Goal: Task Accomplishment & Management: Manage account settings

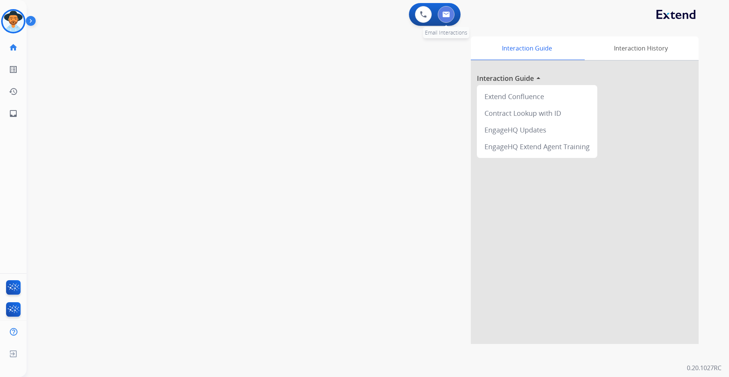
click at [449, 16] on img at bounding box center [446, 14] width 8 height 6
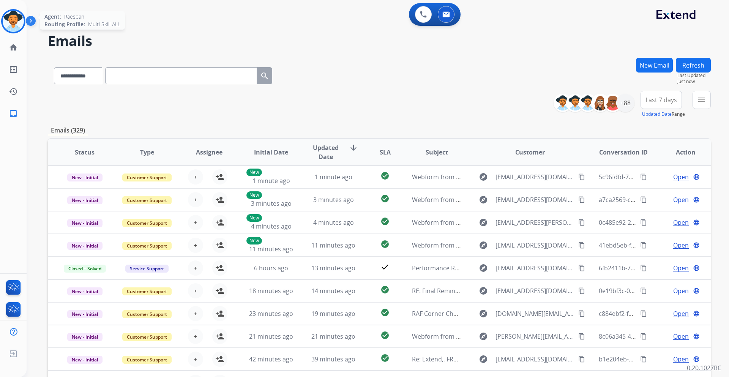
click at [17, 17] on img at bounding box center [13, 21] width 21 height 21
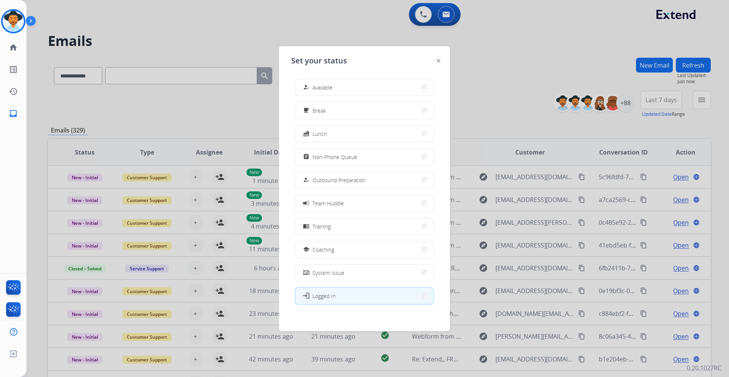
click at [485, 60] on div at bounding box center [364, 188] width 729 height 377
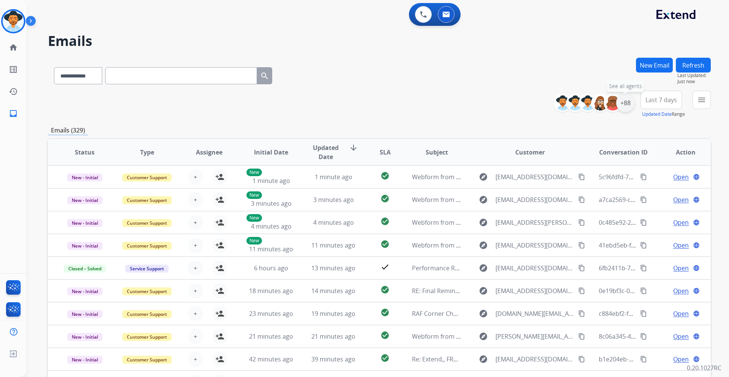
click at [626, 109] on div "+88" at bounding box center [625, 103] width 18 height 18
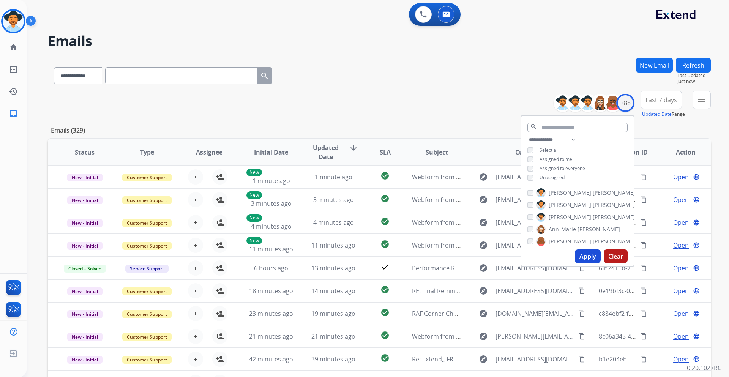
click at [559, 180] on span "Unassigned" at bounding box center [552, 177] width 25 height 6
click at [580, 258] on button "Apply" at bounding box center [588, 257] width 26 height 14
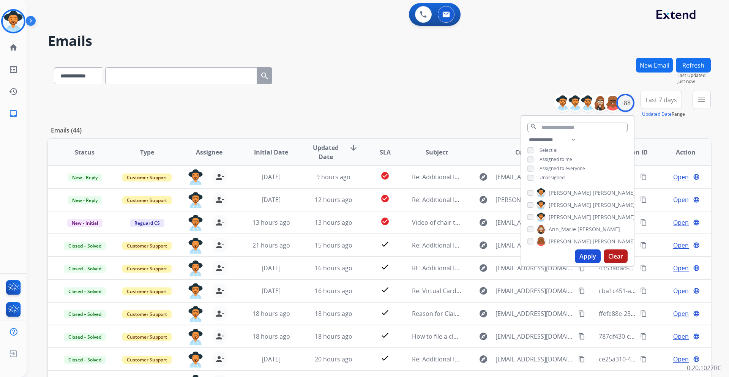
click at [661, 101] on span "Last 7 days" at bounding box center [662, 99] width 32 height 3
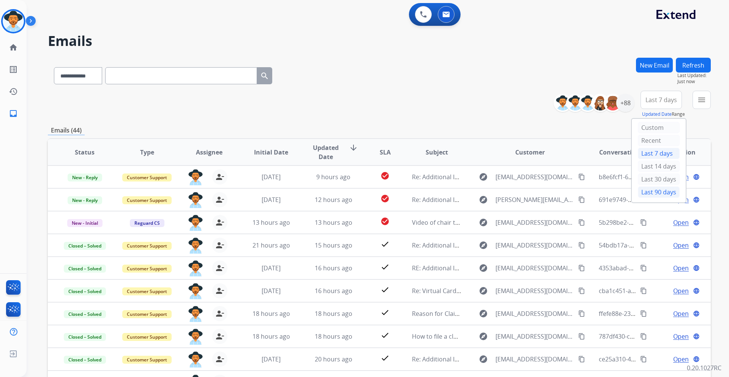
click at [650, 192] on div "Last 90 days" at bounding box center [659, 191] width 42 height 11
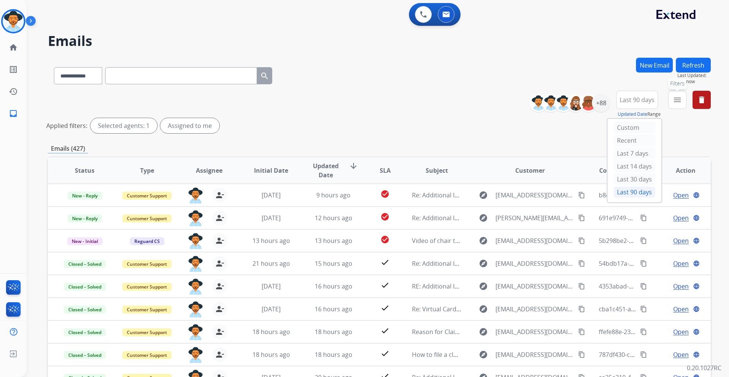
click at [678, 103] on mat-icon "menu" at bounding box center [677, 99] width 9 height 9
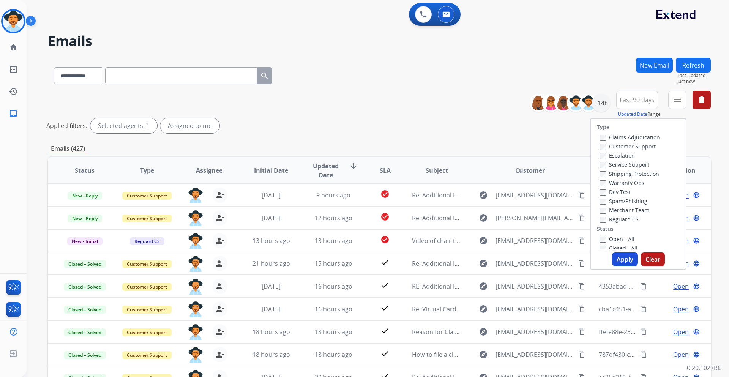
click at [644, 147] on label "Customer Support" at bounding box center [628, 146] width 56 height 7
click at [644, 173] on label "Shipping Protection" at bounding box center [629, 173] width 59 height 7
click at [629, 219] on label "Reguard CS" at bounding box center [619, 219] width 39 height 7
click at [620, 239] on label "Open - All" at bounding box center [617, 238] width 35 height 7
click at [624, 257] on button "Apply" at bounding box center [625, 260] width 26 height 14
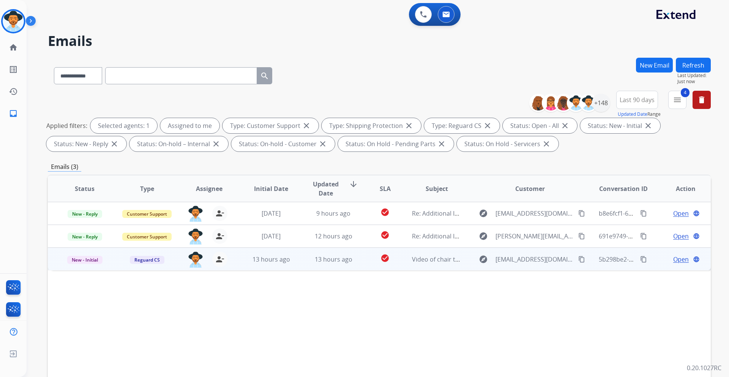
click at [676, 257] on span "Open" at bounding box center [681, 259] width 16 height 9
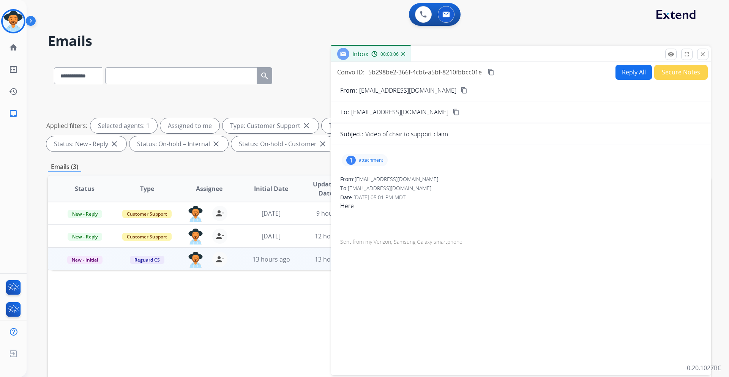
click at [369, 160] on p "attachment" at bounding box center [371, 160] width 24 height 6
click at [411, 178] on p "20250813_153043.mp4" at bounding box center [418, 179] width 65 height 9
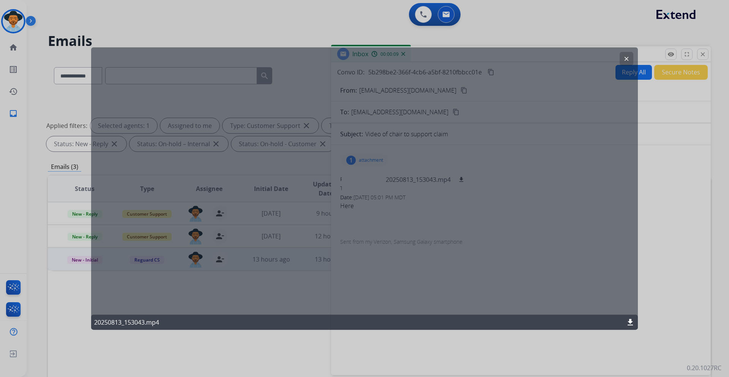
click at [628, 321] on mat-icon "download" at bounding box center [630, 322] width 9 height 9
click at [629, 57] on mat-icon "clear" at bounding box center [626, 58] width 7 height 7
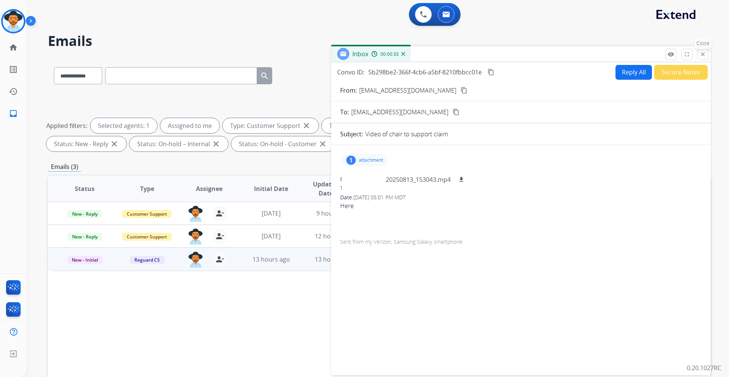
click at [705, 56] on mat-icon "close" at bounding box center [703, 54] width 7 height 7
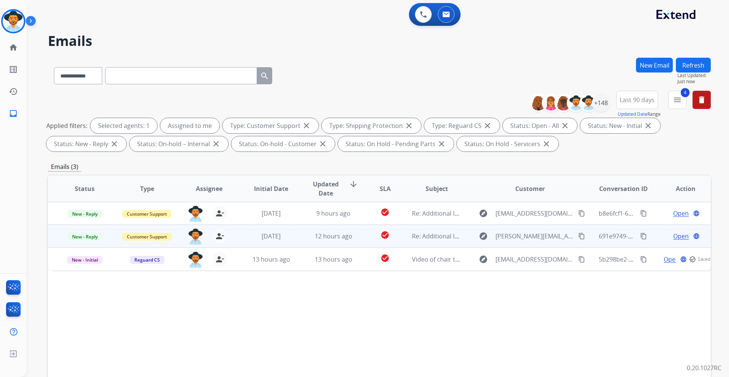
click at [678, 237] on span "Open" at bounding box center [681, 236] width 16 height 9
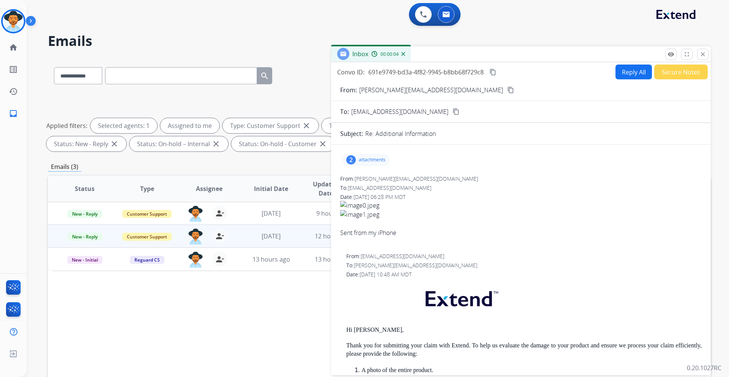
click at [366, 157] on p "attachments" at bounding box center [372, 160] width 27 height 6
click at [372, 180] on div at bounding box center [367, 179] width 38 height 27
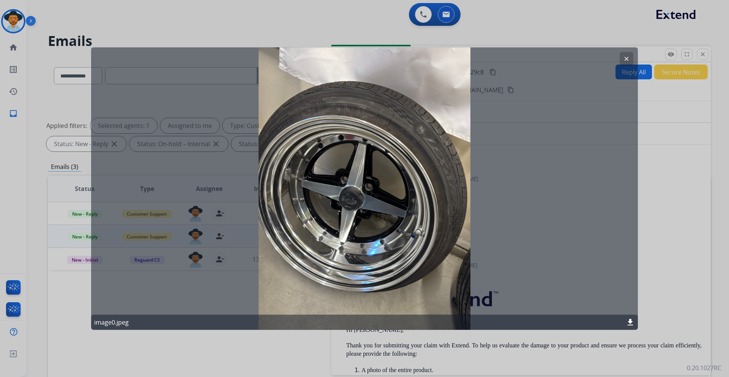
click at [627, 61] on mat-icon "clear" at bounding box center [626, 58] width 7 height 7
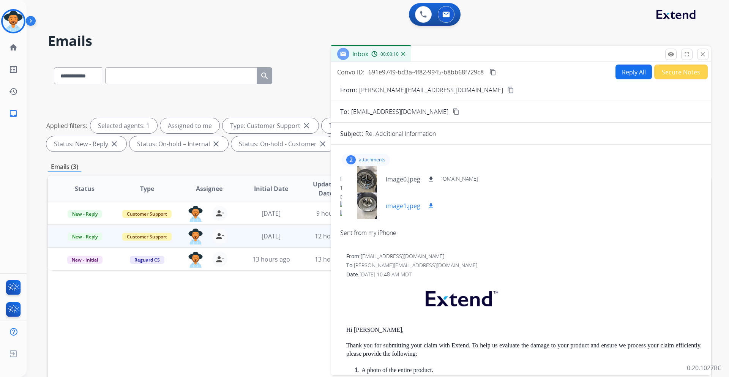
click at [368, 201] on div at bounding box center [367, 206] width 38 height 27
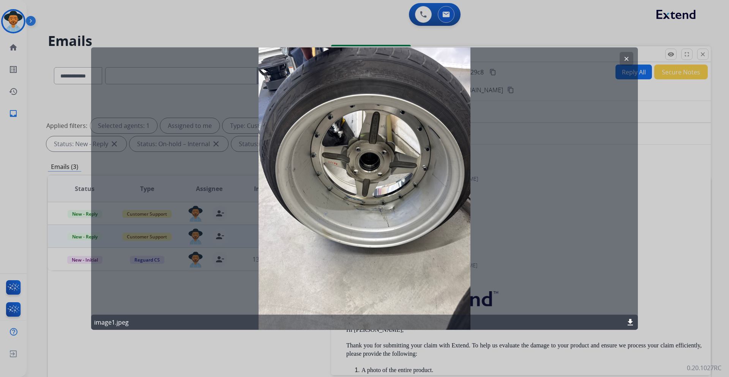
click at [624, 54] on button "clear" at bounding box center [627, 59] width 14 height 14
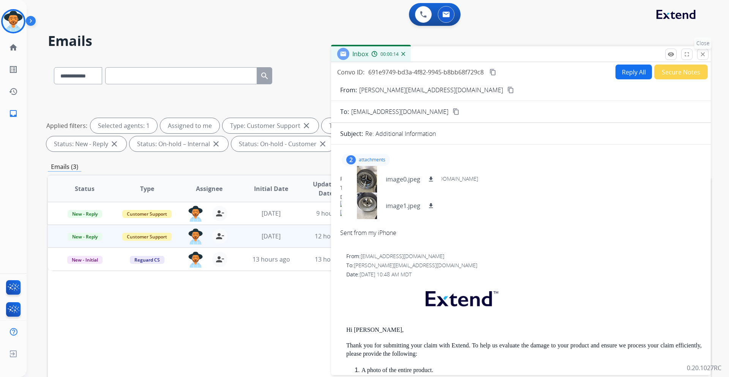
click at [705, 54] on mat-icon "close" at bounding box center [703, 54] width 7 height 7
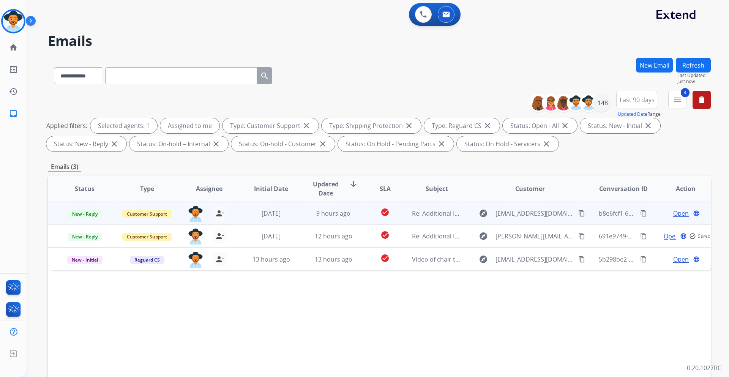
click at [676, 216] on span "Open" at bounding box center [681, 213] width 16 height 9
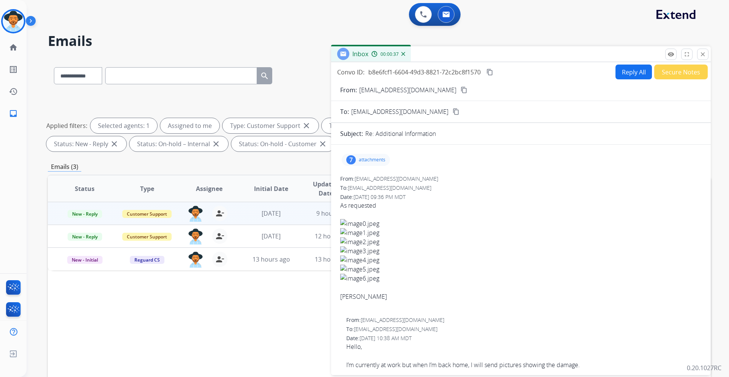
click at [363, 160] on p "attachments" at bounding box center [372, 160] width 27 height 6
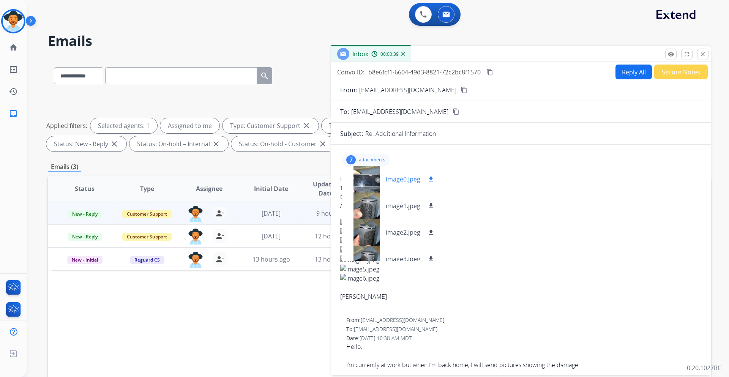
click at [371, 179] on div at bounding box center [367, 179] width 38 height 27
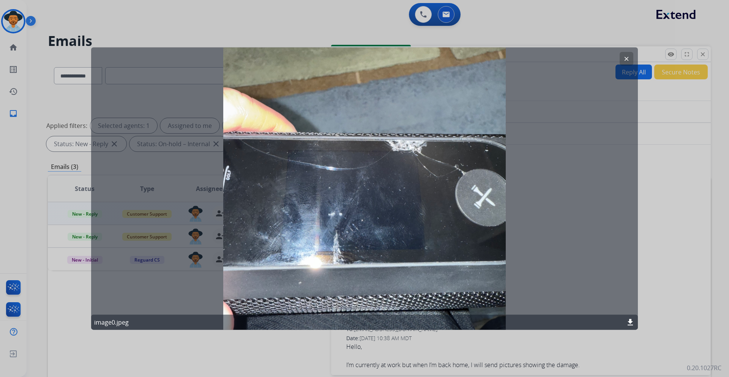
click at [630, 57] on mat-icon "clear" at bounding box center [626, 58] width 7 height 7
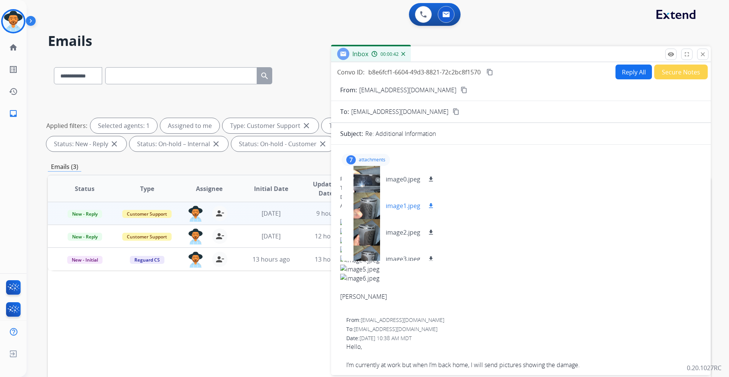
click at [370, 204] on div at bounding box center [367, 206] width 38 height 27
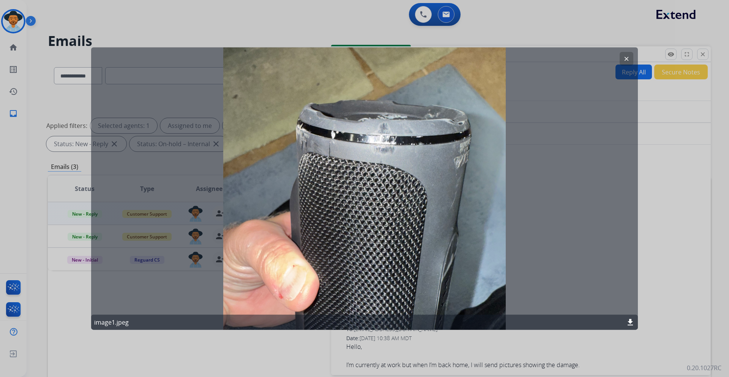
click at [623, 62] on button "clear" at bounding box center [627, 59] width 14 height 14
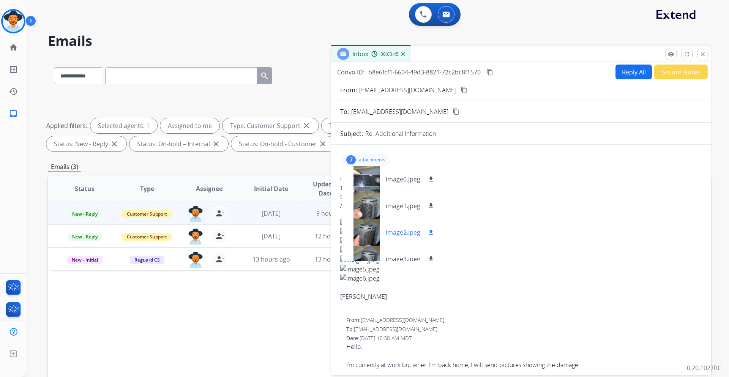
click at [371, 229] on div at bounding box center [367, 232] width 38 height 27
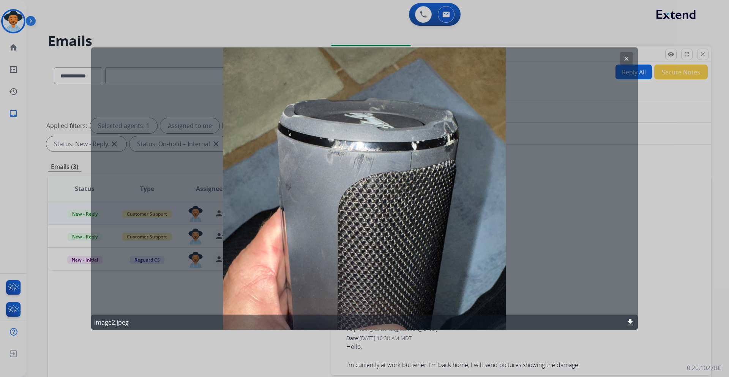
click at [628, 59] on mat-icon "clear" at bounding box center [626, 58] width 7 height 7
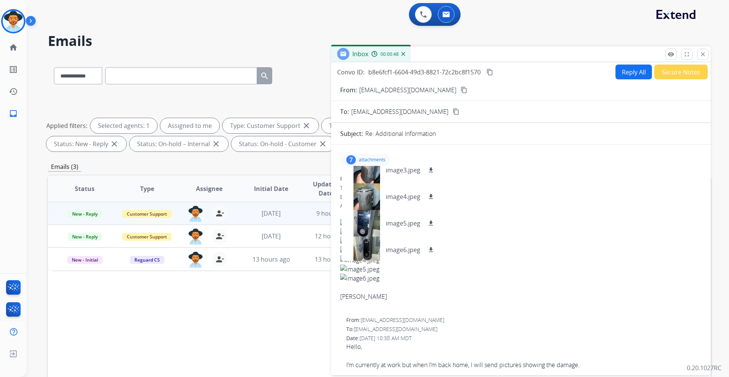
scroll to position [91, 0]
click at [366, 196] on div at bounding box center [367, 194] width 38 height 27
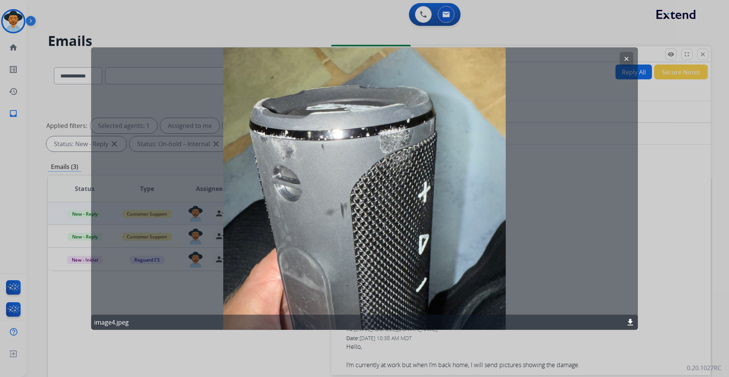
click at [625, 59] on mat-icon "clear" at bounding box center [626, 58] width 7 height 7
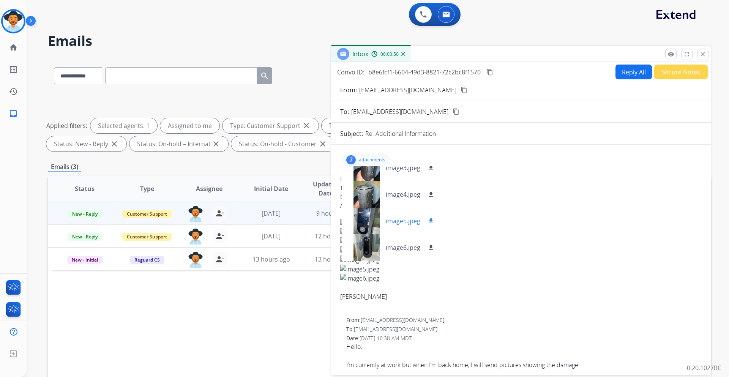
click at [366, 221] on div at bounding box center [367, 221] width 38 height 27
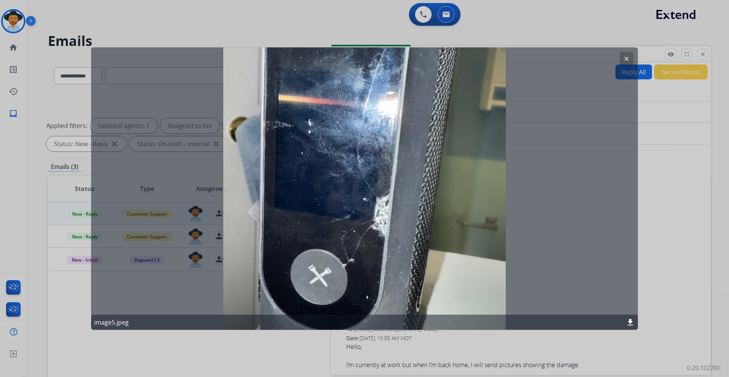
click at [626, 58] on mat-icon "clear" at bounding box center [626, 58] width 7 height 7
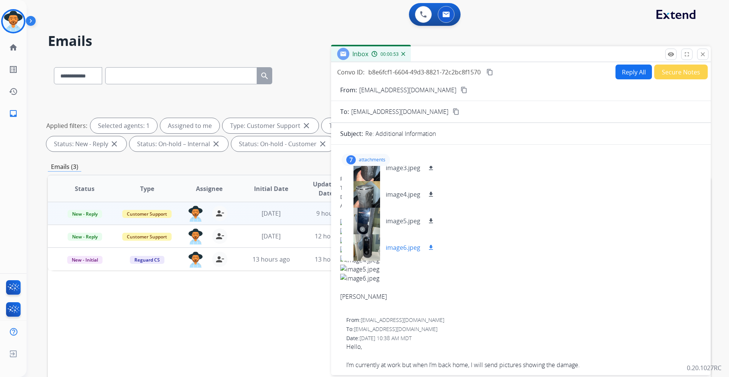
click at [376, 247] on div at bounding box center [367, 247] width 38 height 27
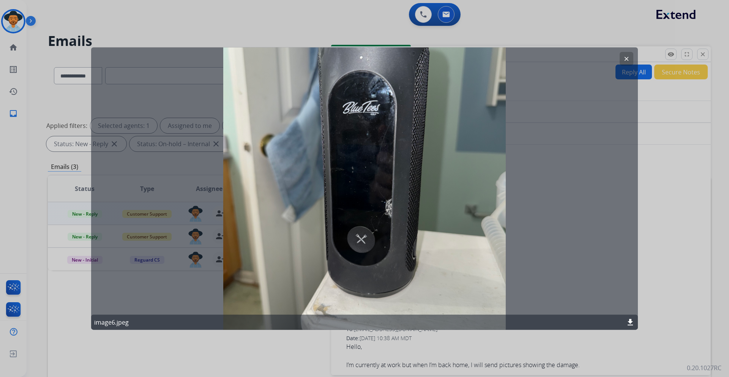
click at [629, 58] on mat-icon "clear" at bounding box center [626, 58] width 7 height 7
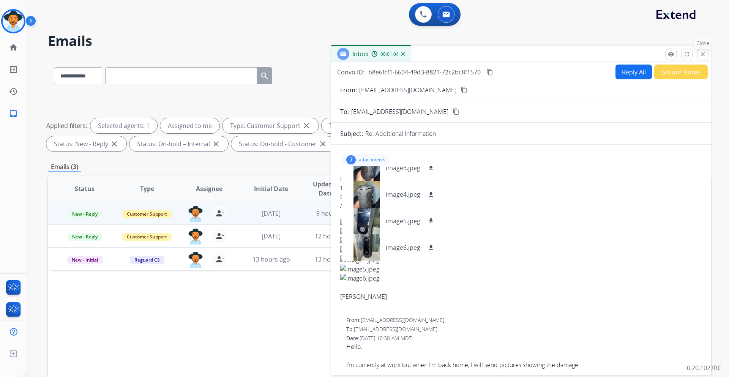
click at [704, 55] on mat-icon "close" at bounding box center [703, 54] width 7 height 7
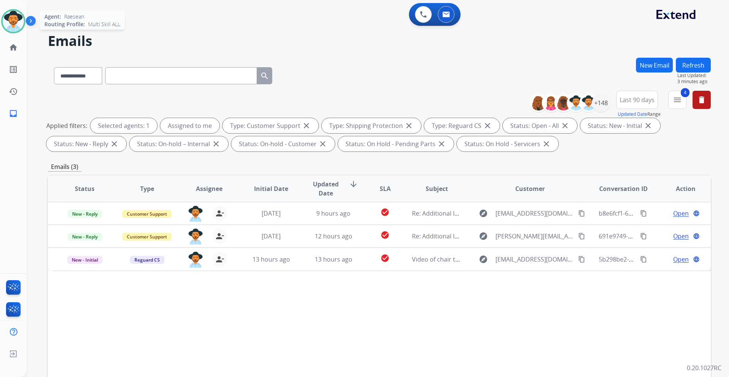
click at [11, 21] on img at bounding box center [13, 21] width 21 height 21
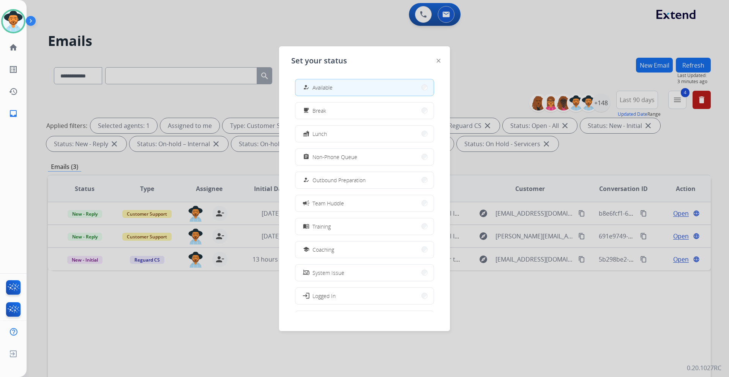
click at [513, 47] on div at bounding box center [364, 188] width 729 height 377
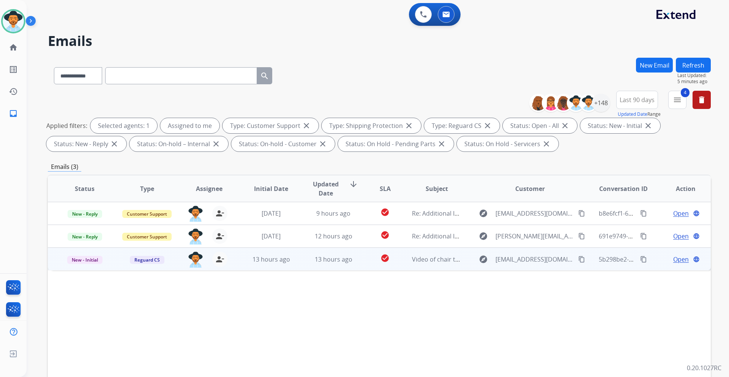
click at [673, 258] on span "Open" at bounding box center [681, 259] width 16 height 9
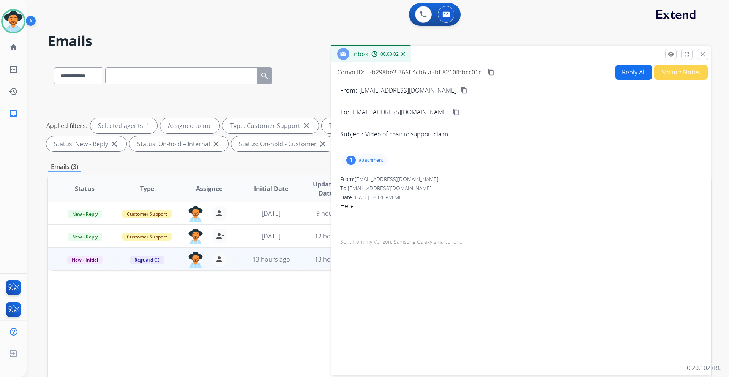
click at [368, 157] on p "attachment" at bounding box center [371, 160] width 24 height 6
click at [580, 191] on div "To: customerservice@reguardprotection.com" at bounding box center [521, 189] width 362 height 8
click at [384, 158] on div "1 attachment 20250813_153043.mp4 download" at bounding box center [365, 160] width 46 height 12
click at [631, 74] on button "Reply All" at bounding box center [634, 72] width 36 height 15
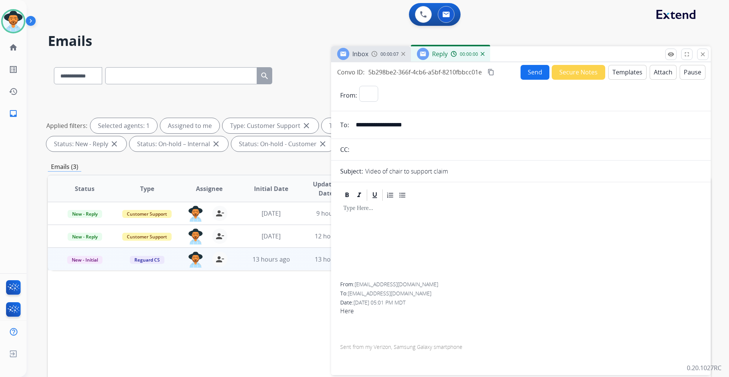
select select "**********"
click at [623, 72] on button "Templates" at bounding box center [627, 72] width 38 height 15
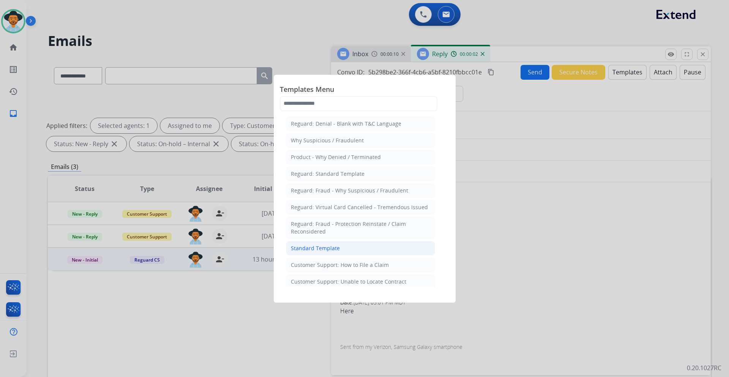
click at [328, 248] on div "Standard Template" at bounding box center [315, 249] width 49 height 8
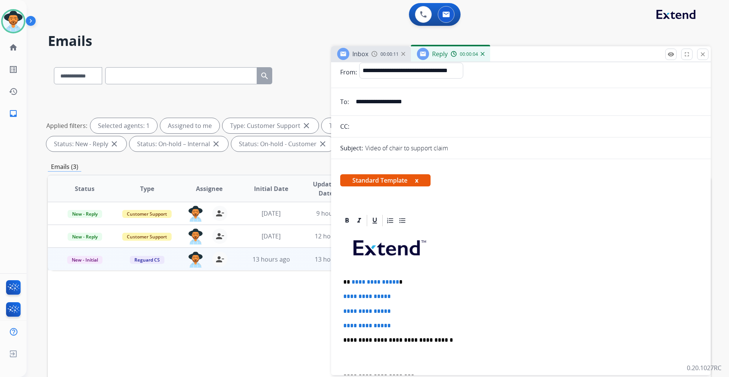
scroll to position [0, 0]
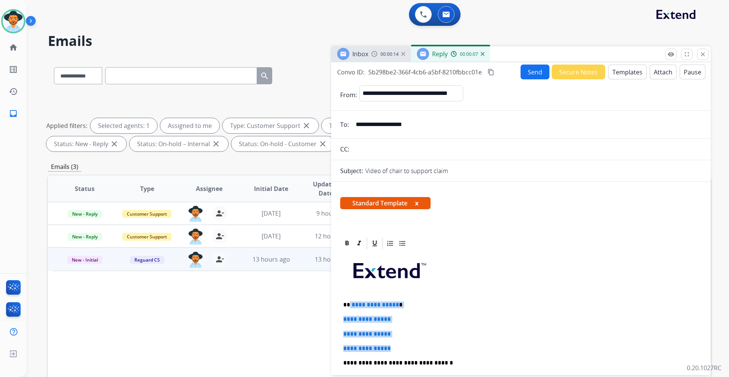
drag, startPoint x: 397, startPoint y: 350, endPoint x: 349, endPoint y: 305, distance: 66.1
click at [349, 305] on div "**********" at bounding box center [521, 380] width 362 height 261
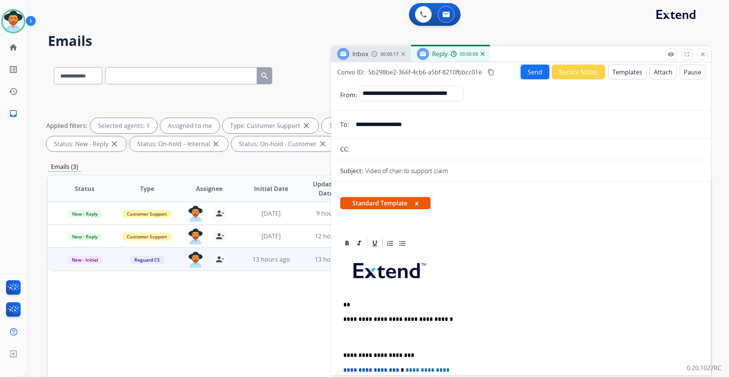
click at [370, 55] on div "Inbox 00:00:17" at bounding box center [371, 53] width 80 height 15
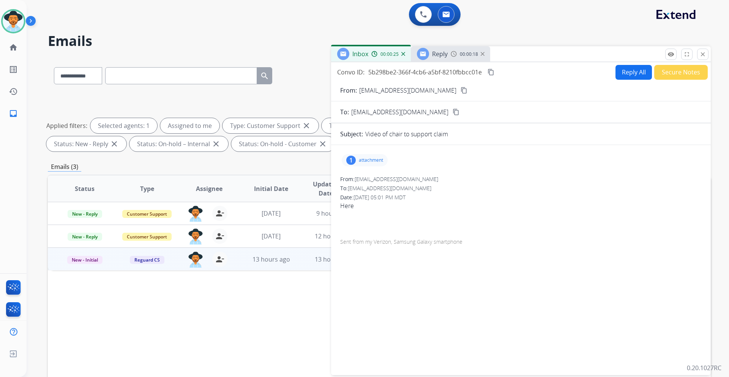
click at [445, 53] on span "Reply" at bounding box center [440, 54] width 16 height 8
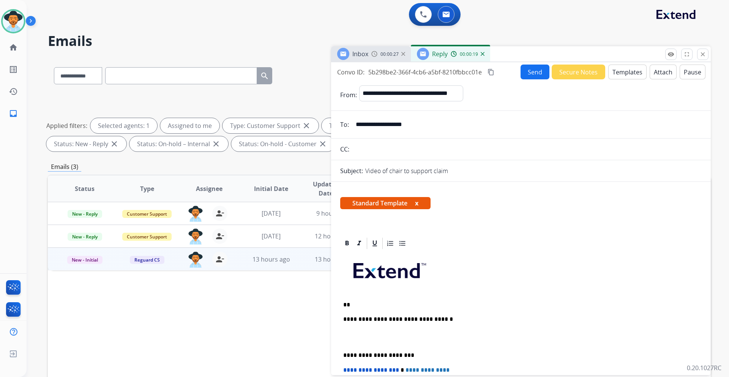
click at [363, 305] on p "**" at bounding box center [517, 305] width 349 height 7
click at [379, 53] on div "00:00:31" at bounding box center [387, 54] width 33 height 7
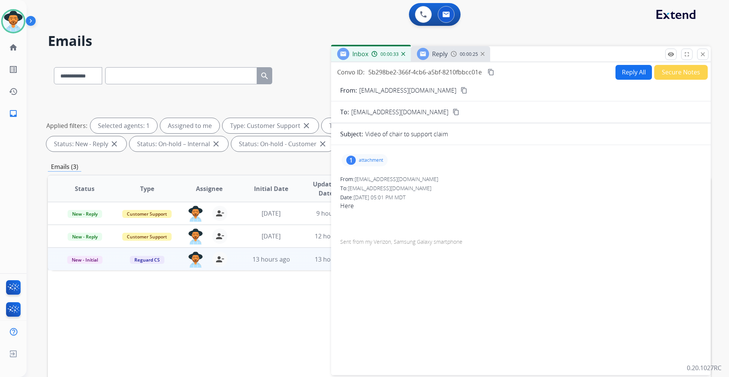
click at [461, 90] on mat-icon "content_copy" at bounding box center [464, 90] width 7 height 7
click at [451, 55] on img at bounding box center [454, 54] width 6 height 6
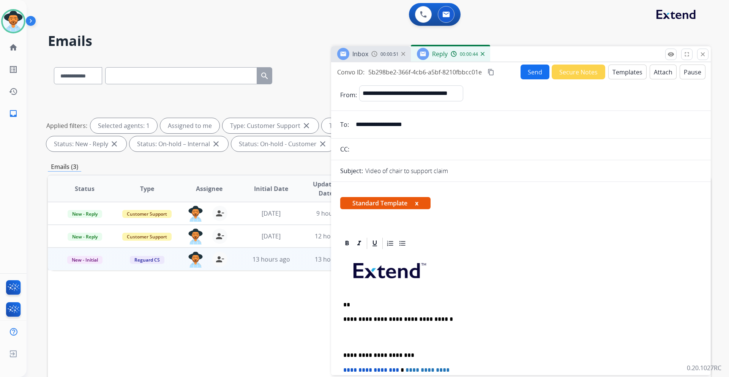
click at [620, 71] on button "Templates" at bounding box center [627, 72] width 38 height 15
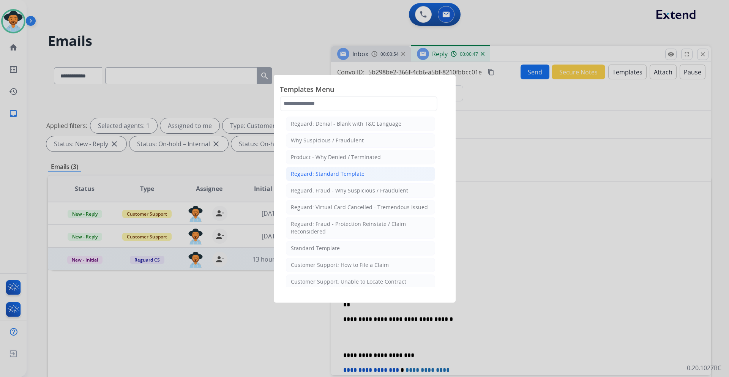
click at [357, 172] on div "Reguard: Standard Template" at bounding box center [328, 174] width 74 height 8
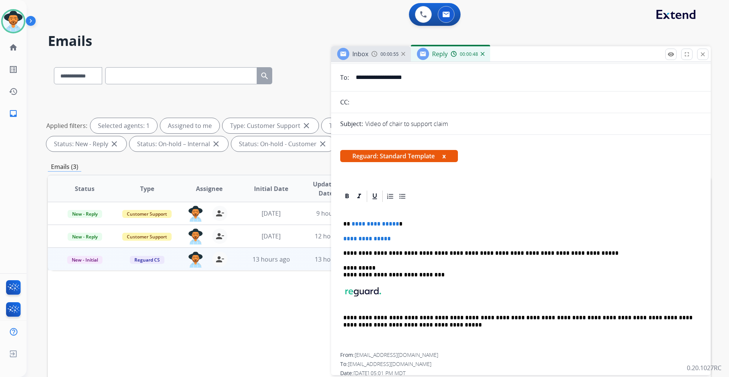
scroll to position [76, 0]
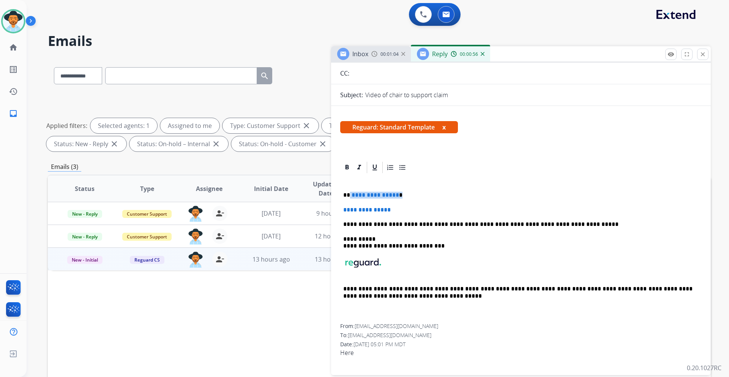
drag, startPoint x: 397, startPoint y: 196, endPoint x: 349, endPoint y: 194, distance: 48.6
click at [349, 194] on p "**********" at bounding box center [517, 195] width 349 height 7
drag, startPoint x: 395, startPoint y: 211, endPoint x: 340, endPoint y: 210, distance: 55.4
click at [340, 210] on div "**********" at bounding box center [521, 284] width 380 height 247
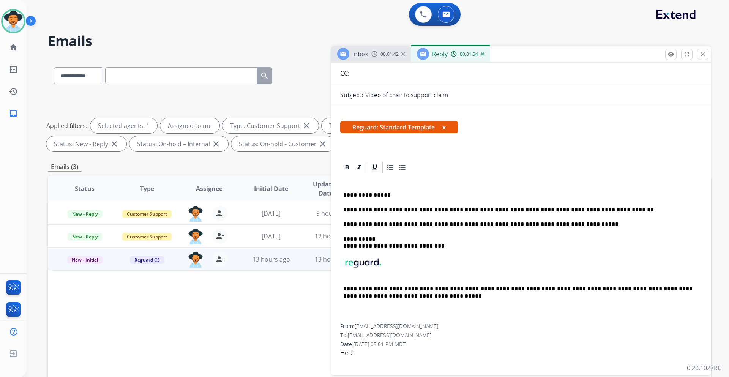
click at [351, 195] on p "**********" at bounding box center [517, 195] width 349 height 7
click at [593, 210] on p "**********" at bounding box center [517, 210] width 349 height 7
click at [674, 203] on div "**********" at bounding box center [521, 249] width 362 height 150
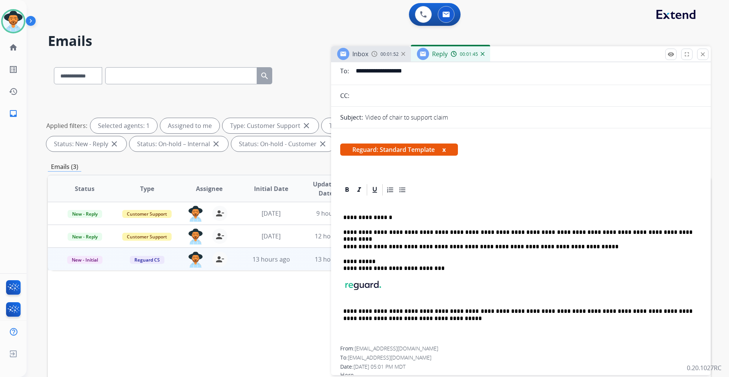
scroll to position [0, 0]
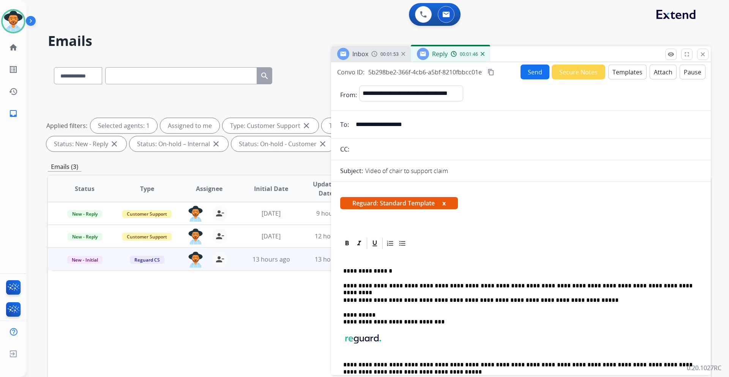
click at [493, 71] on mat-icon "content_copy" at bounding box center [491, 72] width 7 height 7
click at [494, 72] on mat-icon "content_copy" at bounding box center [491, 72] width 7 height 7
click at [533, 74] on button "Send" at bounding box center [535, 72] width 29 height 15
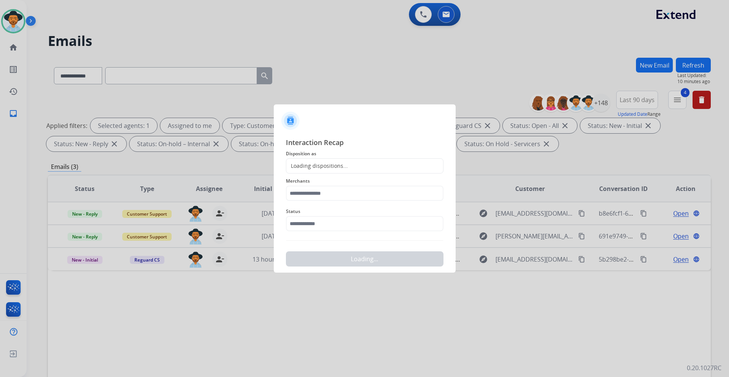
click at [355, 166] on div "Loading dispositions..." at bounding box center [365, 165] width 158 height 15
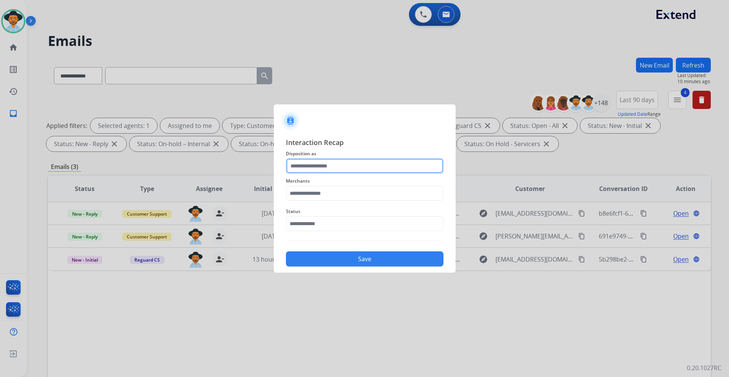
click at [353, 171] on input "text" at bounding box center [365, 165] width 158 height 15
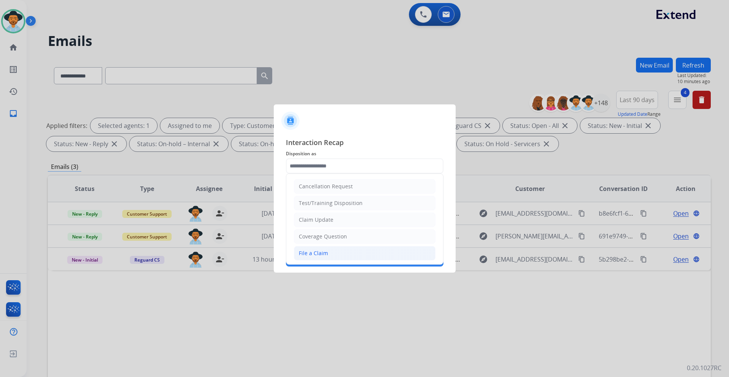
click at [335, 251] on li "File a Claim" at bounding box center [365, 253] width 142 height 14
type input "**********"
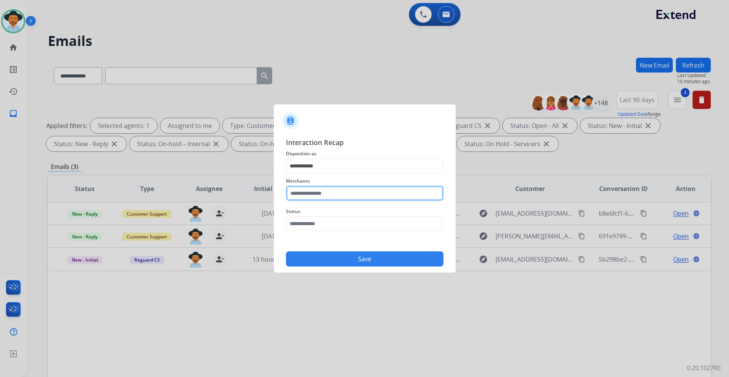
click at [331, 196] on input "text" at bounding box center [365, 193] width 158 height 15
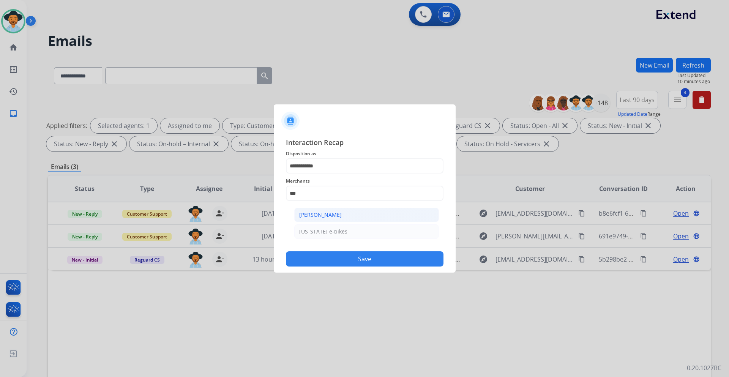
click at [326, 215] on div "[PERSON_NAME]" at bounding box center [320, 215] width 43 height 8
type input "**********"
click at [328, 228] on input "text" at bounding box center [365, 223] width 158 height 15
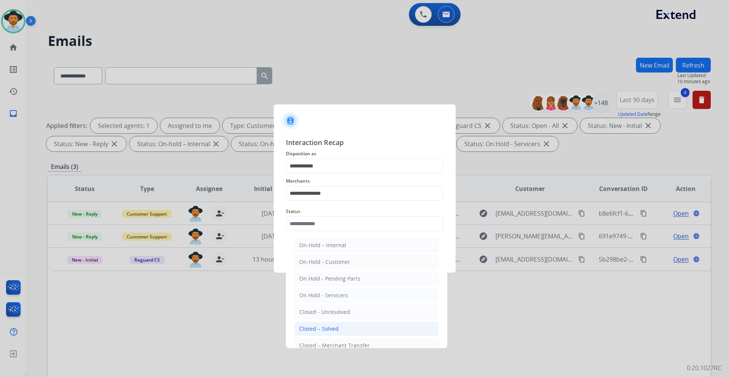
click at [339, 325] on li "Closed – Solved" at bounding box center [366, 329] width 145 height 14
type input "**********"
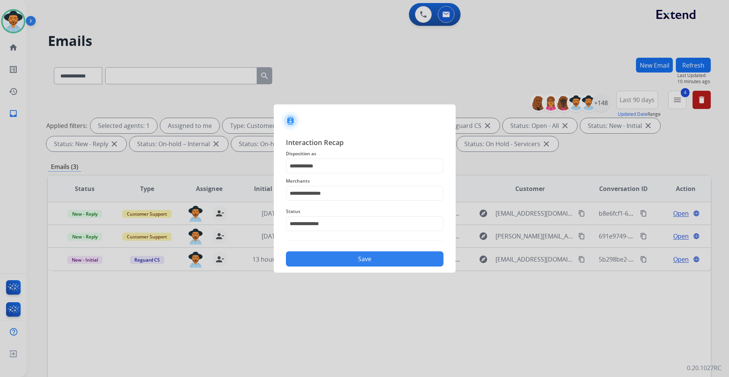
click at [363, 257] on button "Save" at bounding box center [365, 258] width 158 height 15
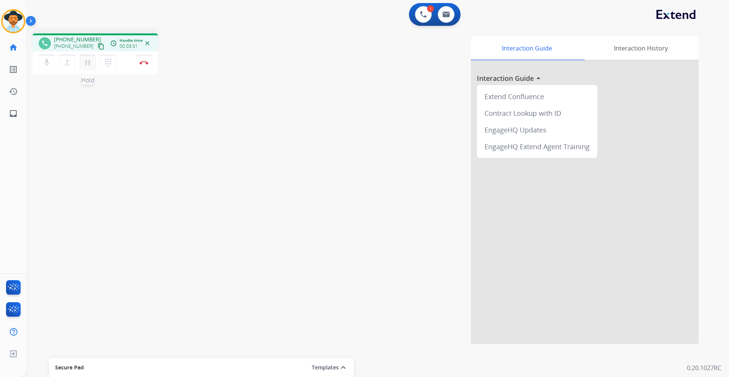
click at [91, 61] on mat-icon "pause" at bounding box center [87, 62] width 9 height 9
click at [449, 12] on img at bounding box center [446, 14] width 8 height 6
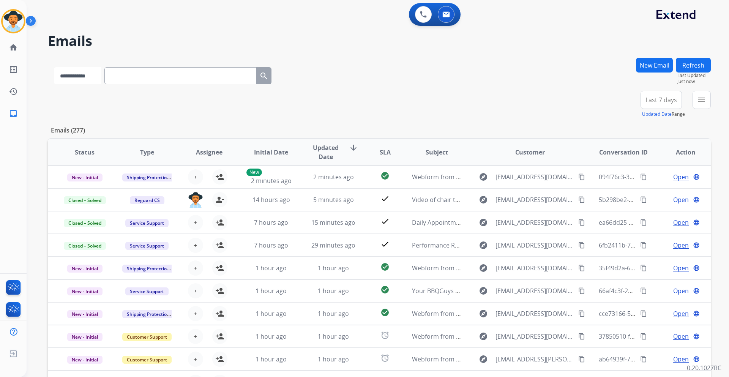
click at [99, 79] on select "**********" at bounding box center [77, 75] width 47 height 17
select select "**********"
click at [54, 67] on select "**********" at bounding box center [77, 75] width 47 height 17
paste input "**********"
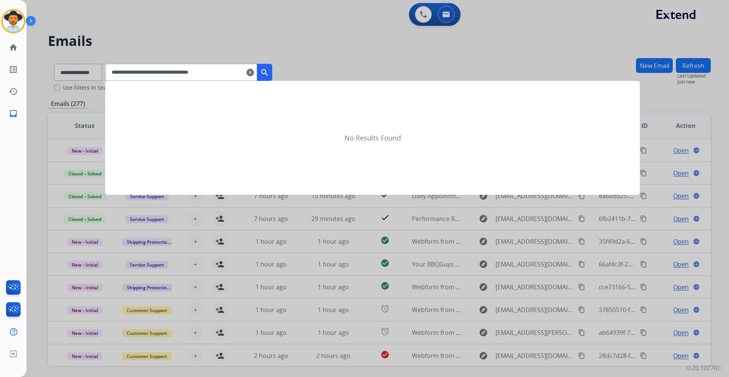
click at [269, 70] on mat-icon "search" at bounding box center [264, 72] width 9 height 9
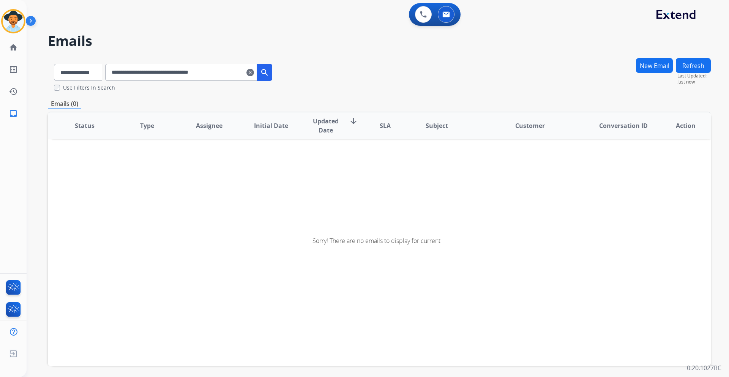
click at [132, 72] on input "**********" at bounding box center [181, 72] width 152 height 17
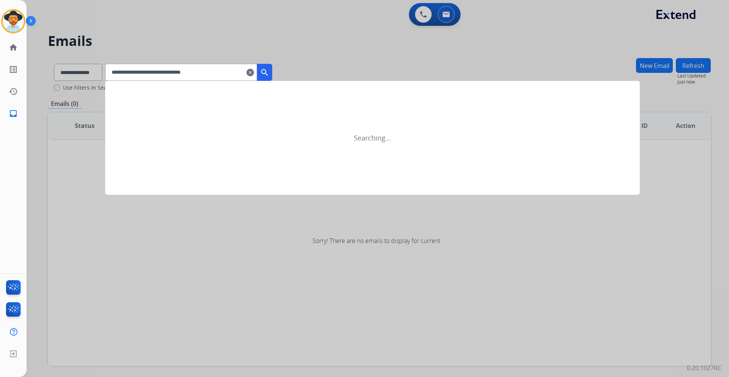
type input "**********"
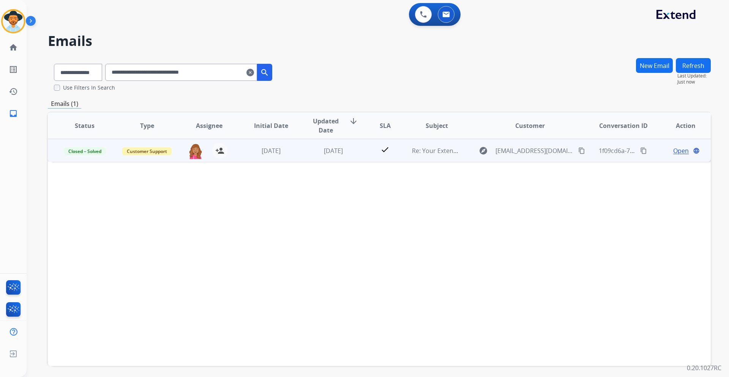
click at [676, 151] on span "Open" at bounding box center [681, 150] width 16 height 9
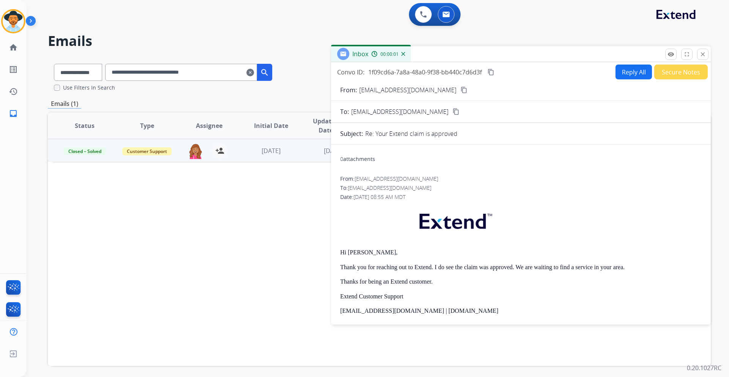
scroll to position [38, 0]
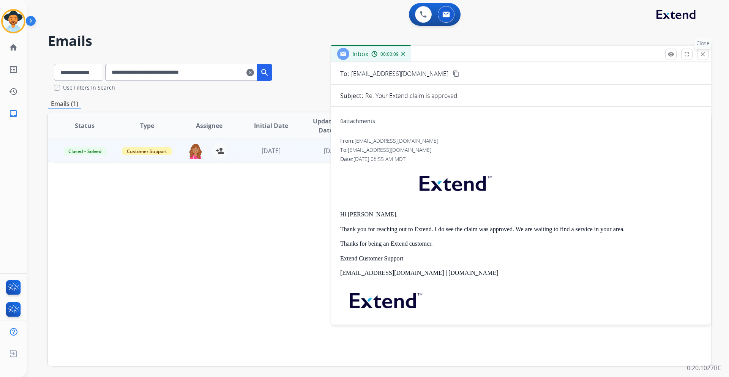
click at [705, 55] on mat-icon "close" at bounding box center [703, 54] width 7 height 7
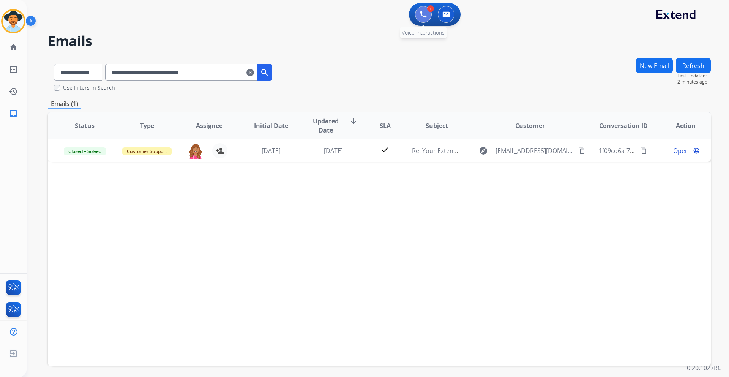
click at [423, 14] on img at bounding box center [423, 14] width 7 height 7
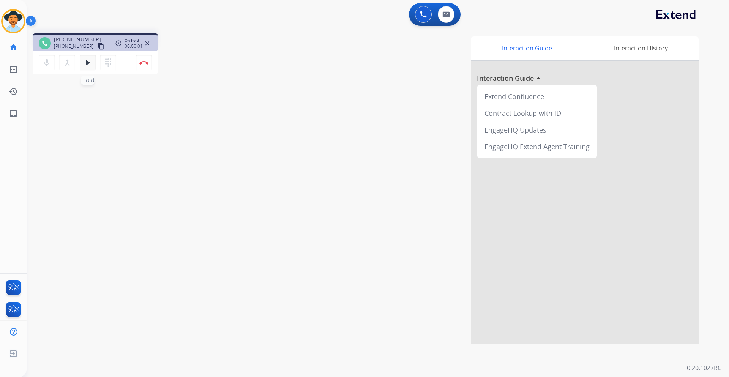
click at [84, 62] on mat-icon "play_arrow" at bounding box center [87, 62] width 9 height 9
click at [147, 62] on img at bounding box center [143, 63] width 9 height 4
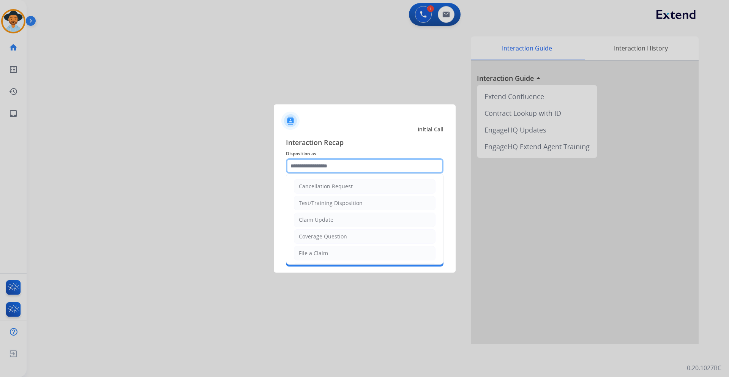
click at [342, 166] on input "text" at bounding box center [365, 165] width 158 height 15
click at [340, 257] on li "File a Claim" at bounding box center [365, 253] width 142 height 14
type input "**********"
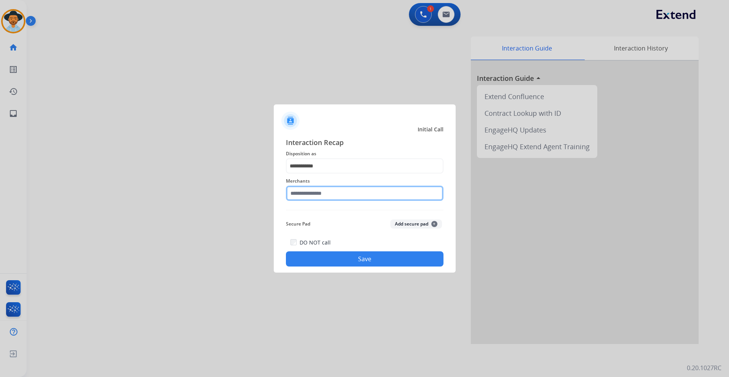
click at [327, 196] on input "text" at bounding box center [365, 193] width 158 height 15
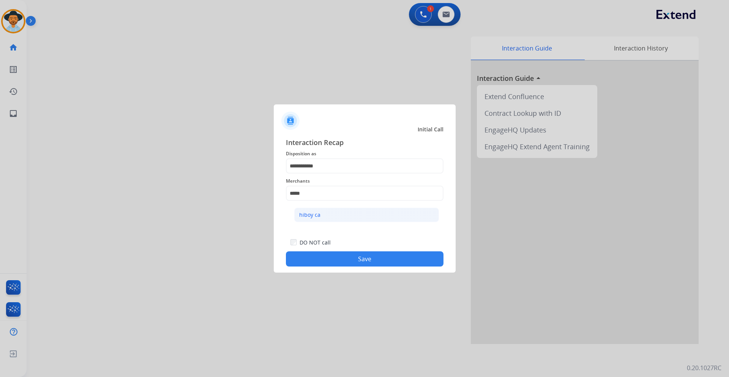
click at [316, 212] on div "hiboy ca" at bounding box center [309, 215] width 21 height 8
type input "********"
click at [362, 260] on button "Save" at bounding box center [365, 258] width 158 height 15
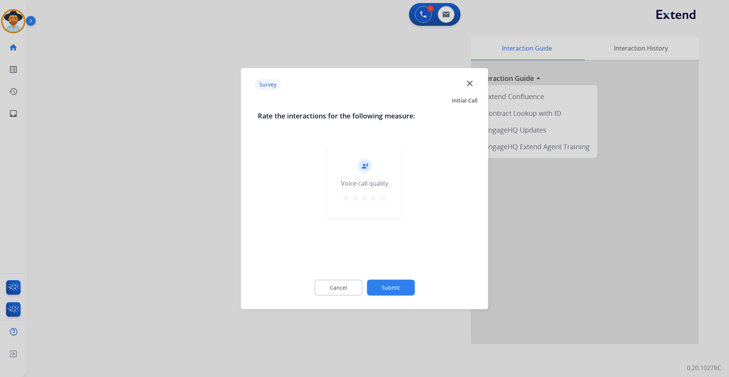
click at [388, 282] on button "Submit" at bounding box center [391, 288] width 48 height 16
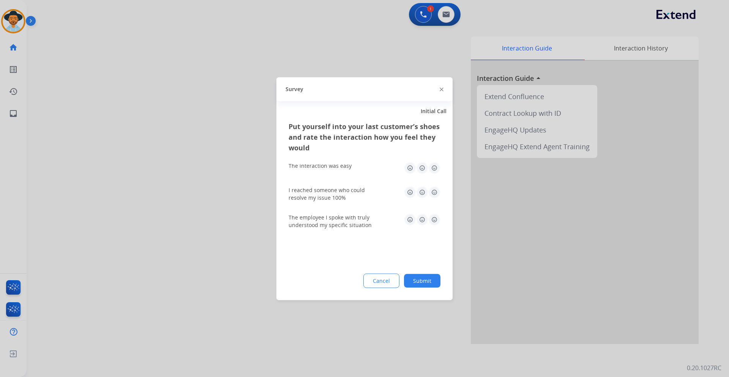
click at [424, 276] on button "Submit" at bounding box center [422, 281] width 36 height 14
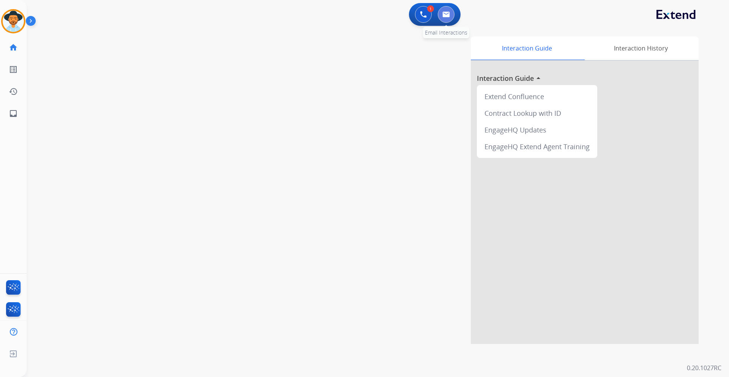
click at [447, 13] on img at bounding box center [446, 14] width 8 height 6
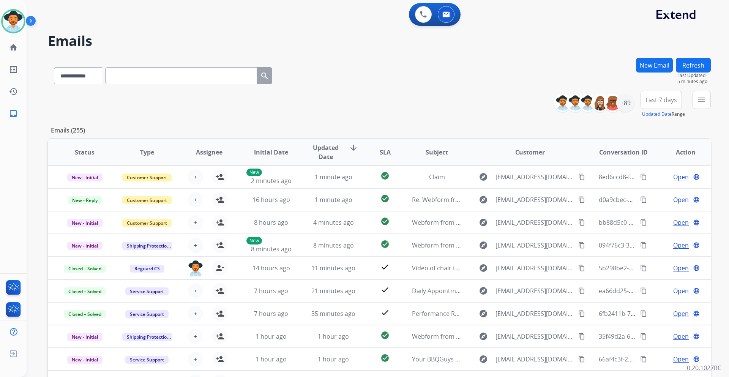
click at [452, 93] on div "**********" at bounding box center [379, 104] width 663 height 27
click at [632, 107] on div "+89" at bounding box center [625, 103] width 18 height 18
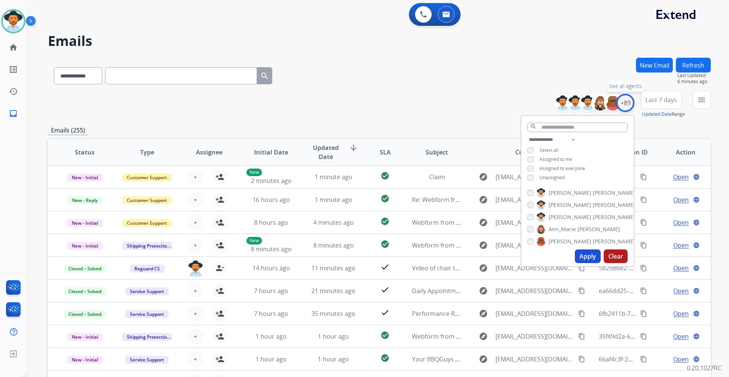
click at [629, 107] on div "+89" at bounding box center [625, 103] width 18 height 18
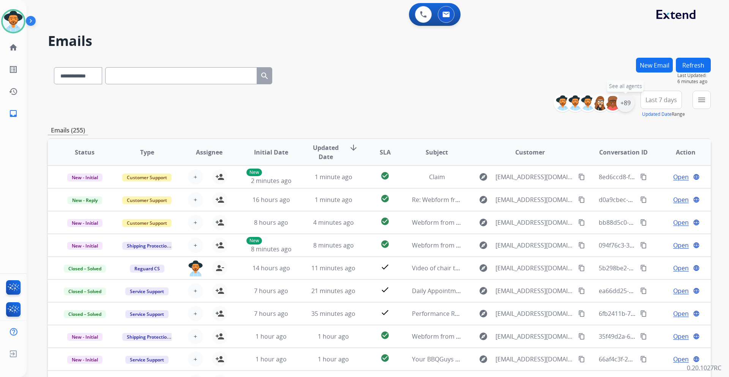
click at [630, 104] on div "+89" at bounding box center [625, 103] width 18 height 18
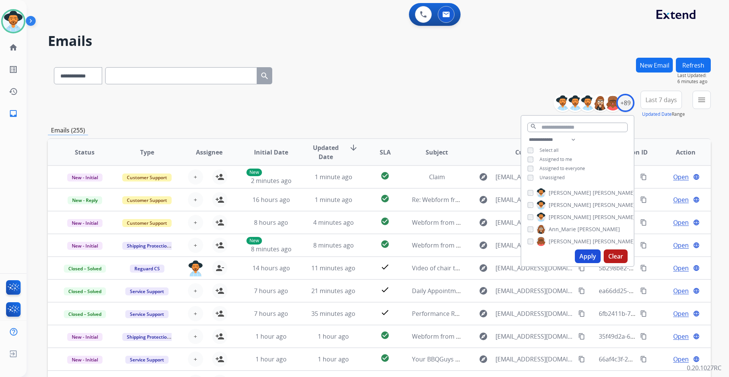
click at [553, 179] on span "Unassigned" at bounding box center [552, 177] width 25 height 6
click at [584, 257] on button "Apply" at bounding box center [588, 257] width 26 height 14
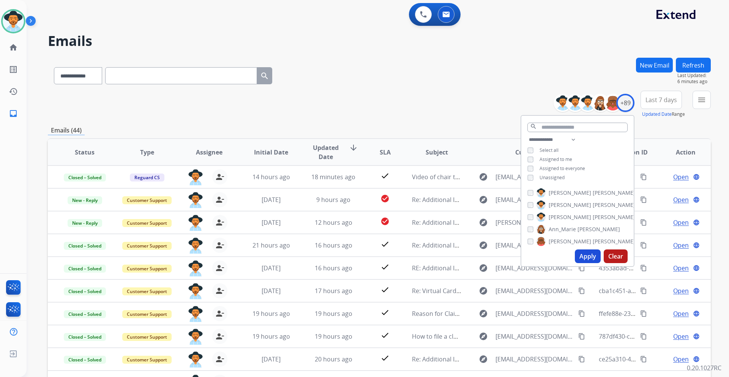
click at [659, 100] on span "Last 7 days" at bounding box center [662, 99] width 32 height 3
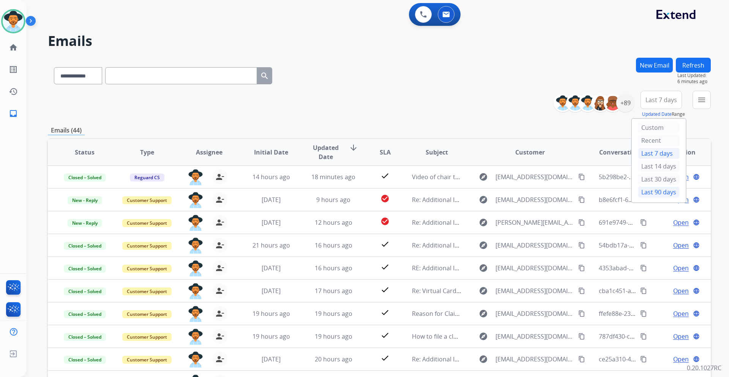
click at [659, 191] on div "Last 90 days" at bounding box center [659, 191] width 42 height 11
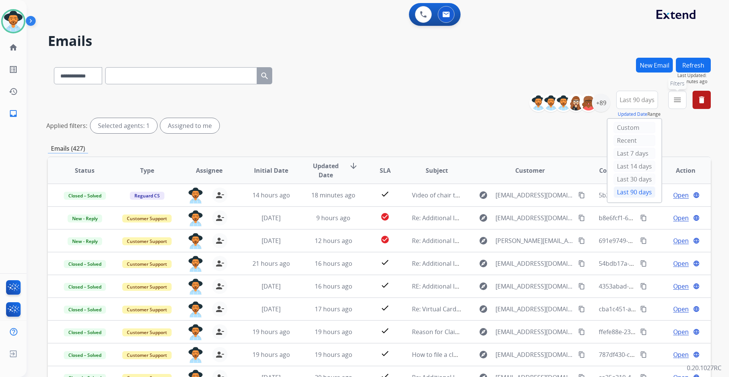
click at [678, 102] on mat-icon "menu" at bounding box center [677, 99] width 9 height 9
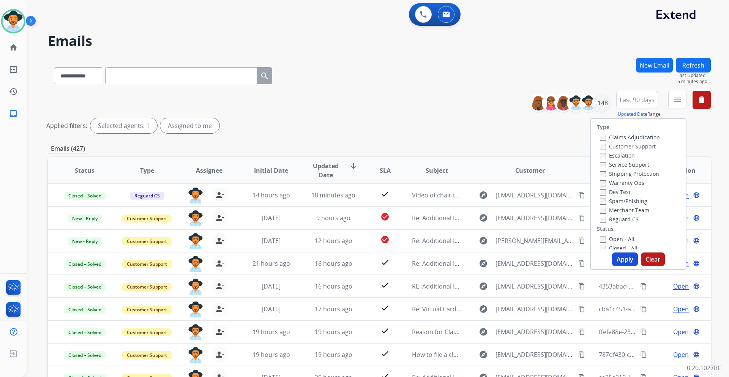
click at [638, 146] on label "Customer Support" at bounding box center [628, 146] width 56 height 7
click at [640, 174] on label "Shipping Protection" at bounding box center [629, 173] width 59 height 7
click at [624, 219] on label "Reguard CS" at bounding box center [619, 219] width 39 height 7
click at [614, 239] on label "Open - All" at bounding box center [617, 238] width 35 height 7
click at [628, 256] on button "Apply" at bounding box center [625, 260] width 26 height 14
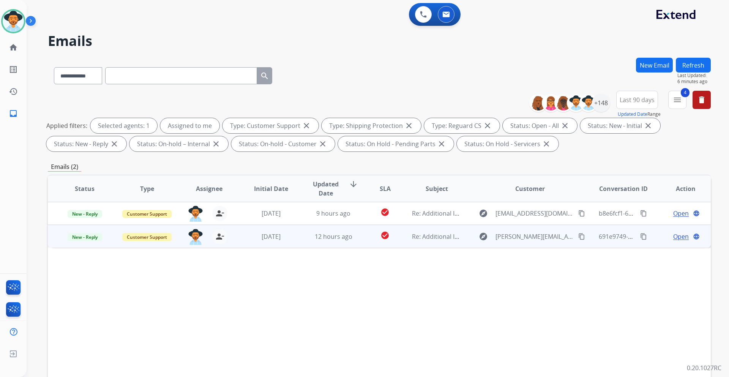
click at [673, 237] on span "Open" at bounding box center [681, 236] width 16 height 9
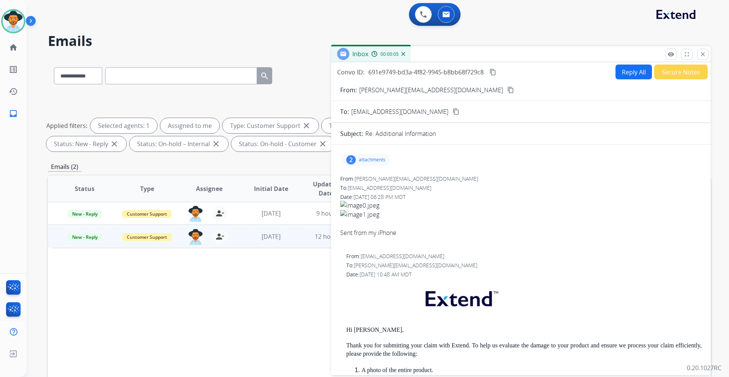
click at [507, 91] on mat-icon "content_copy" at bounding box center [510, 90] width 7 height 7
click at [507, 88] on mat-icon "content_copy" at bounding box center [510, 90] width 7 height 7
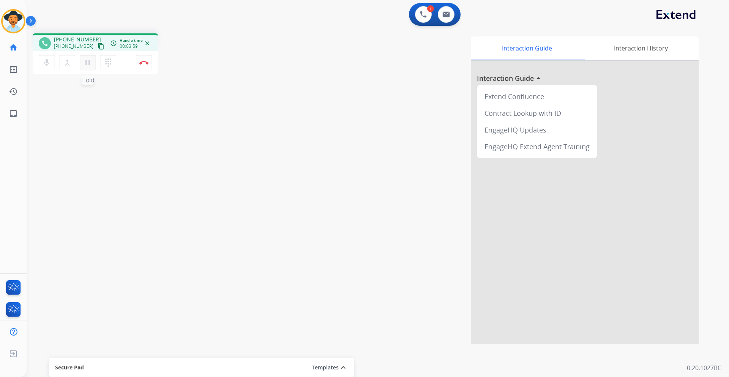
click at [88, 64] on mat-icon "pause" at bounding box center [87, 62] width 9 height 9
click at [298, 39] on div "Interaction Guide Interaction History Interaction Guide arrow_drop_up Extend Co…" at bounding box center [474, 190] width 447 height 308
click at [89, 65] on mat-icon "play_arrow" at bounding box center [87, 62] width 9 height 9
click at [88, 60] on mat-icon "pause" at bounding box center [87, 62] width 9 height 9
click at [87, 63] on mat-icon "play_arrow" at bounding box center [87, 62] width 9 height 9
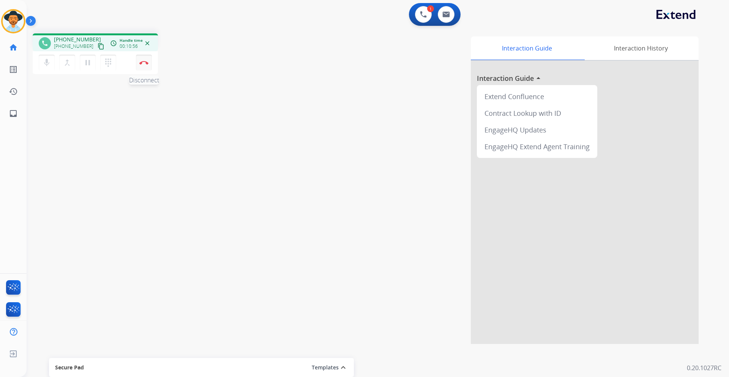
click at [145, 61] on img at bounding box center [143, 63] width 9 height 4
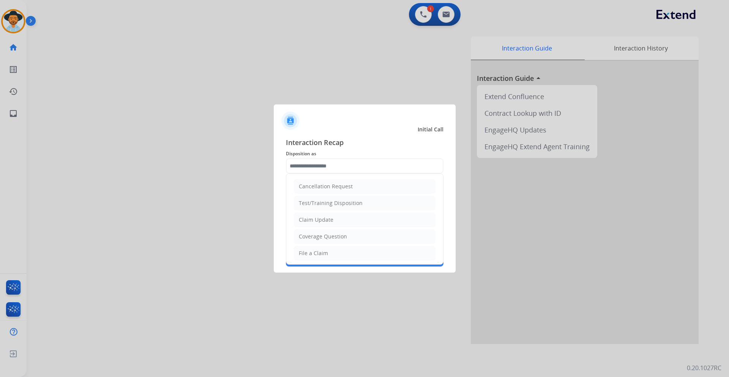
click at [330, 163] on input "text" at bounding box center [365, 165] width 158 height 15
click at [329, 253] on li "File a Claim" at bounding box center [365, 253] width 142 height 14
type input "**********"
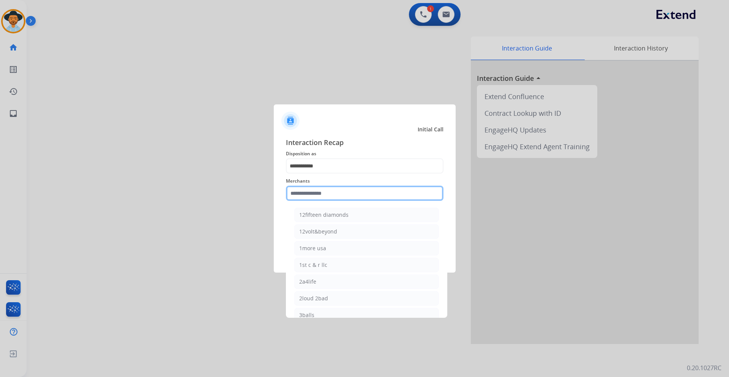
click at [340, 194] on input "text" at bounding box center [365, 193] width 158 height 15
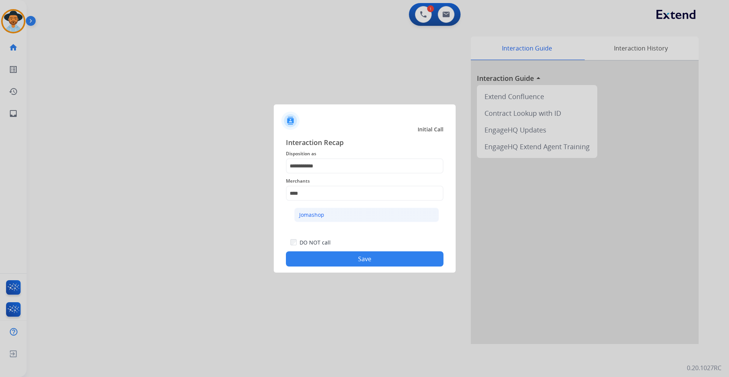
click at [341, 212] on li "Jomashop" at bounding box center [366, 215] width 145 height 14
type input "********"
click at [340, 257] on button "Save" at bounding box center [365, 258] width 158 height 15
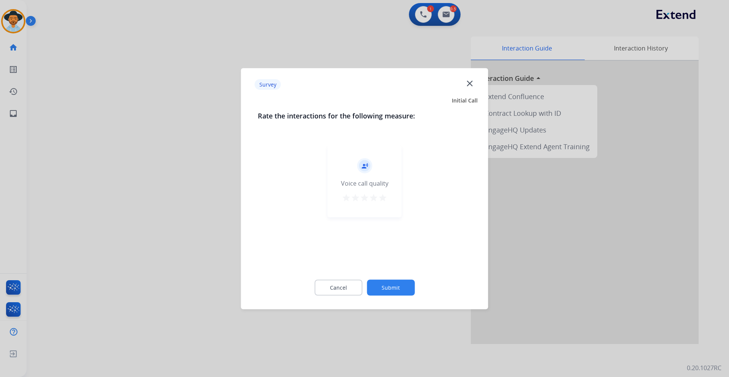
click at [402, 282] on button "Submit" at bounding box center [391, 288] width 48 height 16
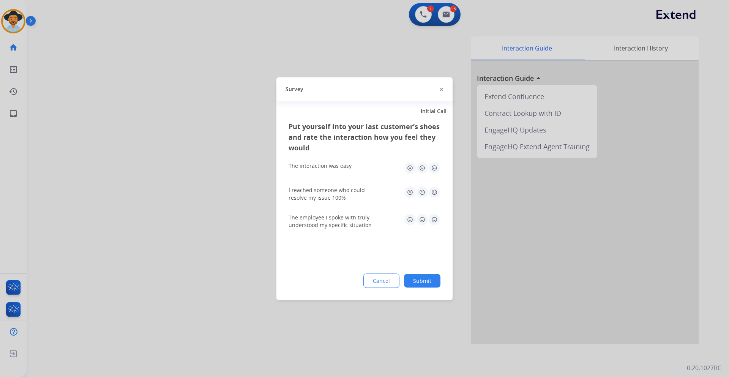
click at [430, 285] on button "Submit" at bounding box center [422, 281] width 36 height 14
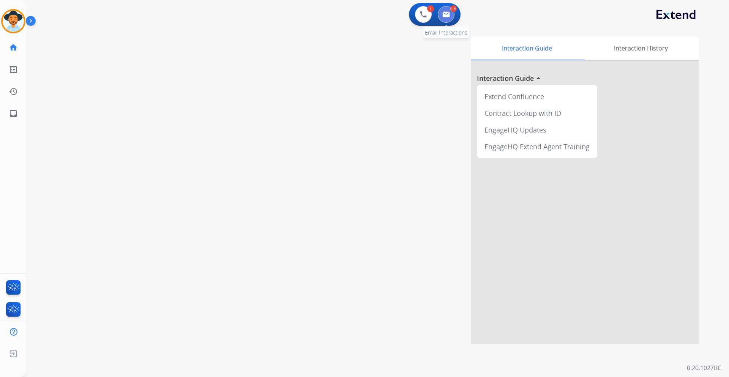
click at [450, 13] on button at bounding box center [446, 14] width 17 height 17
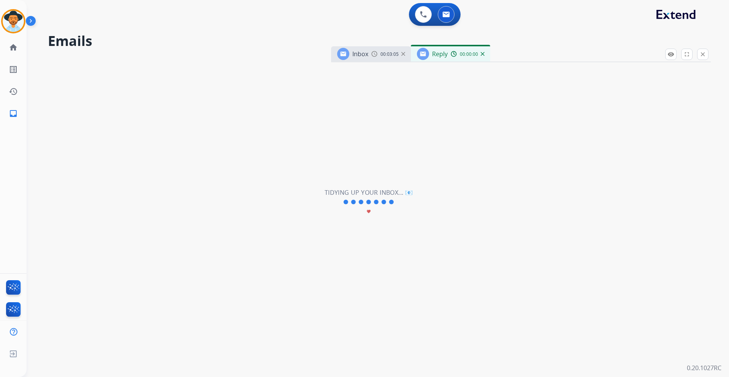
select select "**********"
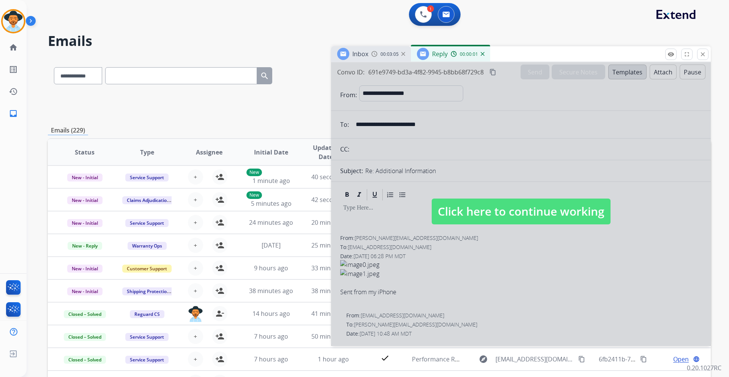
click at [470, 205] on span "Click here to continue working" at bounding box center [521, 212] width 179 height 26
select select
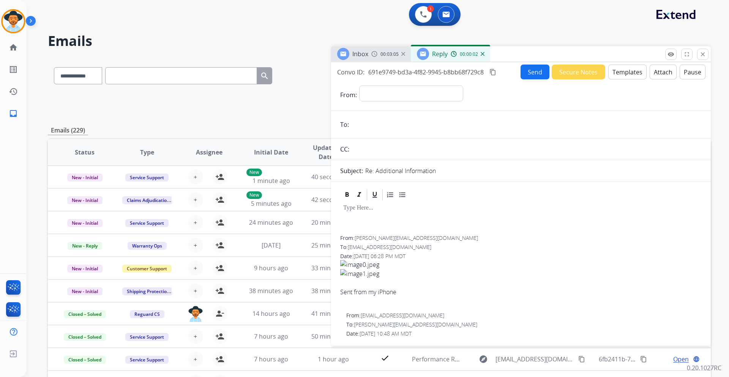
click at [381, 55] on span "00:03:05" at bounding box center [390, 54] width 18 height 6
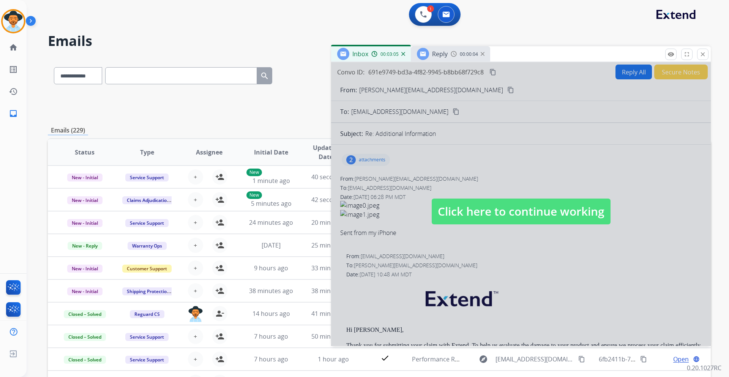
click at [515, 215] on span "Click here to continue working" at bounding box center [521, 212] width 179 height 26
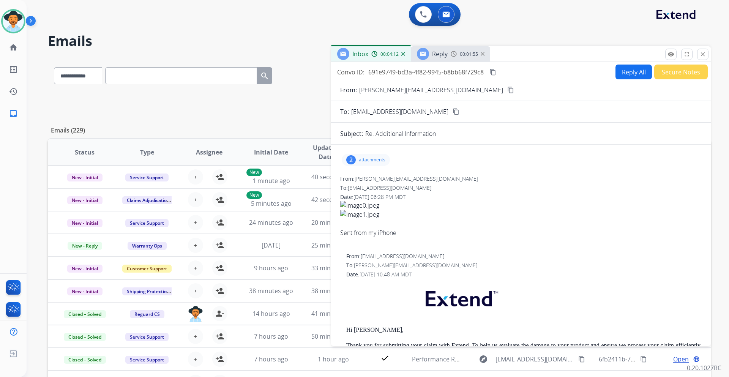
click at [443, 57] on span "Reply" at bounding box center [440, 54] width 16 height 8
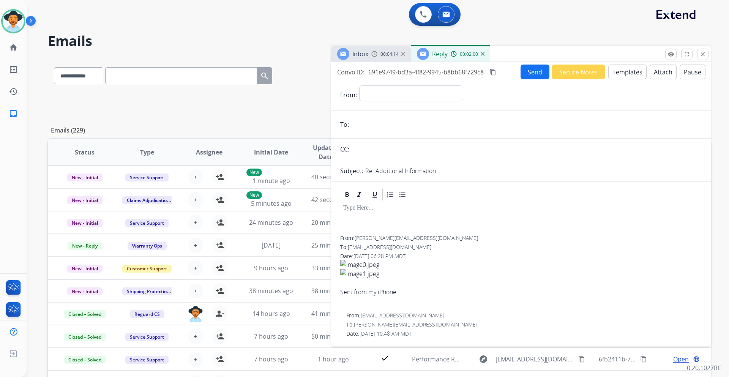
click at [616, 73] on button "Templates" at bounding box center [627, 72] width 38 height 15
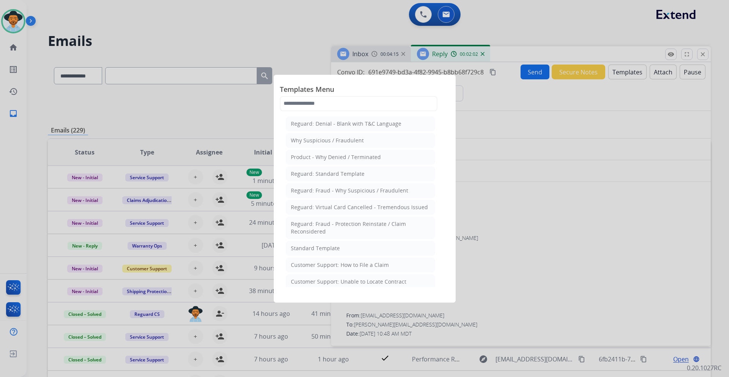
click at [329, 246] on div "Standard Template" at bounding box center [315, 249] width 49 height 8
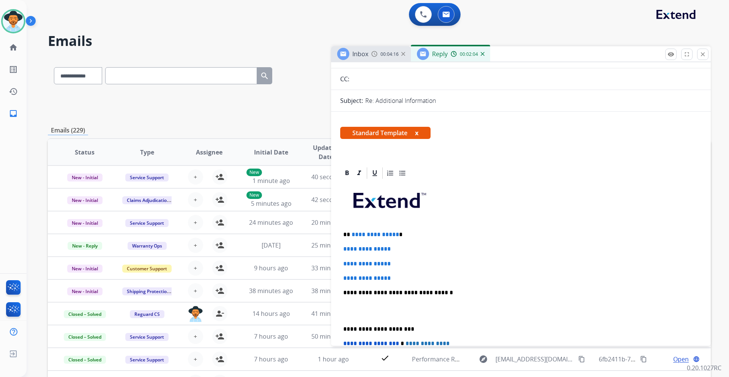
scroll to position [76, 0]
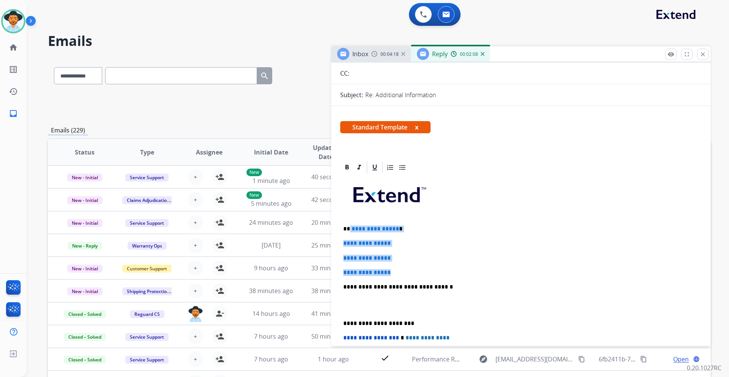
drag, startPoint x: 396, startPoint y: 273, endPoint x: 350, endPoint y: 227, distance: 64.5
click at [350, 227] on div "**********" at bounding box center [521, 304] width 362 height 261
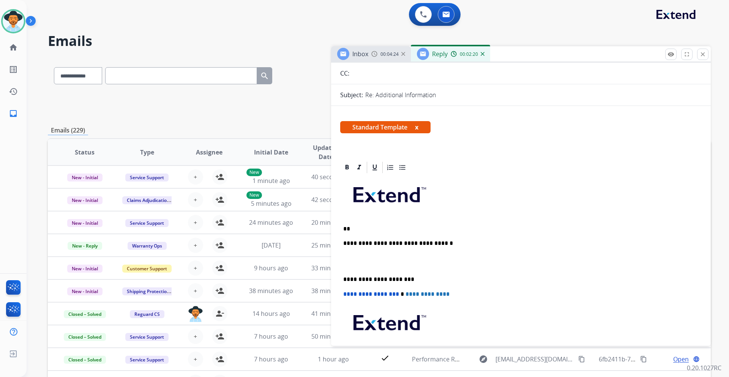
click at [356, 230] on p "**" at bounding box center [517, 229] width 349 height 7
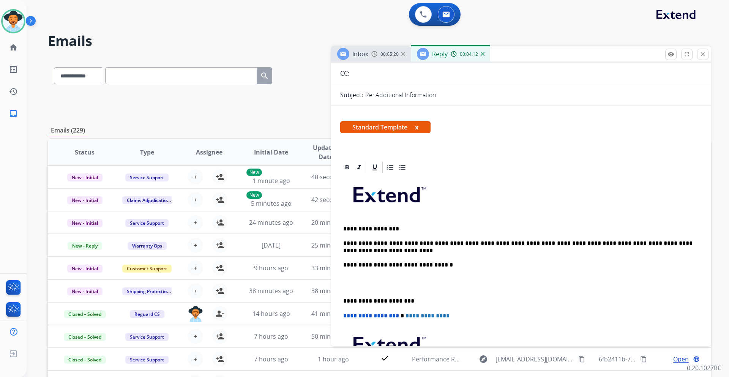
click at [609, 243] on p "**********" at bounding box center [517, 247] width 349 height 14
click at [359, 251] on p "**********" at bounding box center [517, 247] width 349 height 14
click at [381, 56] on span "00:05:34" at bounding box center [390, 54] width 18 height 6
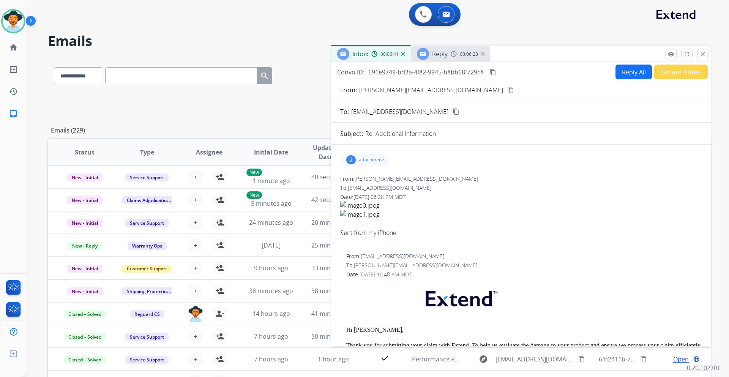
click at [376, 160] on p "attachments" at bounding box center [372, 160] width 27 height 6
click at [370, 180] on div at bounding box center [367, 179] width 38 height 27
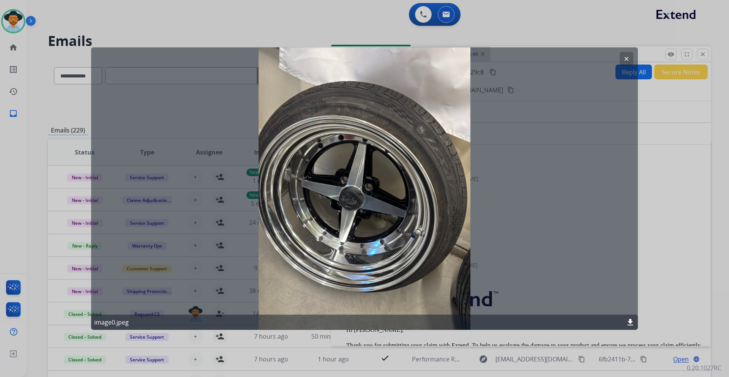
click at [627, 57] on mat-icon "clear" at bounding box center [626, 58] width 7 height 7
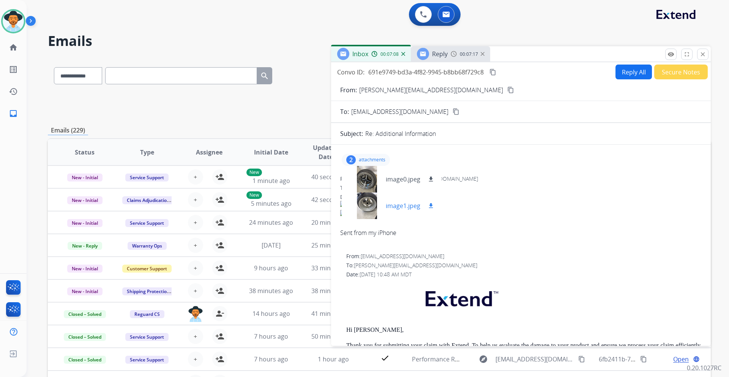
click at [372, 199] on div at bounding box center [367, 206] width 38 height 27
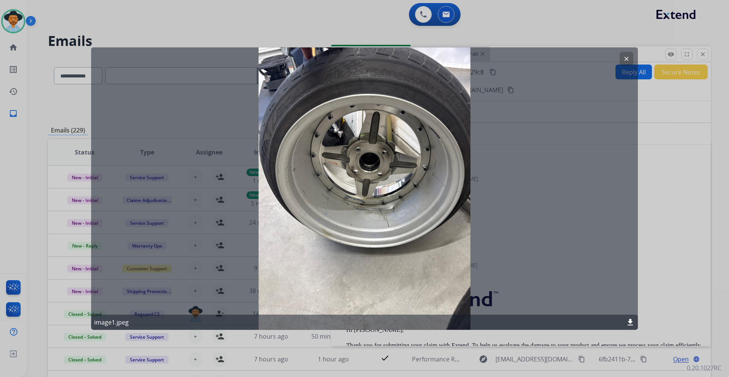
drag, startPoint x: 625, startPoint y: 58, endPoint x: 719, endPoint y: 61, distance: 93.5
click at [625, 58] on mat-icon "clear" at bounding box center [626, 58] width 7 height 7
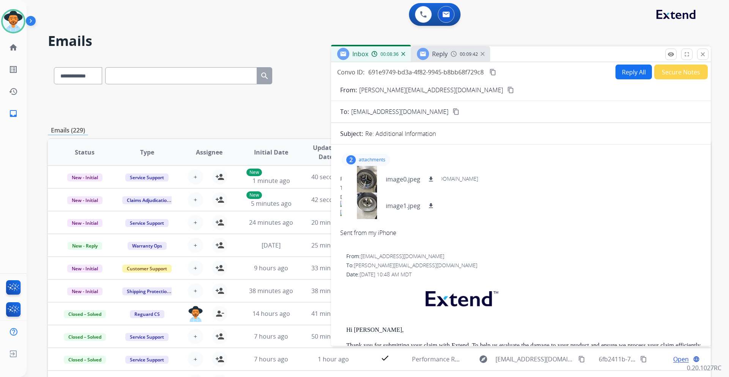
click at [432, 53] on span "Reply" at bounding box center [440, 54] width 16 height 8
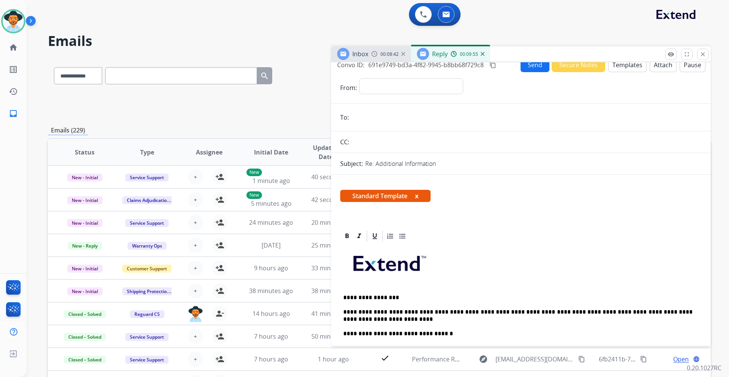
scroll to position [0, 0]
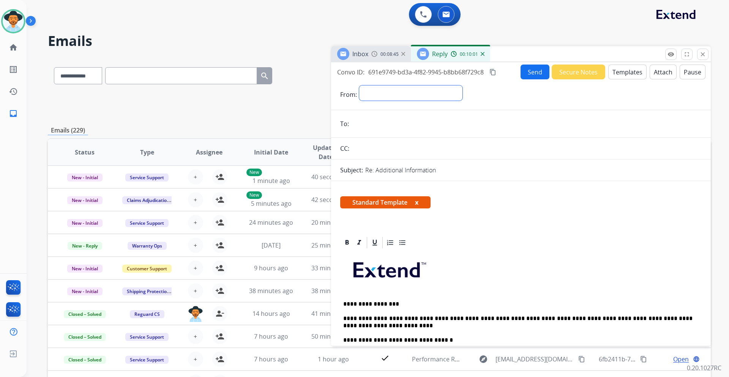
click at [394, 90] on select "**********" at bounding box center [410, 92] width 103 height 15
select select "**********"
click at [359, 85] on select "**********" at bounding box center [410, 92] width 103 height 15
click at [376, 54] on img at bounding box center [374, 54] width 6 height 6
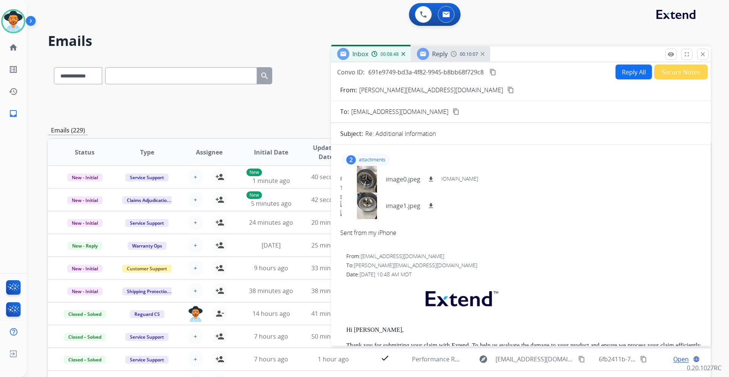
click at [507, 90] on mat-icon "content_copy" at bounding box center [510, 90] width 7 height 7
click at [455, 52] on img at bounding box center [454, 54] width 6 height 6
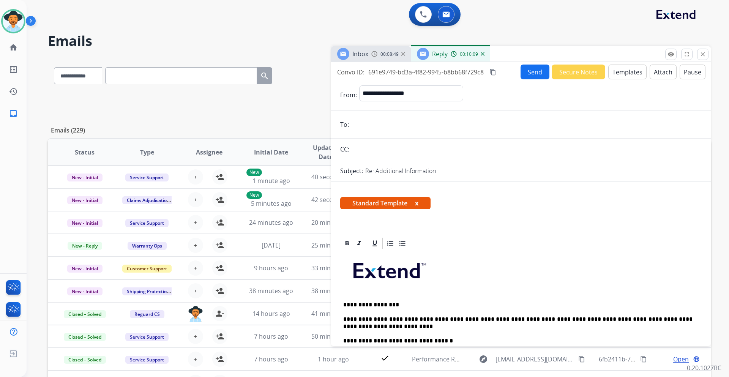
click at [364, 126] on input "email" at bounding box center [526, 124] width 351 height 15
paste input "**********"
type input "**********"
click at [529, 70] on button "Send" at bounding box center [535, 72] width 29 height 15
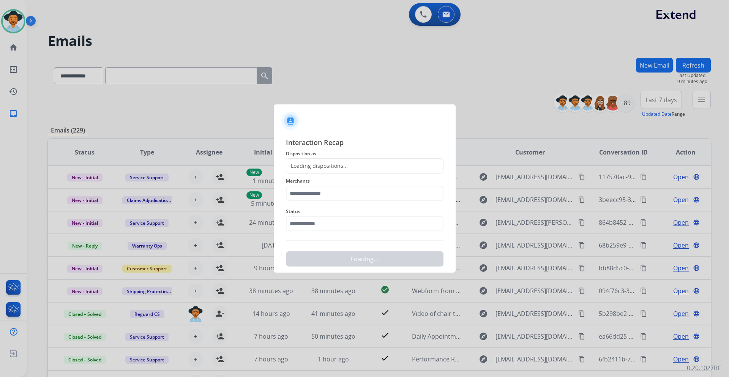
click at [351, 170] on div "Loading dispositions..." at bounding box center [365, 165] width 158 height 15
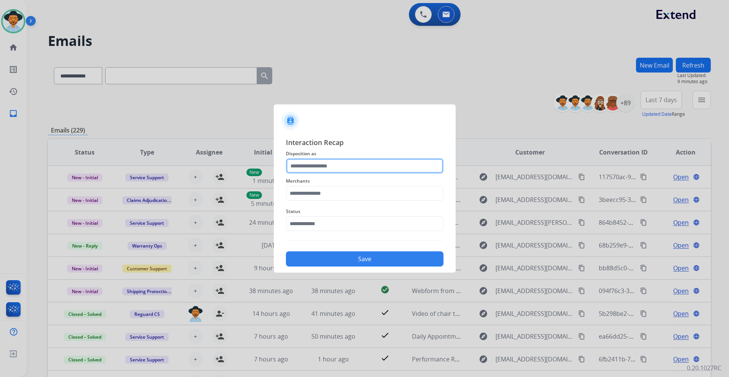
click at [351, 170] on input "text" at bounding box center [365, 165] width 158 height 15
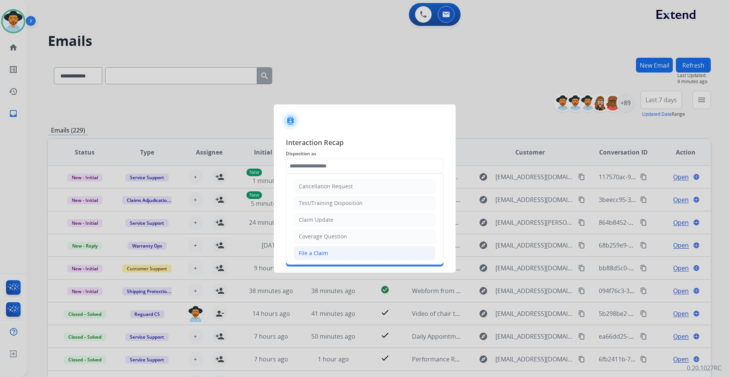
click at [344, 254] on li "File a Claim" at bounding box center [365, 253] width 142 height 14
type input "**********"
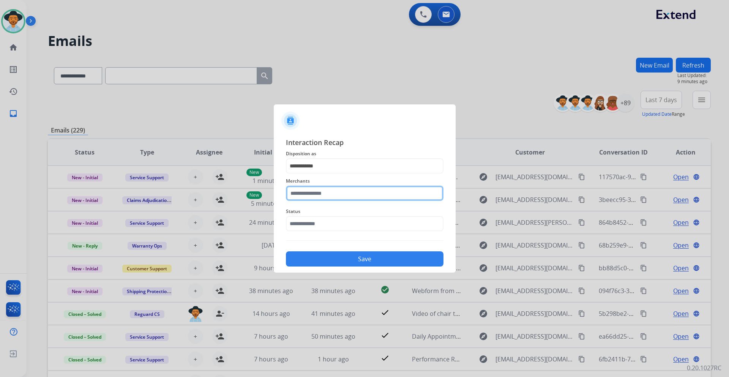
click at [335, 194] on input "text" at bounding box center [365, 193] width 158 height 15
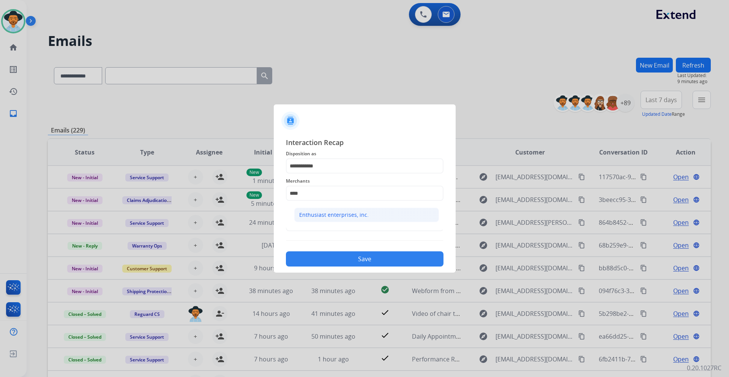
click at [317, 217] on div "Enthusiast enterprises, inc." at bounding box center [333, 215] width 69 height 8
type input "**********"
click at [320, 224] on input "text" at bounding box center [365, 223] width 158 height 15
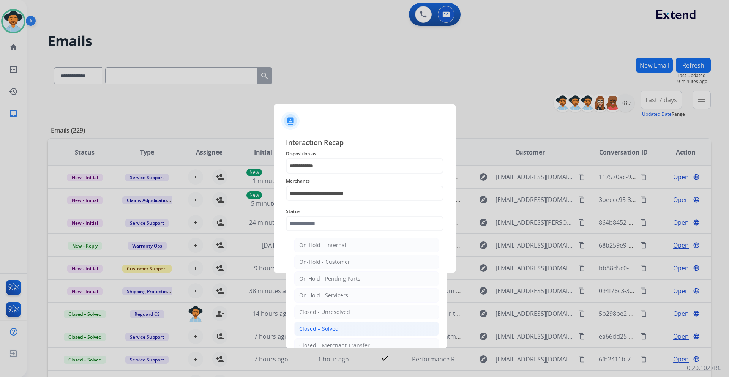
click at [333, 327] on div "Closed – Solved" at bounding box center [318, 329] width 39 height 8
type input "**********"
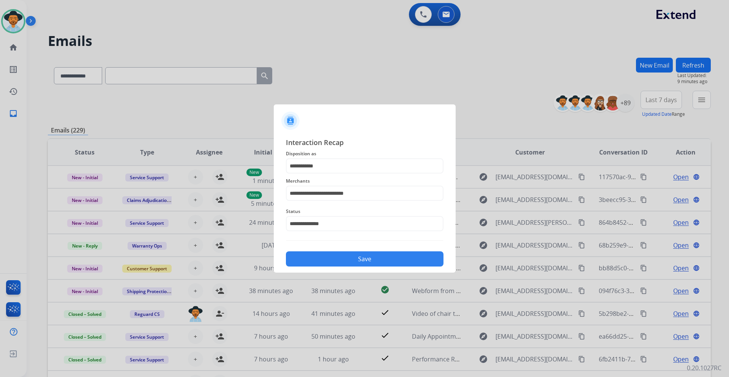
click at [347, 259] on button "Save" at bounding box center [365, 258] width 158 height 15
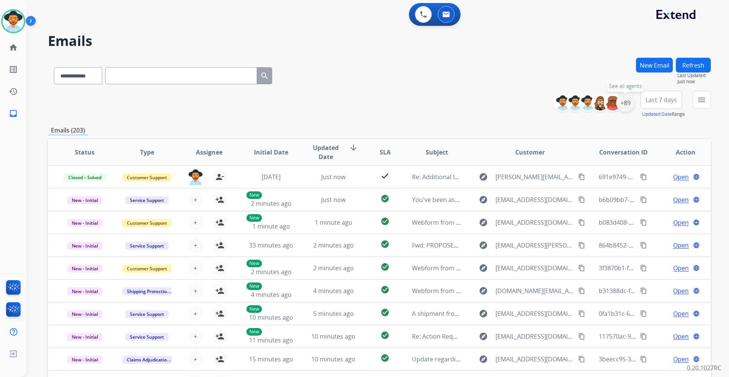
click at [623, 103] on div "+89" at bounding box center [625, 103] width 18 height 18
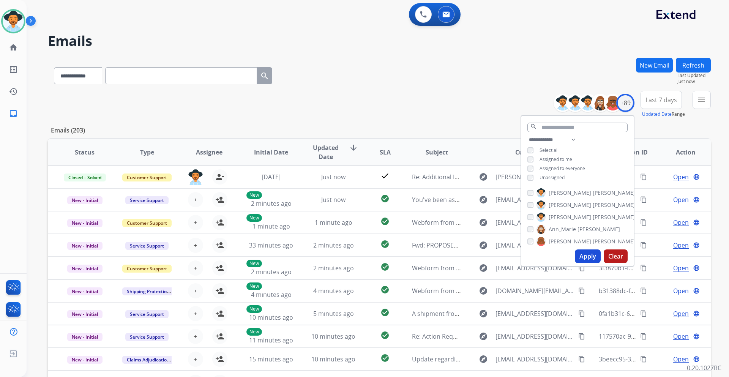
click at [546, 178] on span "Unassigned" at bounding box center [552, 177] width 25 height 6
click at [589, 253] on button "Apply" at bounding box center [588, 257] width 26 height 14
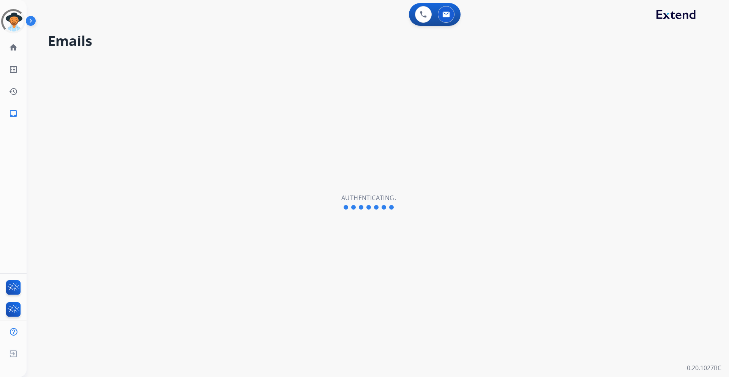
select select "**********"
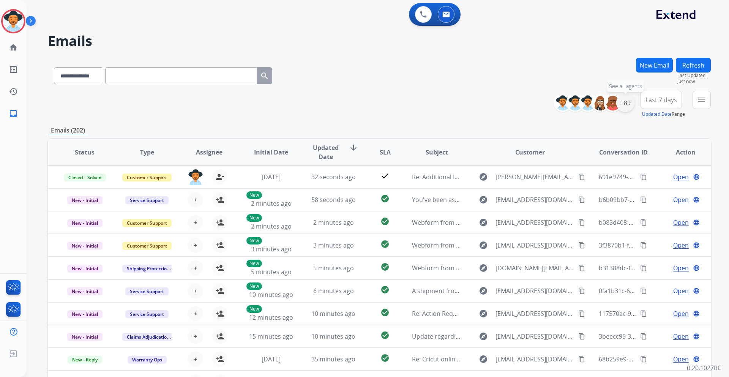
click at [622, 104] on div "+89" at bounding box center [625, 103] width 18 height 18
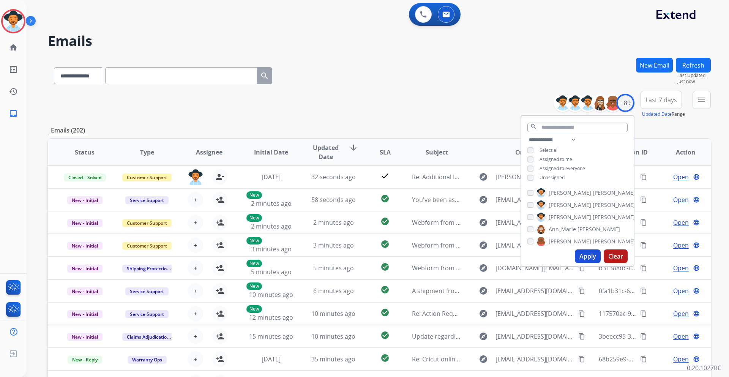
click at [553, 177] on span "Unassigned" at bounding box center [552, 177] width 25 height 6
click at [588, 255] on button "Apply" at bounding box center [588, 257] width 26 height 14
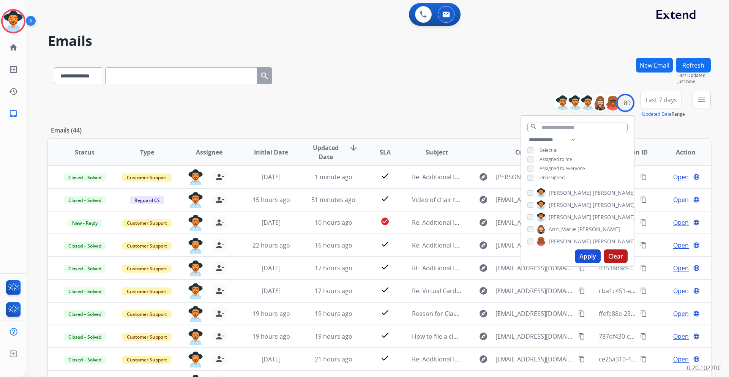
drag, startPoint x: 656, startPoint y: 101, endPoint x: 659, endPoint y: 110, distance: 9.5
click at [656, 101] on span "Last 7 days" at bounding box center [662, 99] width 32 height 3
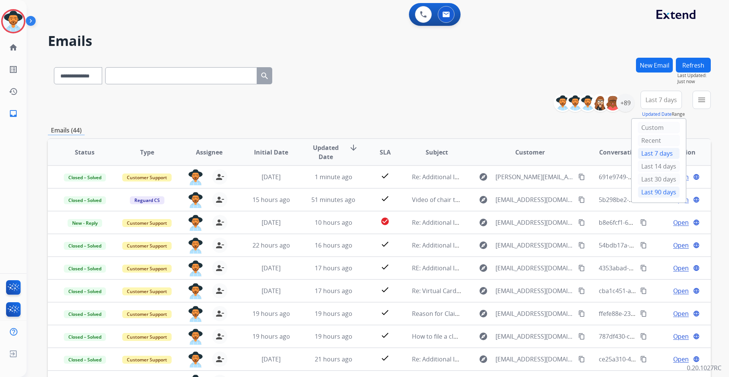
click at [662, 192] on div "Last 90 days" at bounding box center [659, 191] width 42 height 11
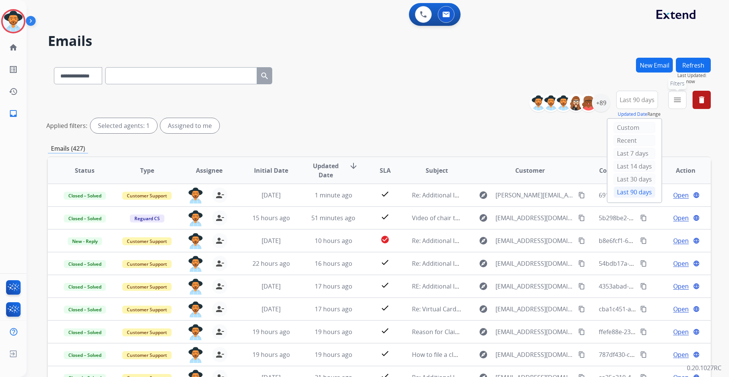
click at [676, 103] on mat-icon "menu" at bounding box center [677, 99] width 9 height 9
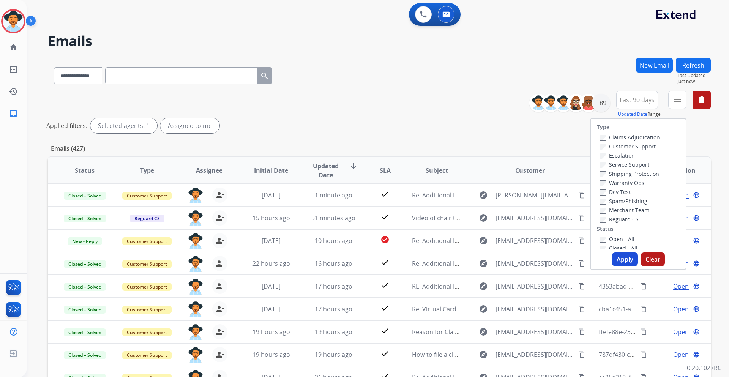
click at [647, 145] on label "Customer Support" at bounding box center [628, 146] width 56 height 7
click at [646, 175] on label "Shipping Protection" at bounding box center [629, 173] width 59 height 7
click at [630, 217] on label "Reguard CS" at bounding box center [619, 219] width 39 height 7
click at [622, 239] on label "Open - All" at bounding box center [617, 238] width 35 height 7
click at [625, 260] on button "Apply" at bounding box center [625, 260] width 26 height 14
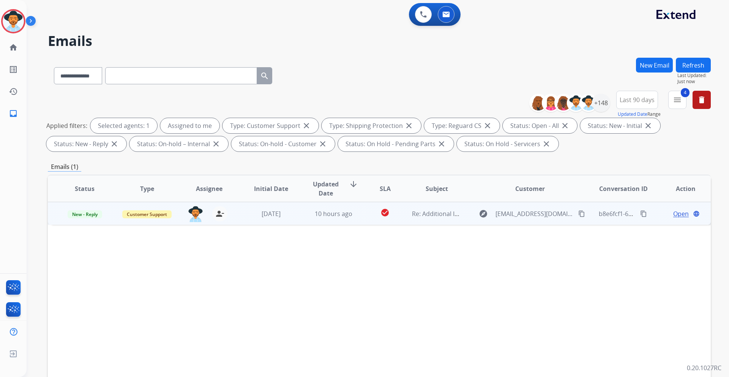
click at [674, 215] on span "Open" at bounding box center [681, 213] width 16 height 9
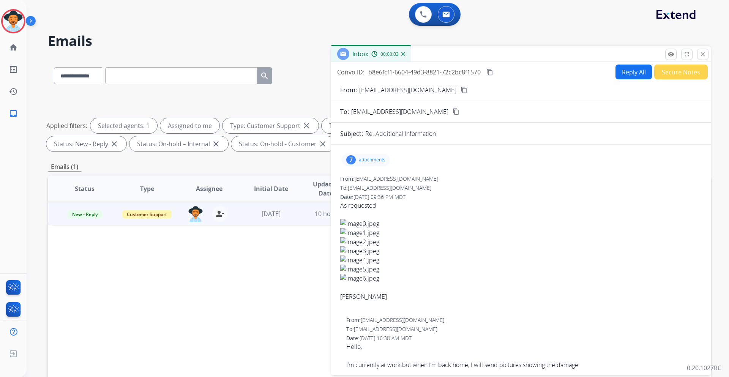
click at [376, 158] on p "attachments" at bounding box center [372, 160] width 27 height 6
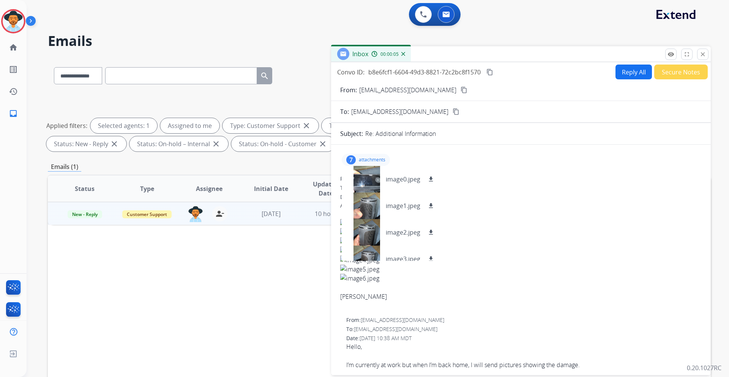
click at [523, 183] on div "From: coltsfanrh@yahoo.com To: support@extend.com Date: 08/13/2025 - 09:36 PM M…" at bounding box center [521, 242] width 362 height 135
click at [461, 91] on mat-icon "content_copy" at bounding box center [464, 90] width 7 height 7
click at [554, 190] on div "To: support@extend.com" at bounding box center [521, 188] width 362 height 8
click at [373, 159] on p "attachments" at bounding box center [372, 160] width 27 height 6
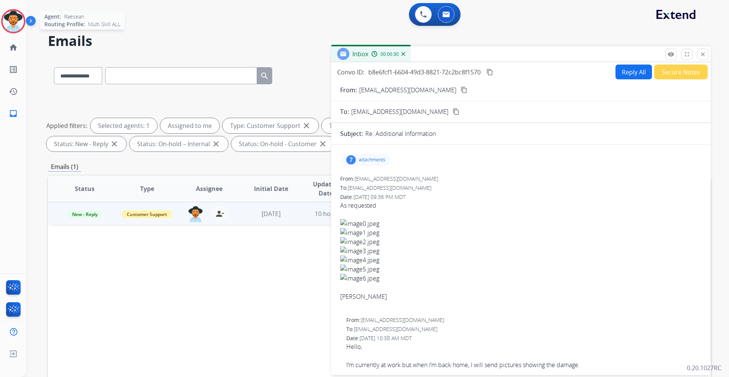
click at [14, 27] on img at bounding box center [13, 21] width 21 height 21
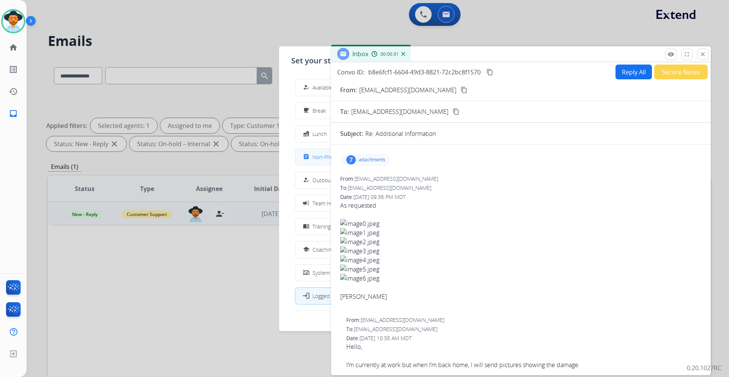
click at [322, 158] on span "Non-Phone Queue" at bounding box center [335, 157] width 45 height 8
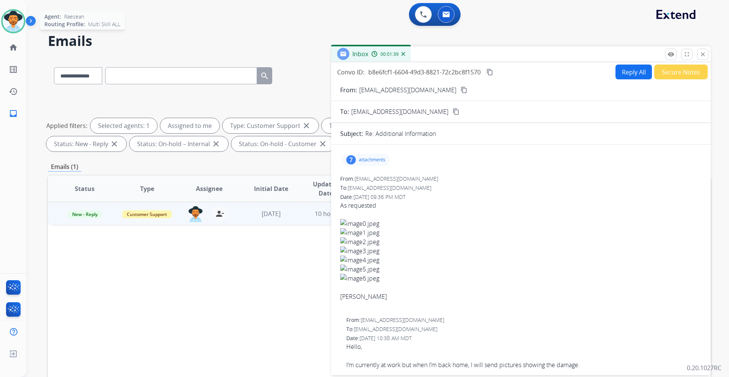
click at [19, 18] on img at bounding box center [13, 21] width 21 height 21
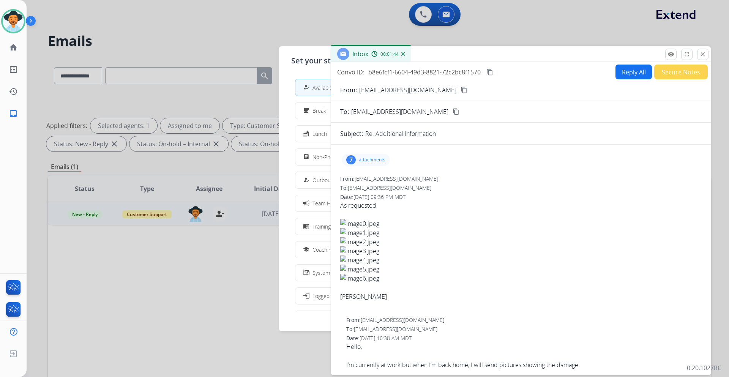
click at [522, 27] on div at bounding box center [364, 188] width 729 height 377
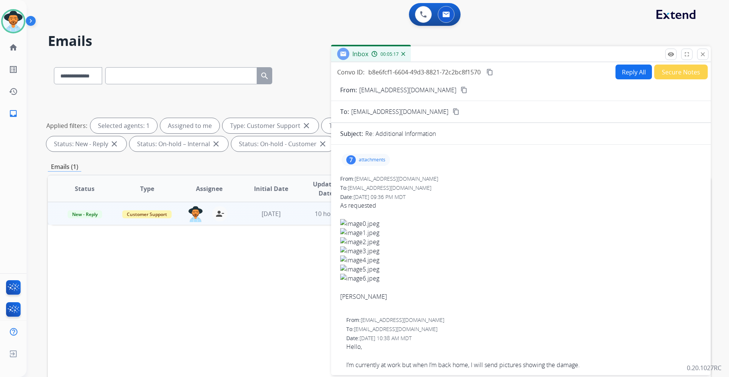
click at [461, 91] on mat-icon "content_copy" at bounding box center [464, 90] width 7 height 7
click at [380, 158] on p "attachments" at bounding box center [372, 160] width 27 height 6
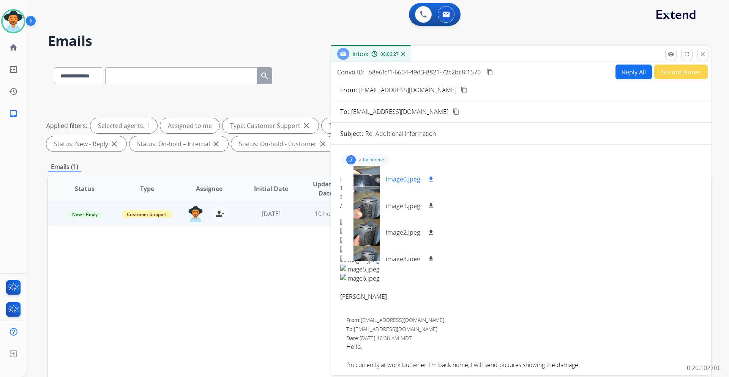
click at [372, 184] on div at bounding box center [367, 179] width 38 height 27
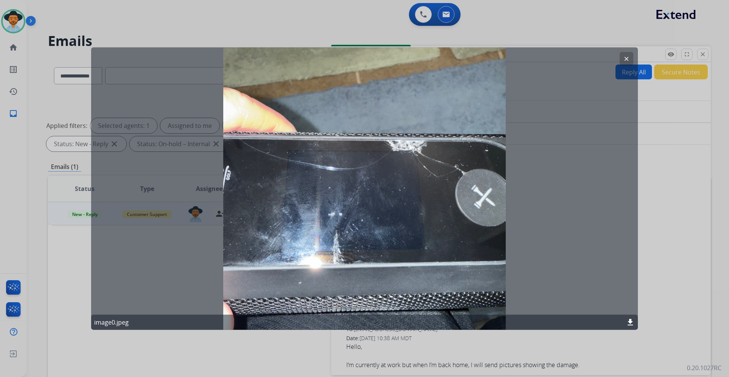
click at [627, 56] on mat-icon "clear" at bounding box center [626, 58] width 7 height 7
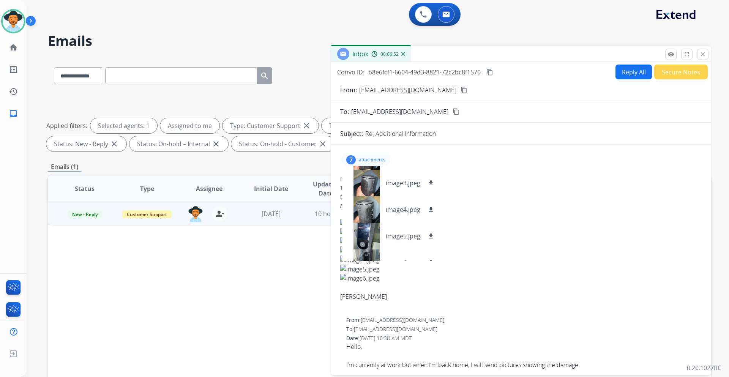
scroll to position [91, 0]
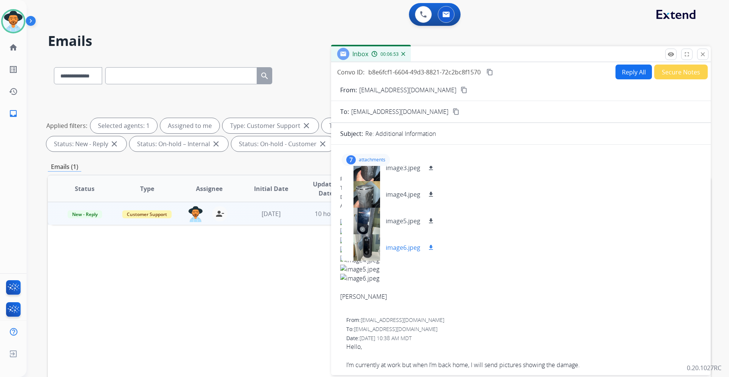
click at [368, 245] on div at bounding box center [367, 247] width 38 height 27
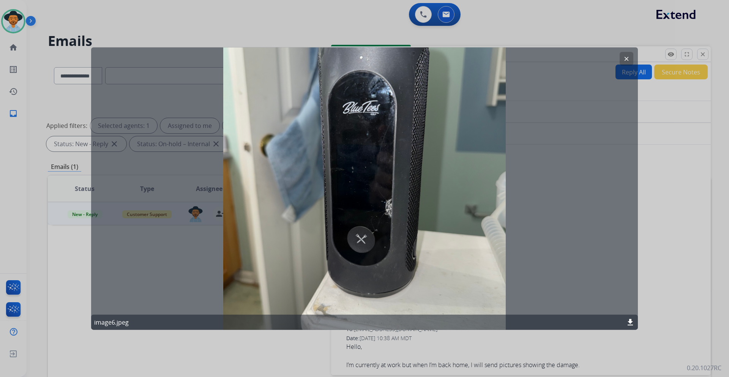
click at [625, 58] on mat-icon "clear" at bounding box center [626, 58] width 7 height 7
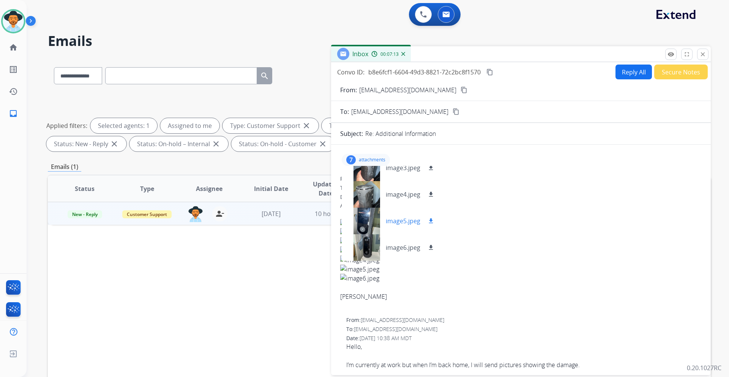
click at [377, 225] on div at bounding box center [367, 221] width 38 height 27
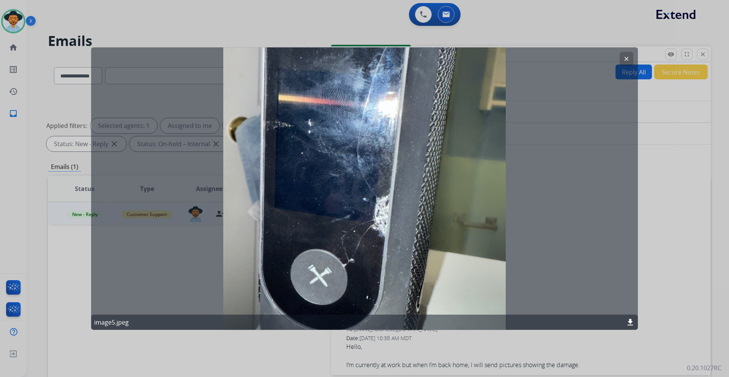
click at [624, 56] on mat-icon "clear" at bounding box center [626, 58] width 7 height 7
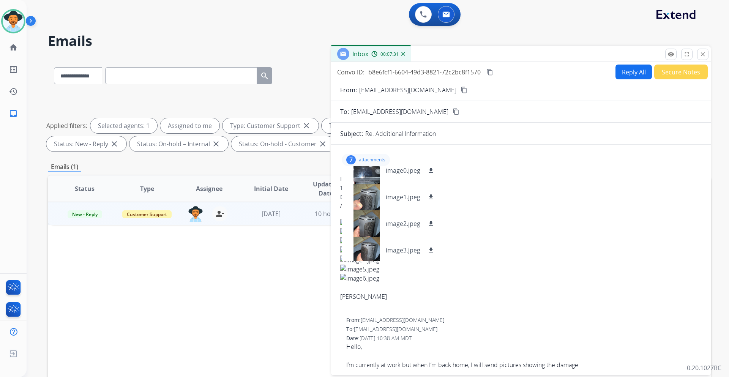
scroll to position [0, 0]
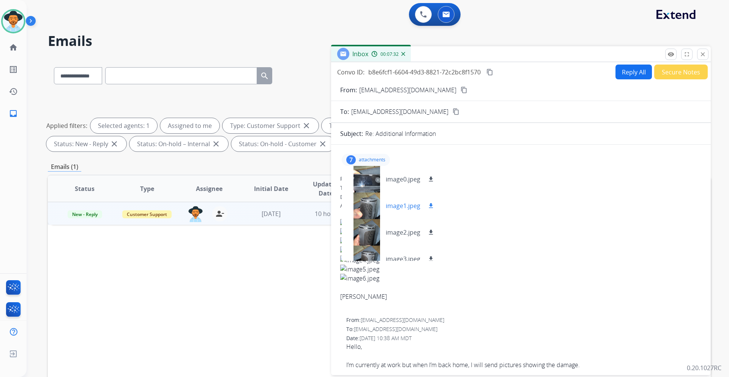
click at [373, 204] on div at bounding box center [367, 206] width 38 height 27
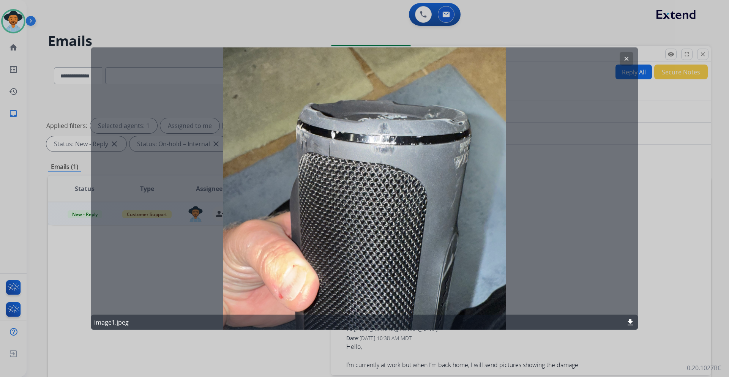
click at [627, 57] on mat-icon "clear" at bounding box center [626, 58] width 7 height 7
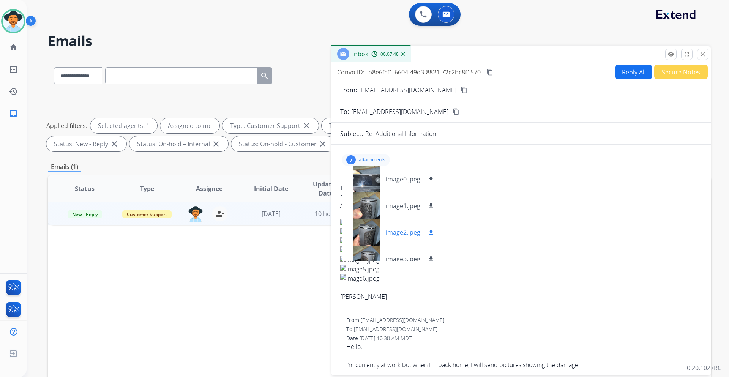
click at [374, 235] on div at bounding box center [367, 232] width 38 height 27
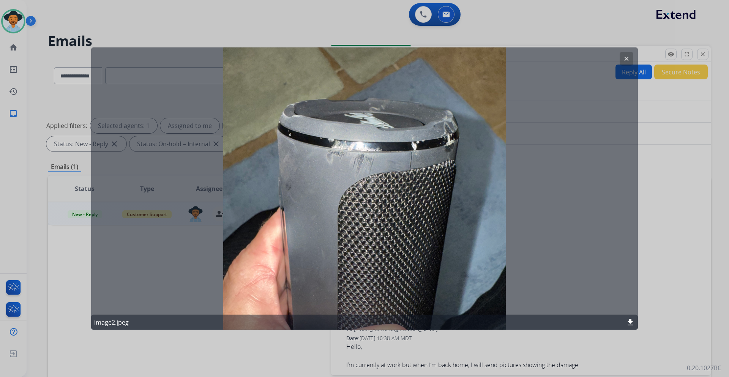
click at [629, 60] on mat-icon "clear" at bounding box center [626, 58] width 7 height 7
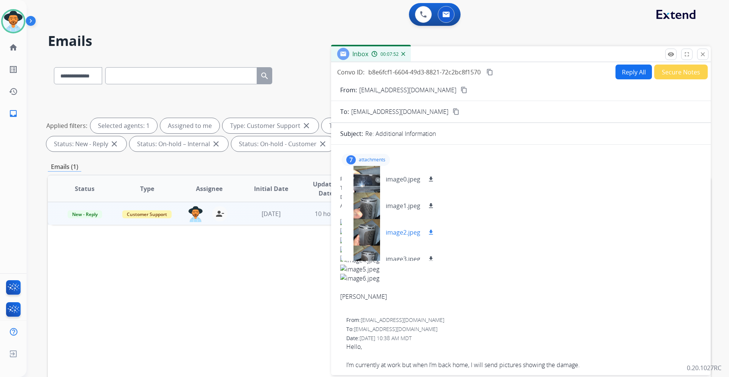
click at [373, 233] on div at bounding box center [367, 232] width 38 height 27
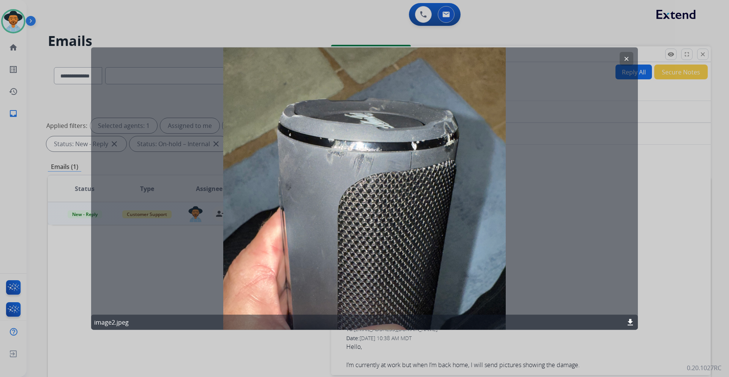
click at [626, 59] on mat-icon "clear" at bounding box center [626, 58] width 7 height 7
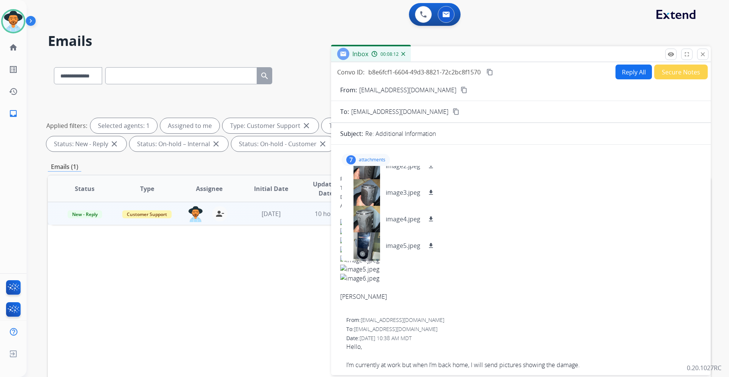
scroll to position [53, 0]
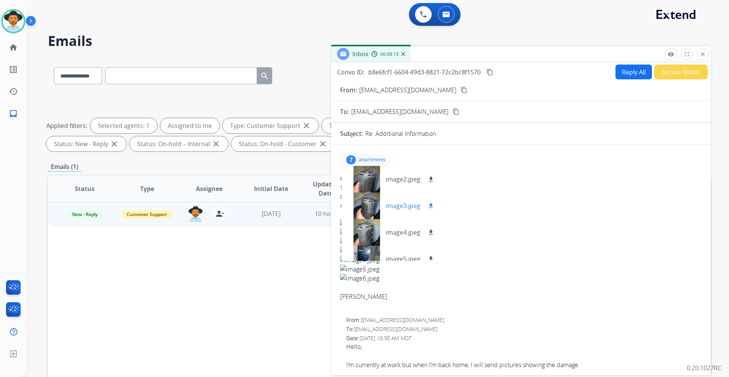
click at [362, 209] on div at bounding box center [367, 206] width 38 height 27
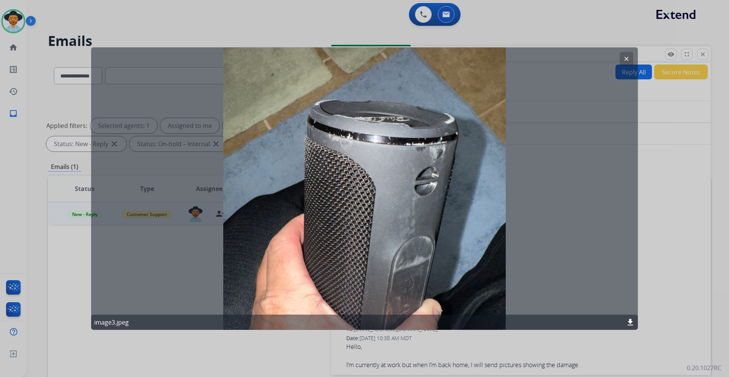
click at [628, 62] on mat-icon "clear" at bounding box center [626, 58] width 7 height 7
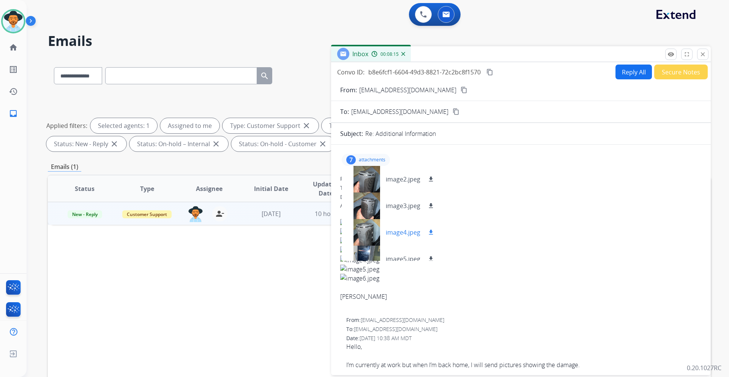
click at [369, 232] on div at bounding box center [367, 232] width 38 height 27
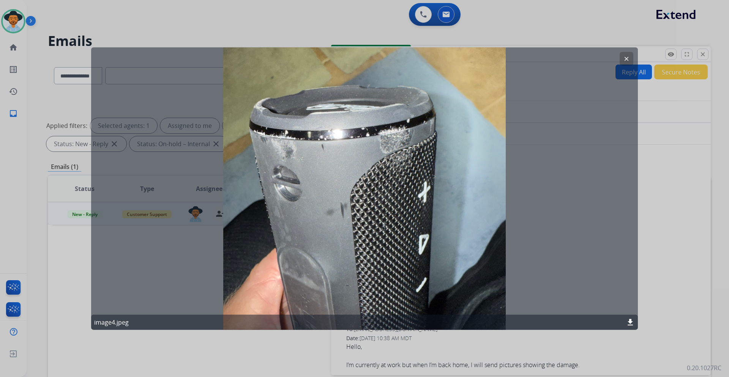
click at [624, 58] on mat-icon "clear" at bounding box center [626, 58] width 7 height 7
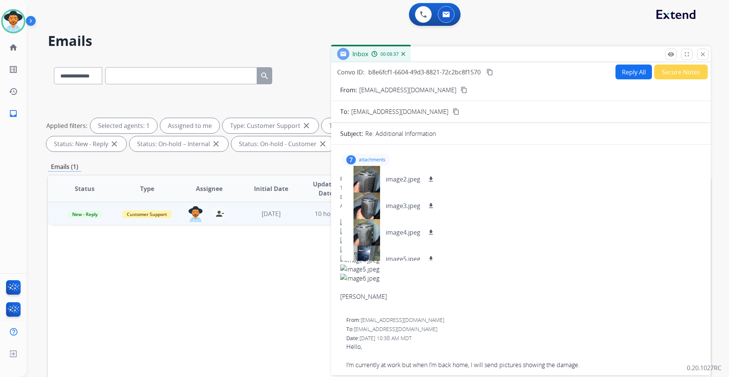
click at [619, 71] on button "Reply All" at bounding box center [634, 72] width 36 height 15
select select "**********"
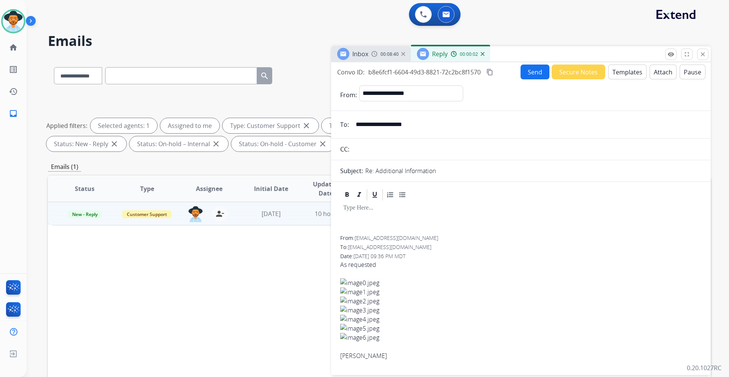
click at [613, 69] on button "Templates" at bounding box center [627, 72] width 38 height 15
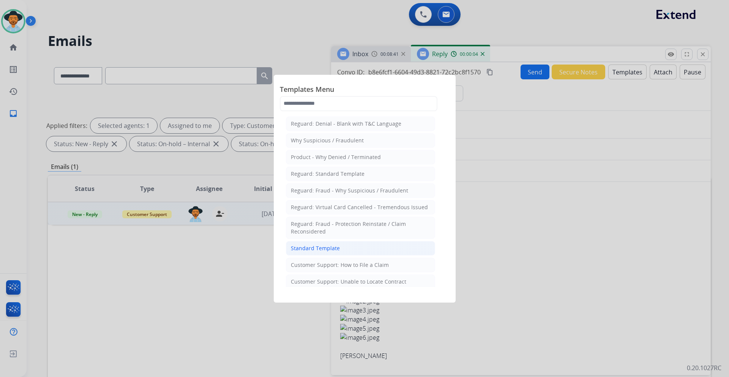
click at [319, 247] on div "Standard Template" at bounding box center [315, 249] width 49 height 8
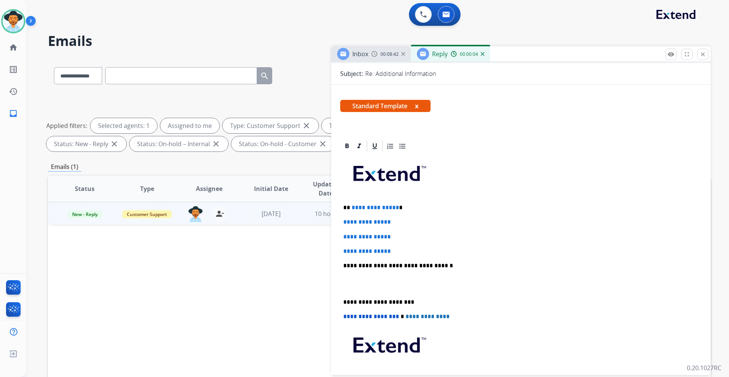
scroll to position [114, 0]
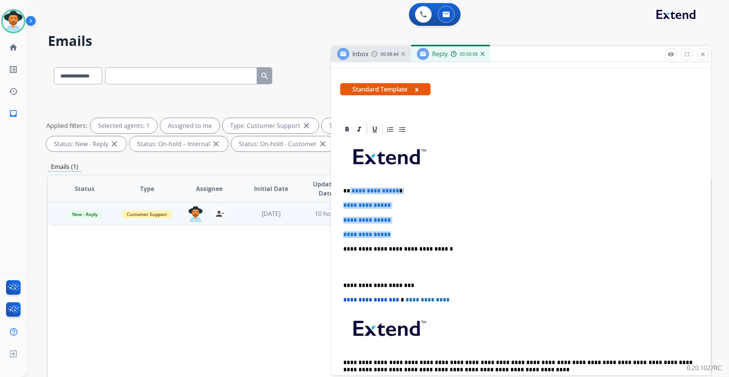
drag, startPoint x: 395, startPoint y: 232, endPoint x: 350, endPoint y: 192, distance: 60.8
click at [350, 192] on div "**********" at bounding box center [521, 266] width 362 height 261
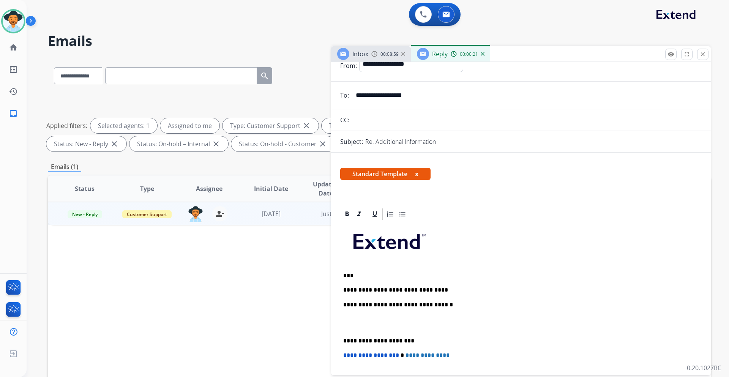
scroll to position [38, 0]
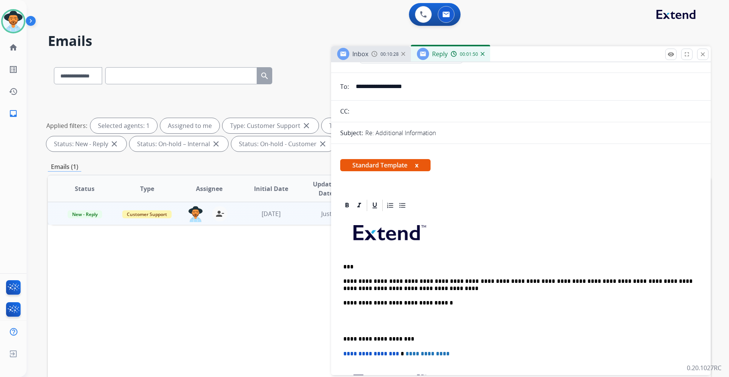
click at [604, 282] on p "**********" at bounding box center [517, 285] width 349 height 14
click at [398, 289] on p "**********" at bounding box center [517, 285] width 349 height 14
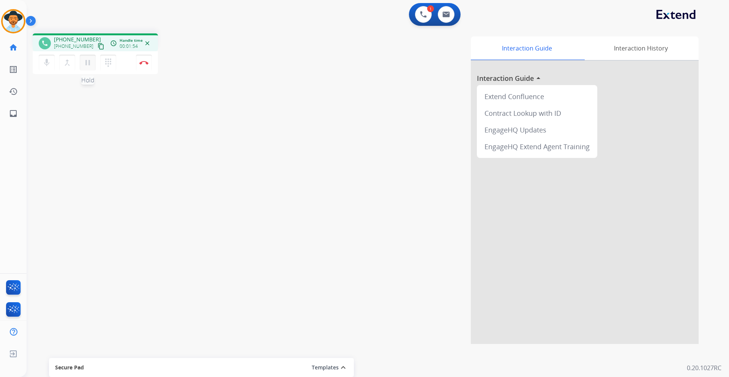
click at [88, 63] on mat-icon "pause" at bounding box center [87, 62] width 9 height 9
click at [86, 58] on mat-icon "play_arrow" at bounding box center [87, 62] width 9 height 9
click at [142, 64] on img at bounding box center [143, 63] width 9 height 4
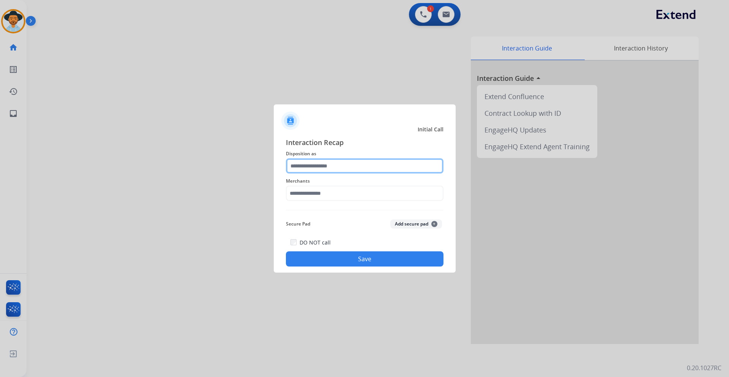
click at [334, 166] on input "text" at bounding box center [365, 165] width 158 height 15
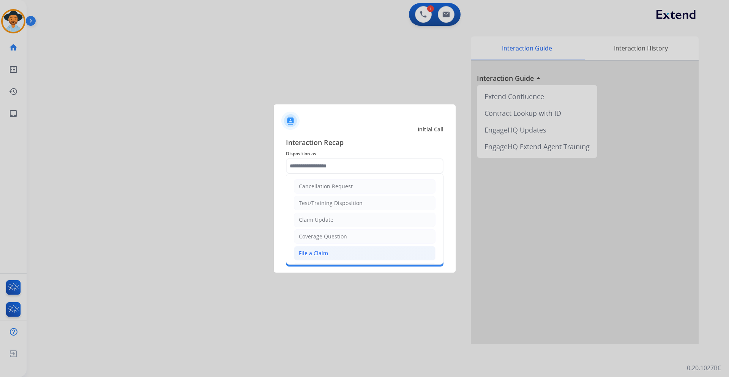
click at [314, 252] on div "File a Claim" at bounding box center [313, 254] width 29 height 8
type input "**********"
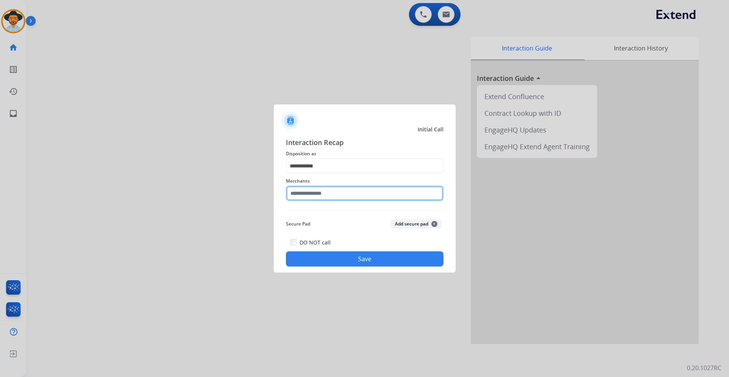
click at [327, 189] on input "text" at bounding box center [365, 193] width 158 height 15
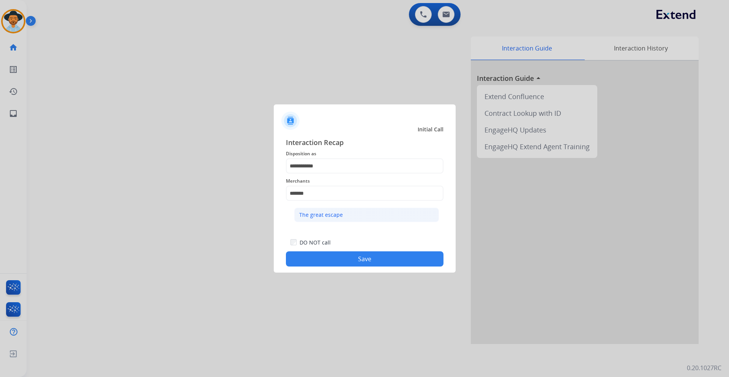
click at [336, 212] on div "The great escape" at bounding box center [321, 215] width 44 height 8
type input "**********"
click at [351, 259] on button "Save" at bounding box center [365, 258] width 158 height 15
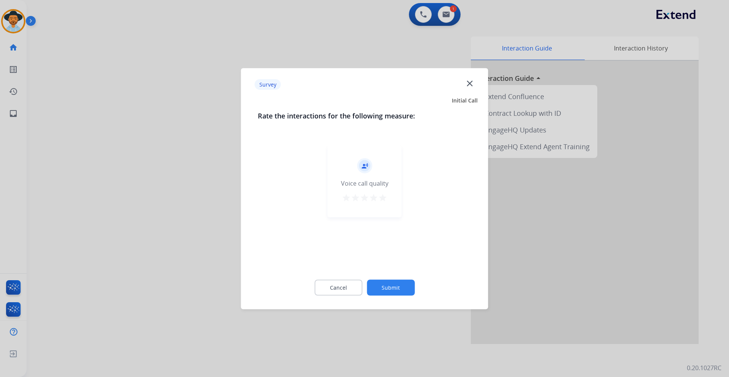
click at [385, 284] on button "Submit" at bounding box center [391, 288] width 48 height 16
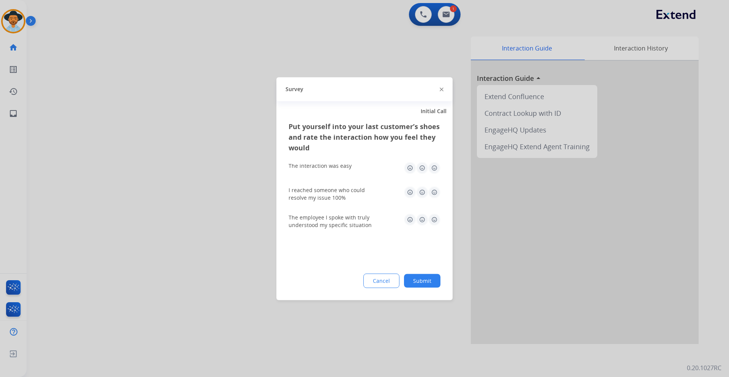
click at [412, 276] on button "Submit" at bounding box center [422, 281] width 36 height 14
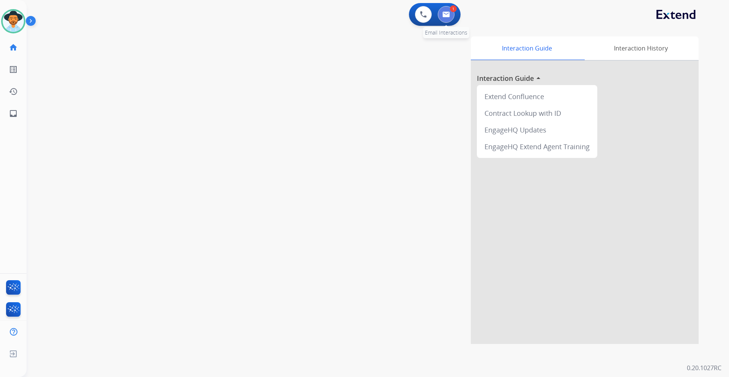
click at [446, 14] on img at bounding box center [446, 14] width 8 height 6
select select "**********"
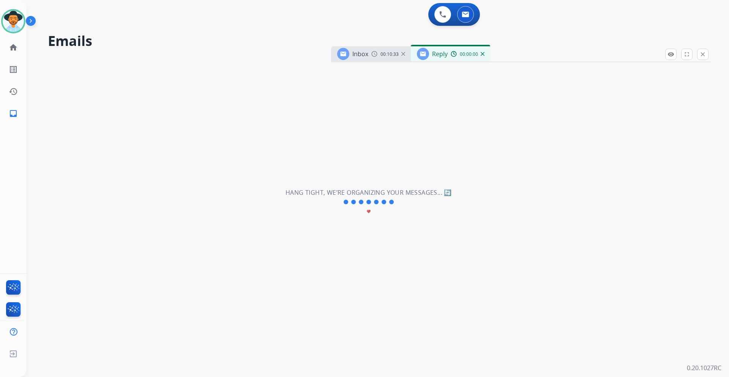
select select "**********"
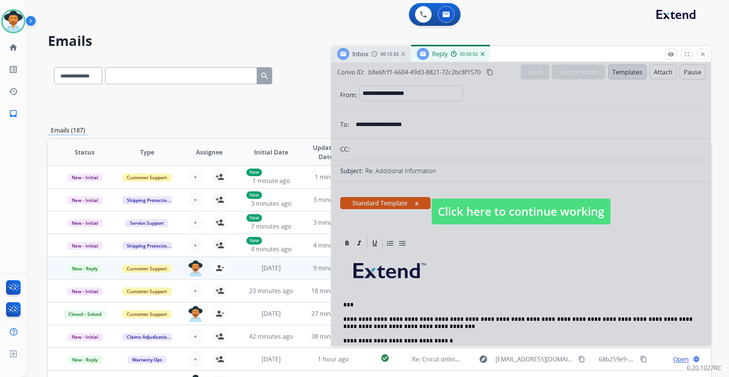
click at [519, 208] on span "Click here to continue working" at bounding box center [521, 212] width 179 height 26
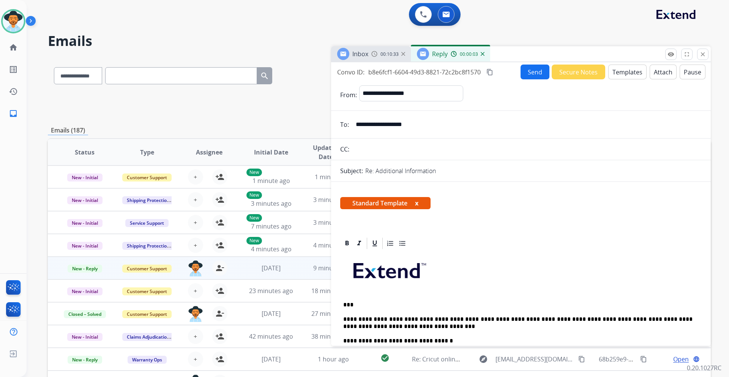
click at [382, 56] on span "00:10:33" at bounding box center [390, 54] width 18 height 6
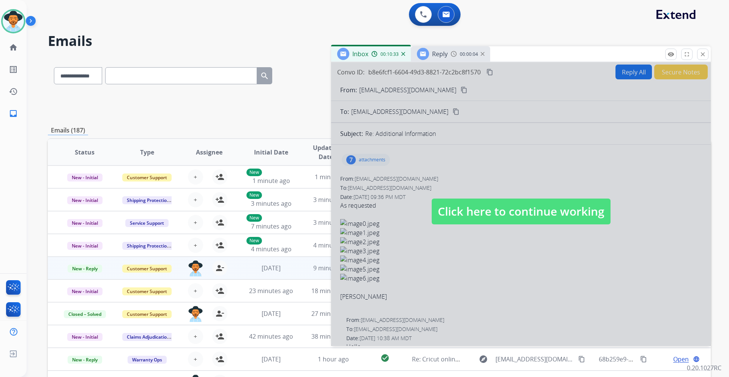
click at [448, 57] on div "Reply 00:00:04" at bounding box center [450, 53] width 79 height 15
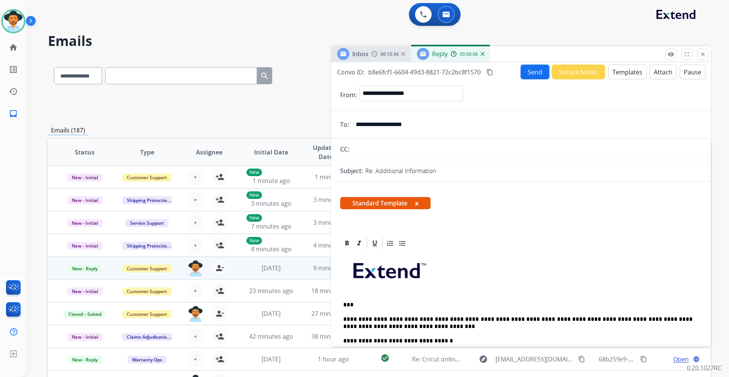
click at [376, 55] on img at bounding box center [374, 54] width 6 height 6
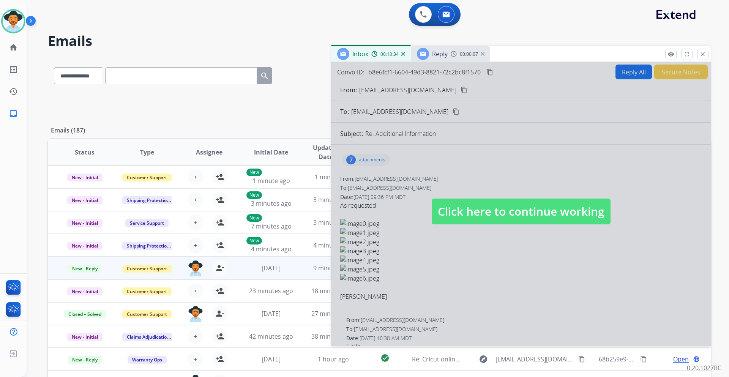
click at [500, 207] on span "Click here to continue working" at bounding box center [521, 212] width 179 height 26
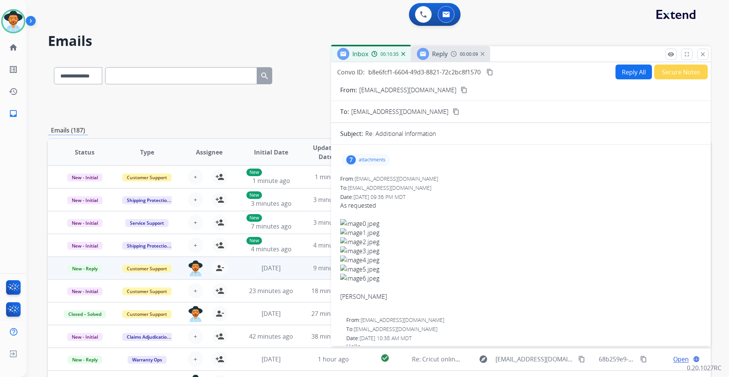
click at [448, 53] on div "Reply 00:00:09" at bounding box center [450, 53] width 79 height 15
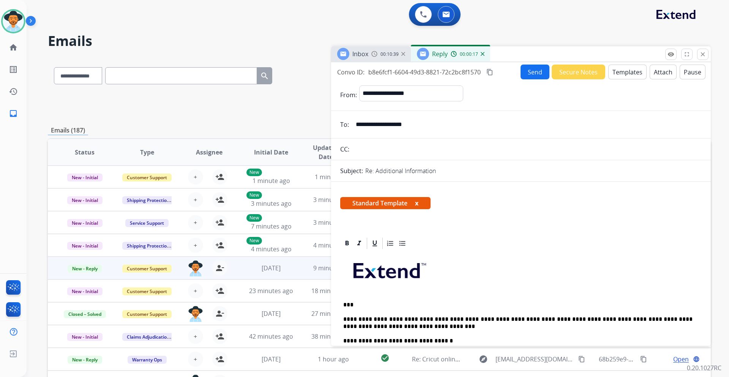
click at [529, 73] on button "Send" at bounding box center [535, 72] width 29 height 15
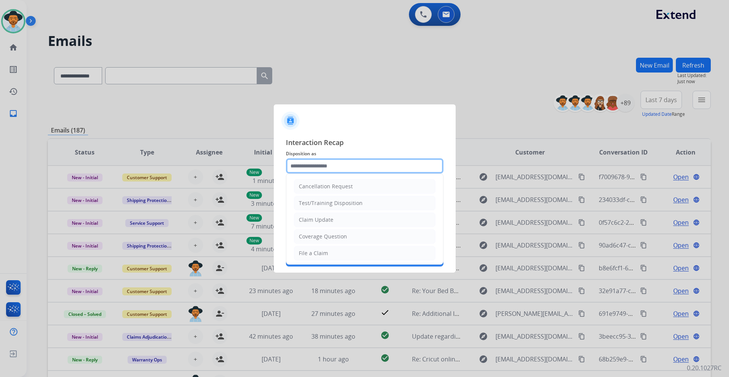
click at [367, 166] on input "text" at bounding box center [365, 165] width 158 height 15
click at [340, 252] on li "File a Claim" at bounding box center [365, 253] width 142 height 14
type input "**********"
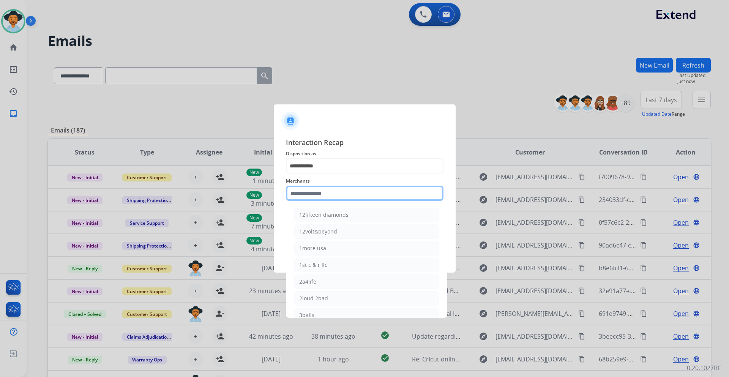
click at [344, 195] on input "text" at bounding box center [365, 193] width 158 height 15
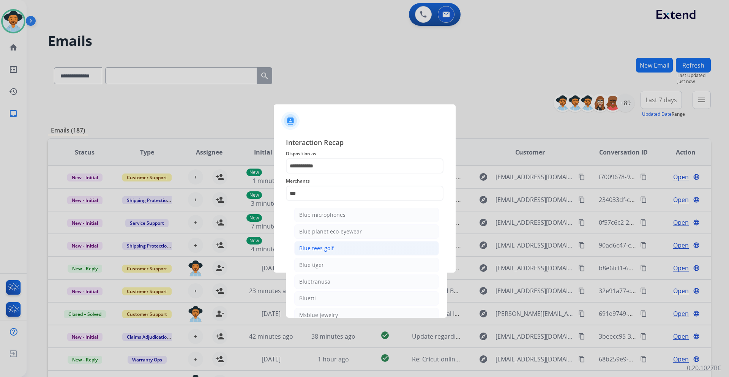
click at [339, 248] on li "Blue tees golf" at bounding box center [366, 248] width 145 height 14
type input "**********"
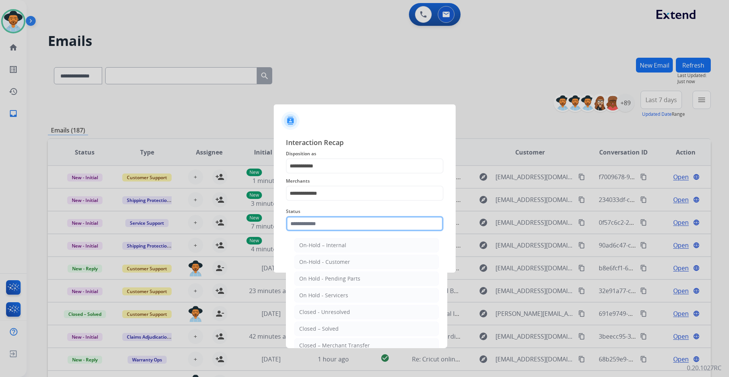
click at [326, 226] on input "text" at bounding box center [365, 223] width 158 height 15
click at [334, 329] on div "Closed – Solved" at bounding box center [318, 329] width 39 height 8
type input "**********"
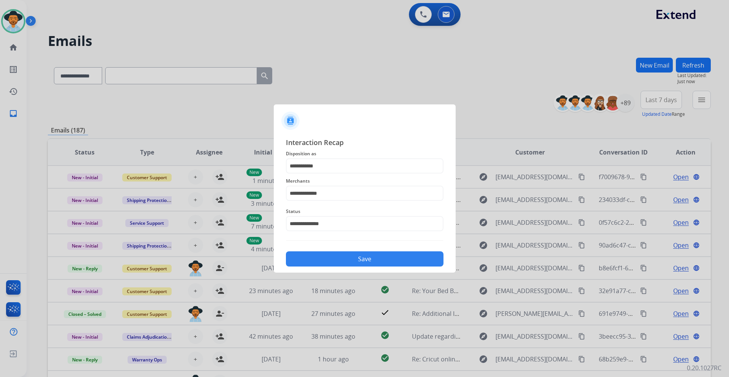
click at [349, 253] on button "Save" at bounding box center [365, 258] width 158 height 15
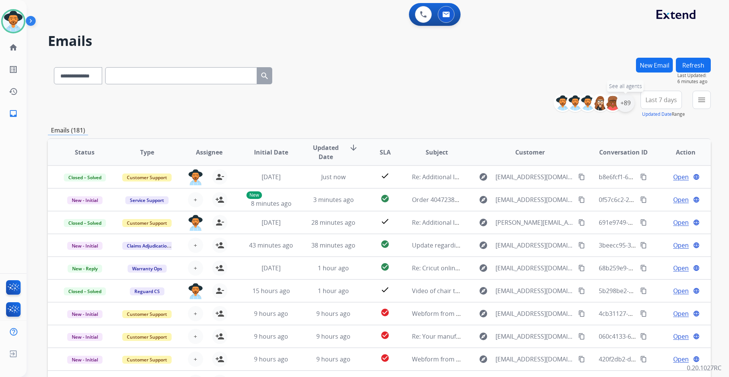
click at [625, 106] on div "+89" at bounding box center [625, 103] width 18 height 18
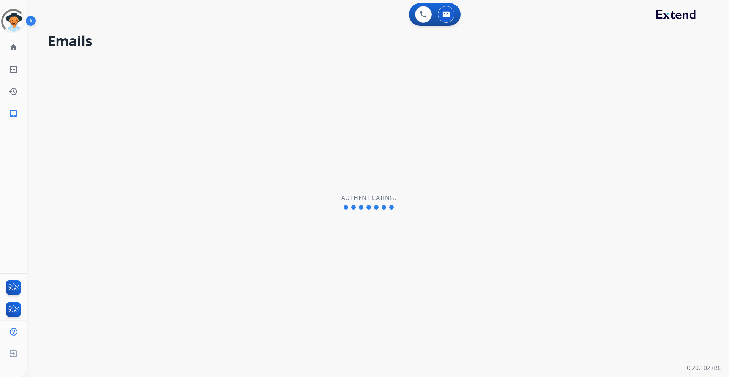
select select "**********"
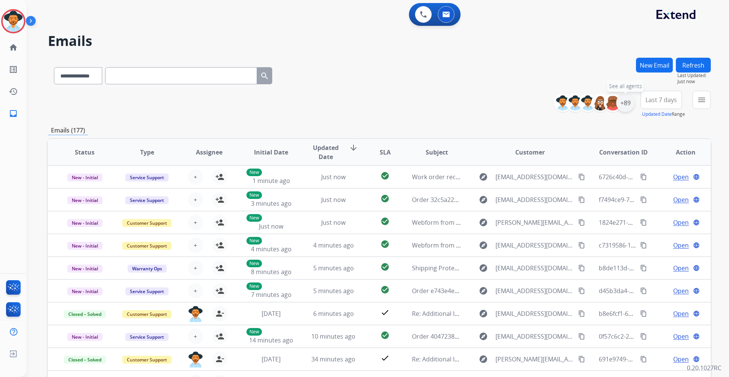
click at [623, 103] on div "+89" at bounding box center [625, 103] width 18 height 18
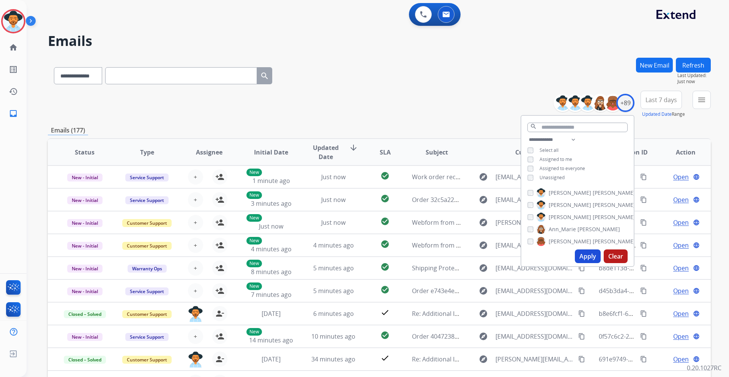
click at [558, 177] on span "Unassigned" at bounding box center [552, 177] width 25 height 6
click at [582, 253] on button "Apply" at bounding box center [588, 257] width 26 height 14
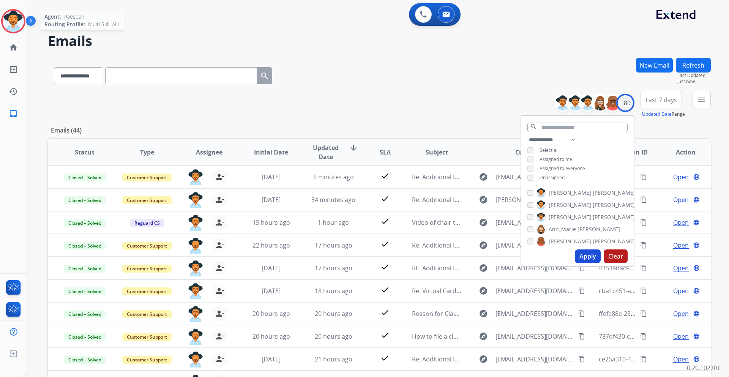
click at [18, 24] on img at bounding box center [13, 21] width 21 height 21
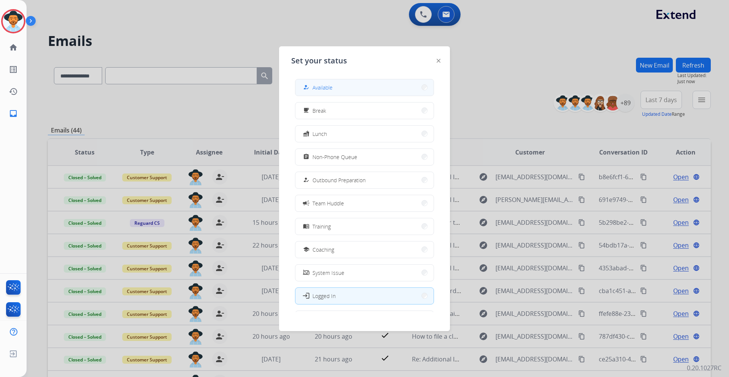
click at [368, 86] on button "how_to_reg Available" at bounding box center [364, 87] width 138 height 16
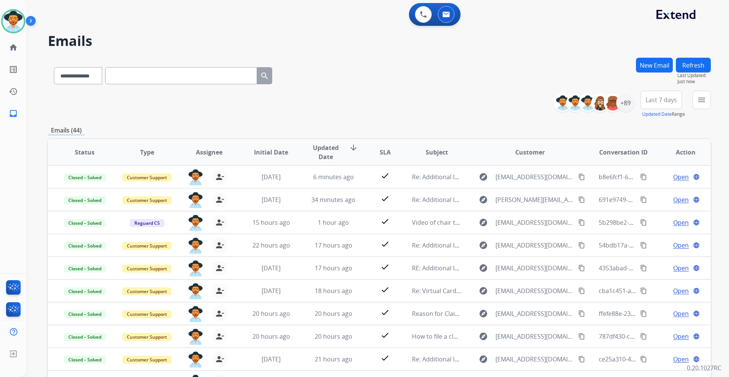
click at [654, 95] on button "Last 7 days" at bounding box center [661, 100] width 41 height 18
click at [655, 191] on div "Last 90 days" at bounding box center [659, 191] width 42 height 11
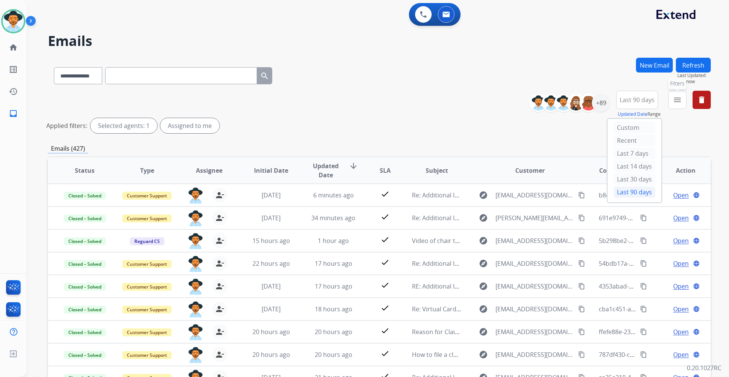
click at [681, 106] on button "menu Filters" at bounding box center [677, 100] width 18 height 18
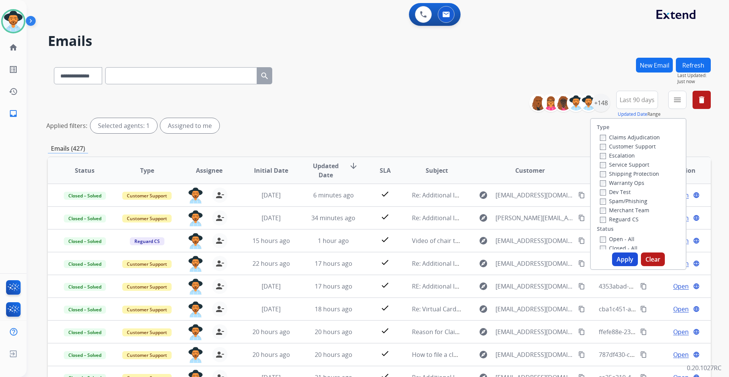
click at [638, 148] on label "Customer Support" at bounding box center [628, 146] width 56 height 7
click at [637, 174] on label "Shipping Protection" at bounding box center [629, 173] width 59 height 7
click at [627, 217] on label "Reguard CS" at bounding box center [619, 219] width 39 height 7
click at [614, 240] on label "Open - All" at bounding box center [617, 238] width 35 height 7
click at [619, 260] on button "Apply" at bounding box center [625, 260] width 26 height 14
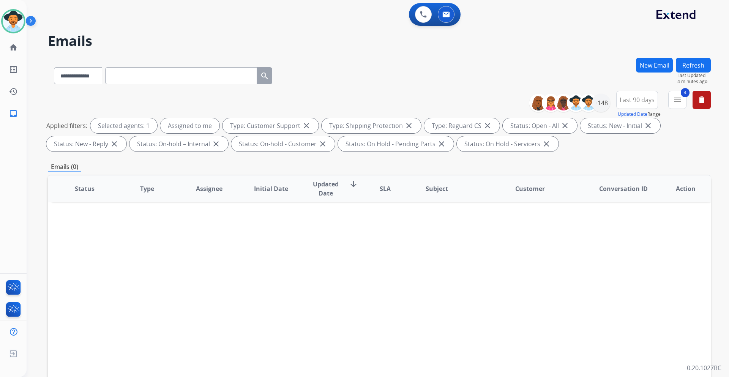
click at [655, 66] on button "New Email" at bounding box center [654, 65] width 37 height 15
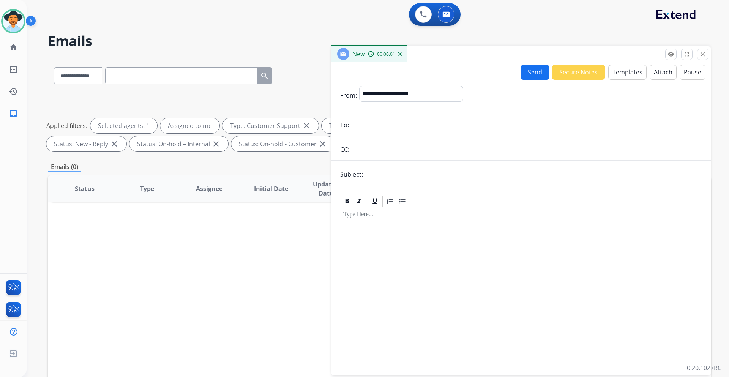
click at [631, 74] on button "Templates" at bounding box center [627, 72] width 38 height 15
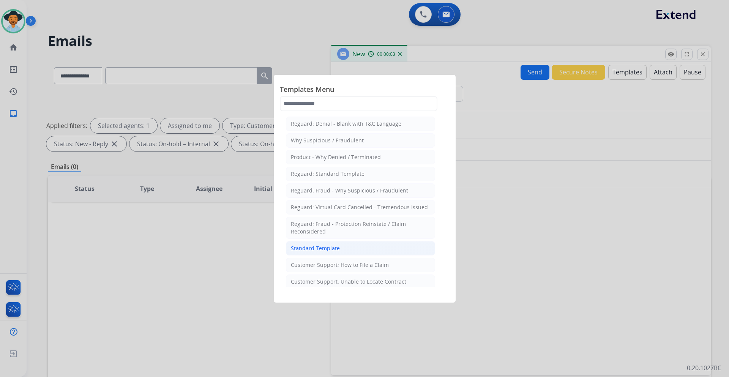
click at [324, 249] on div "Standard Template" at bounding box center [315, 249] width 49 height 8
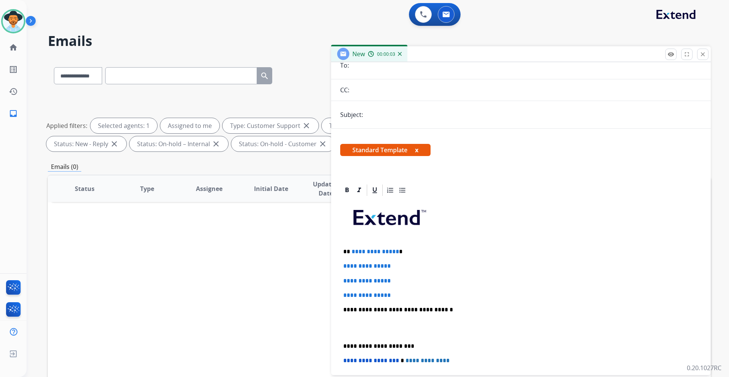
scroll to position [76, 0]
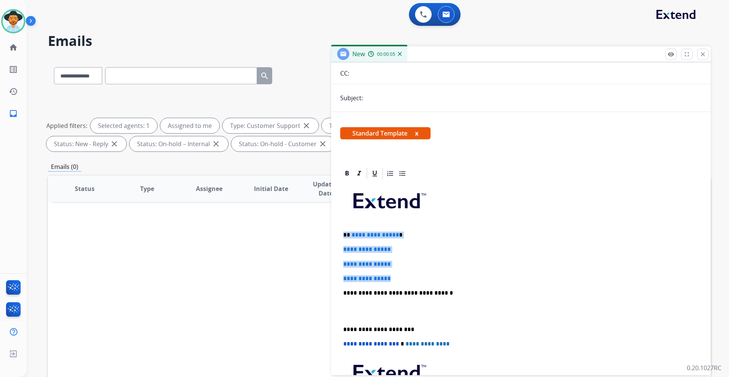
drag, startPoint x: 396, startPoint y: 280, endPoint x: 343, endPoint y: 235, distance: 69.8
click at [343, 235] on div "**********" at bounding box center [521, 310] width 362 height 261
click at [395, 278] on p "**********" at bounding box center [517, 278] width 349 height 7
drag, startPoint x: 395, startPoint y: 278, endPoint x: 349, endPoint y: 236, distance: 62.6
click at [349, 236] on div "**********" at bounding box center [521, 310] width 362 height 261
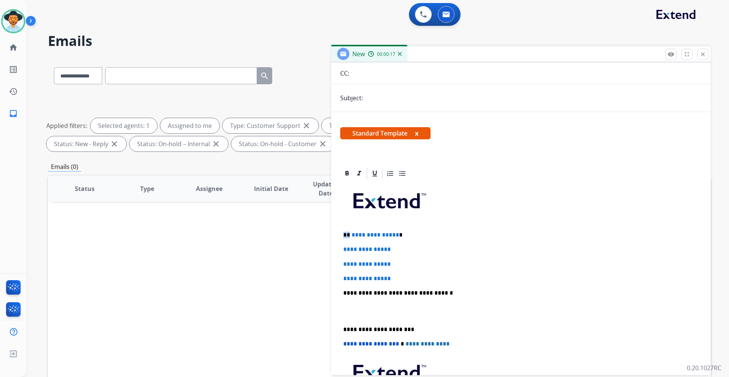
click at [391, 279] on span "**********" at bounding box center [366, 279] width 47 height 6
drag, startPoint x: 388, startPoint y: 274, endPoint x: 352, endPoint y: 236, distance: 52.4
click at [352, 236] on div "**********" at bounding box center [521, 310] width 362 height 261
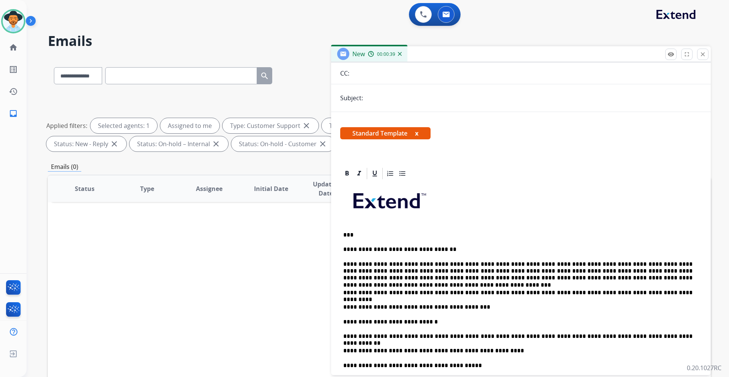
click at [350, 236] on p "***" at bounding box center [517, 235] width 349 height 7
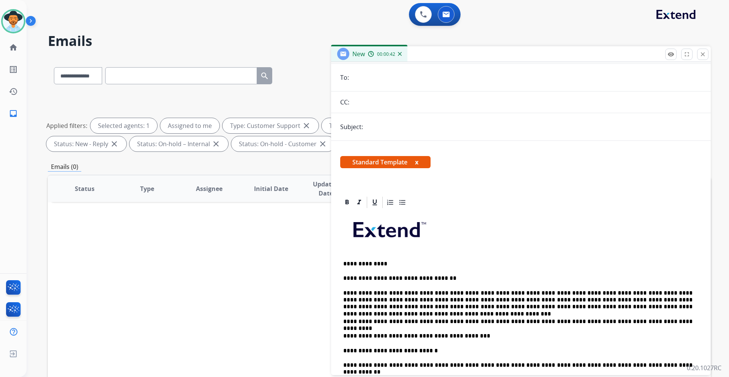
scroll to position [0, 0]
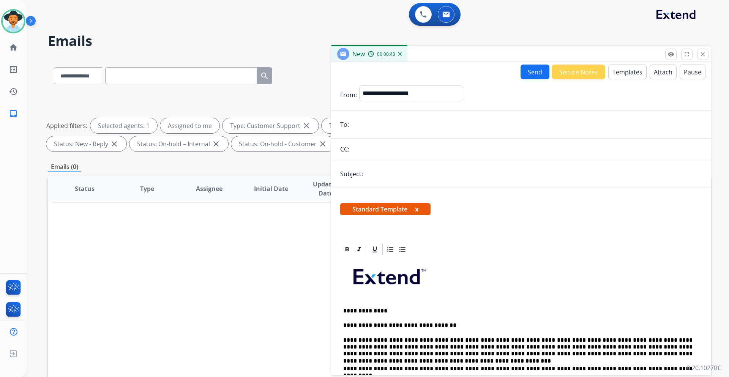
click at [398, 171] on input "text" at bounding box center [533, 173] width 336 height 15
type input "**********"
drag, startPoint x: 389, startPoint y: 127, endPoint x: 396, endPoint y: 130, distance: 7.5
click at [389, 127] on input "email" at bounding box center [526, 124] width 351 height 15
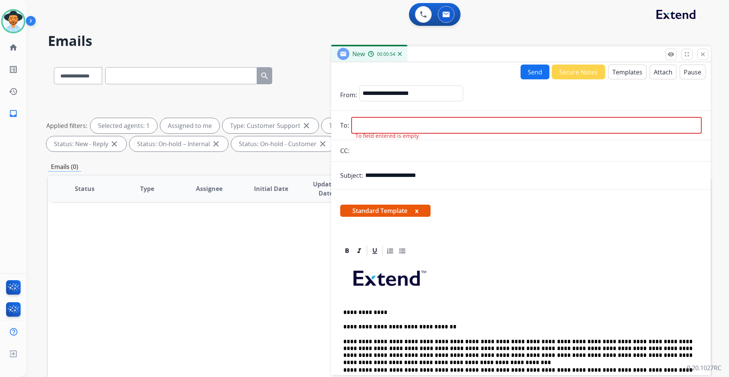
paste input "**********"
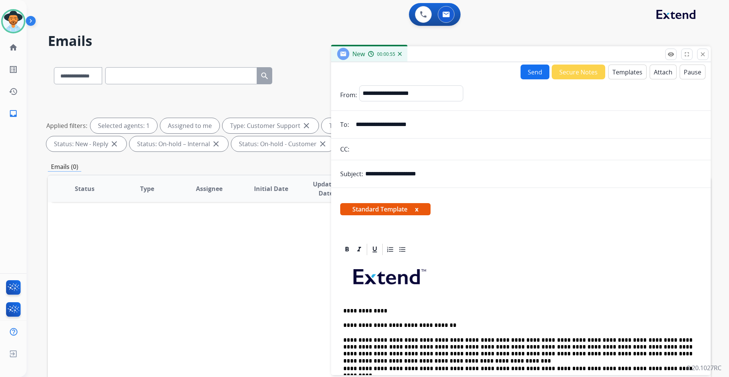
type input "**********"
click at [426, 87] on select "**********" at bounding box center [410, 92] width 103 height 15
select select "**********"
click at [359, 85] on select "**********" at bounding box center [410, 92] width 103 height 15
click at [537, 68] on button "Send" at bounding box center [535, 72] width 29 height 15
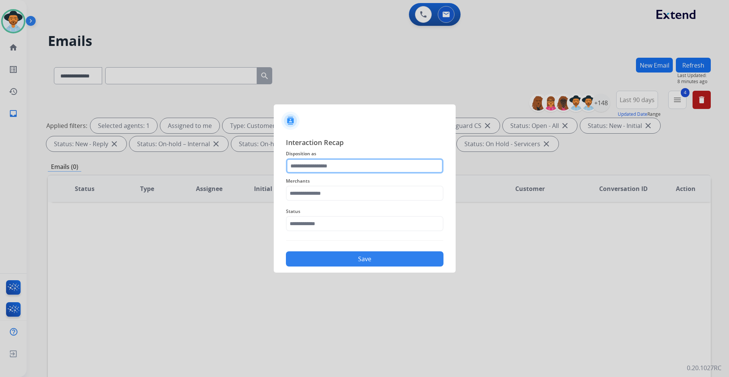
click at [394, 162] on input "text" at bounding box center [365, 165] width 158 height 15
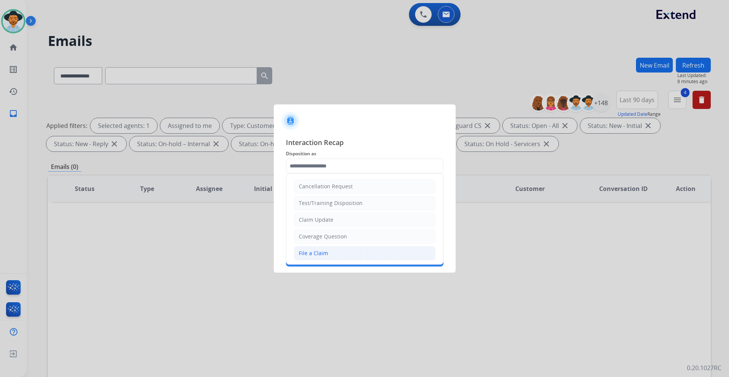
click at [337, 250] on li "File a Claim" at bounding box center [365, 253] width 142 height 14
type input "**********"
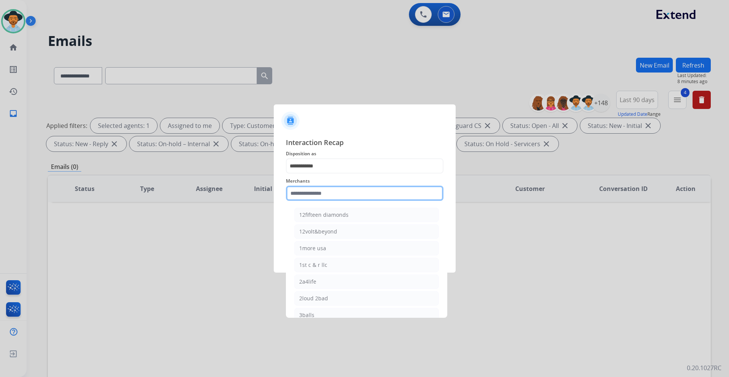
drag, startPoint x: 343, startPoint y: 196, endPoint x: 343, endPoint y: 189, distance: 7.6
click at [343, 196] on input "text" at bounding box center [365, 193] width 158 height 15
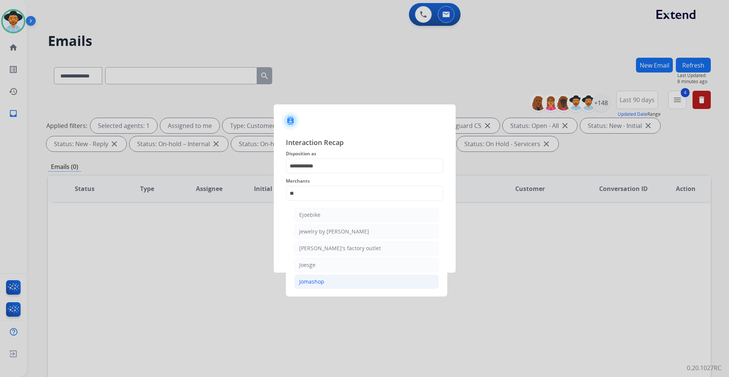
click at [343, 280] on li "Jomashop" at bounding box center [366, 282] width 145 height 14
type input "********"
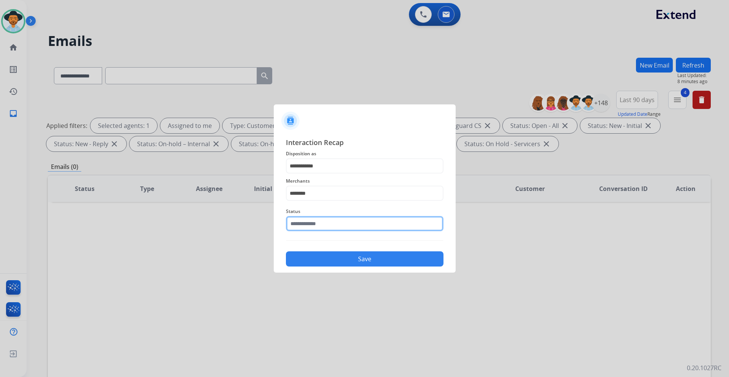
click at [334, 223] on input "text" at bounding box center [365, 223] width 158 height 15
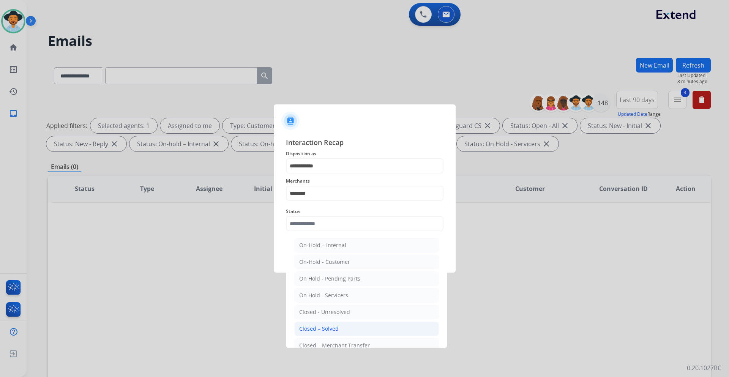
click at [340, 328] on li "Closed – Solved" at bounding box center [366, 329] width 145 height 14
type input "**********"
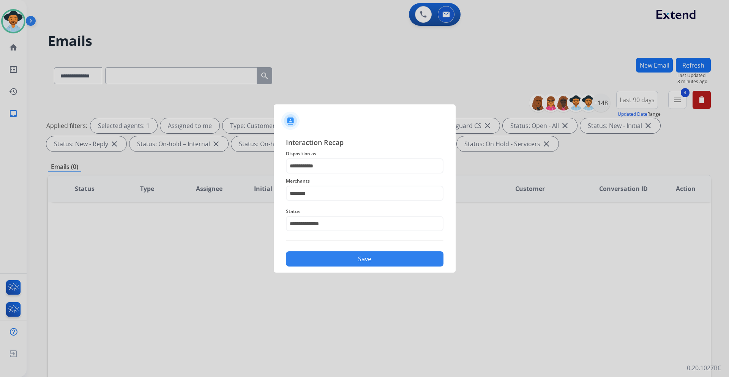
click at [350, 263] on button "Save" at bounding box center [365, 258] width 158 height 15
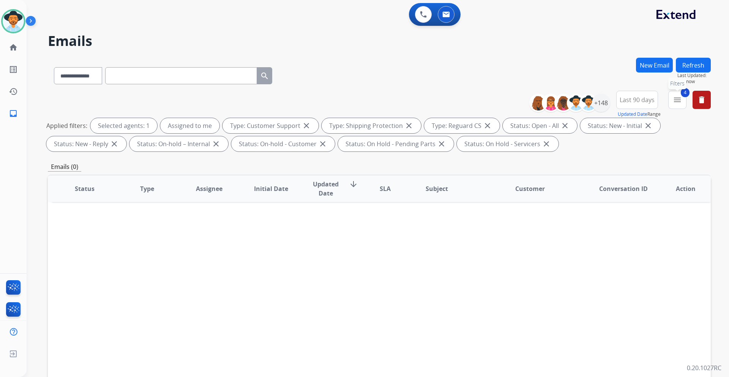
click at [673, 100] on mat-icon "menu" at bounding box center [677, 99] width 9 height 9
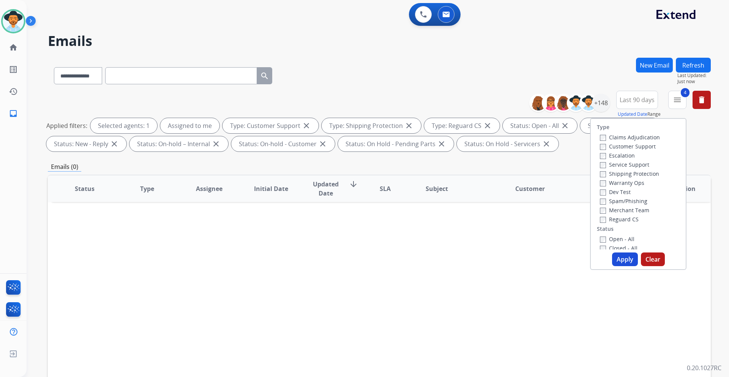
click at [627, 247] on label "Closed - All" at bounding box center [619, 248] width 38 height 7
click at [624, 259] on button "Apply" at bounding box center [625, 260] width 26 height 14
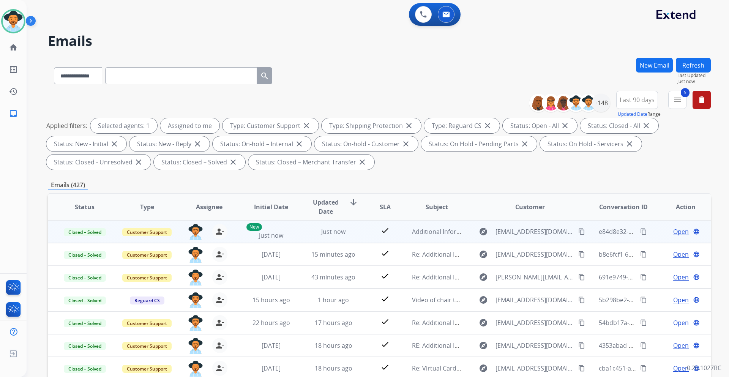
click at [640, 231] on mat-icon "content_copy" at bounding box center [643, 231] width 7 height 7
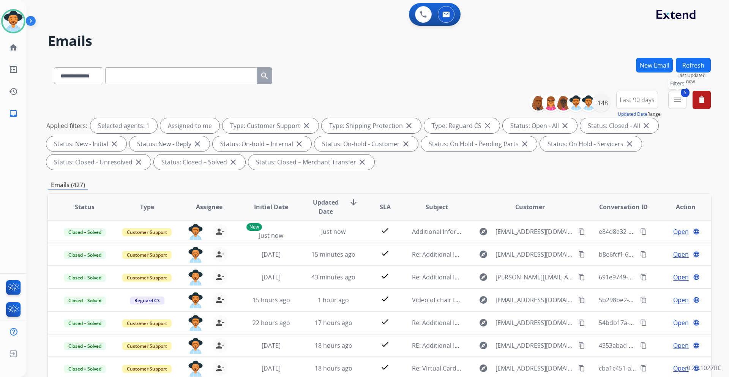
click at [681, 105] on button "5 menu Filters" at bounding box center [677, 100] width 18 height 18
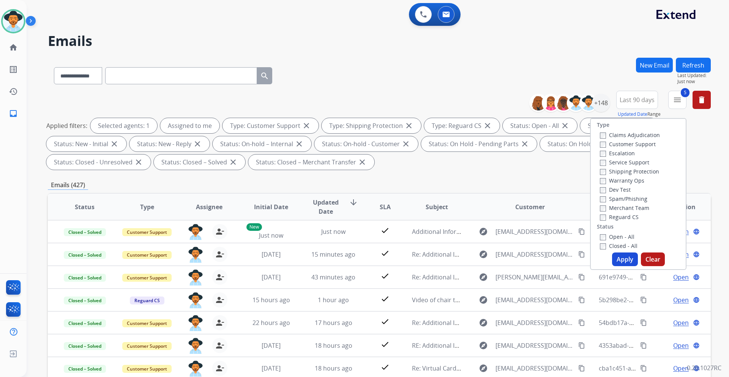
click at [624, 241] on div "Open - All" at bounding box center [640, 236] width 80 height 9
click at [623, 247] on label "Closed - All" at bounding box center [619, 245] width 38 height 7
click at [622, 257] on button "Apply" at bounding box center [625, 260] width 26 height 14
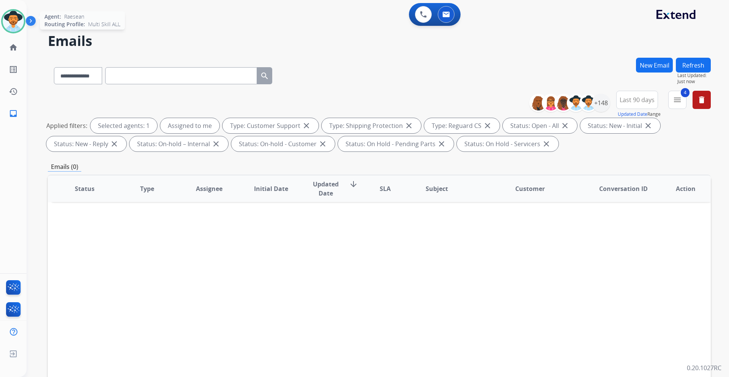
click at [16, 16] on img at bounding box center [13, 21] width 21 height 21
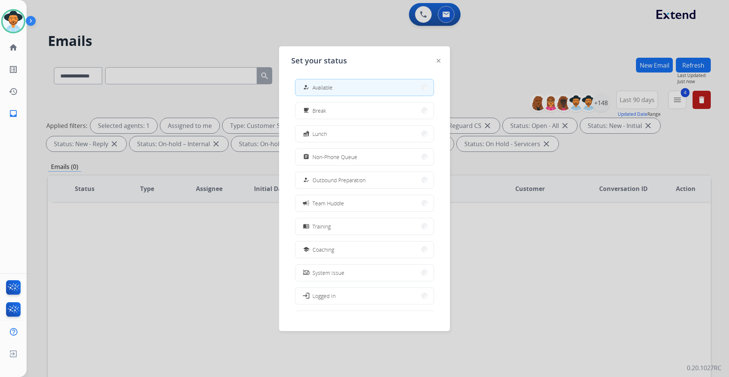
drag, startPoint x: 102, startPoint y: 27, endPoint x: 106, endPoint y: 24, distance: 4.9
click at [102, 27] on div at bounding box center [364, 188] width 729 height 377
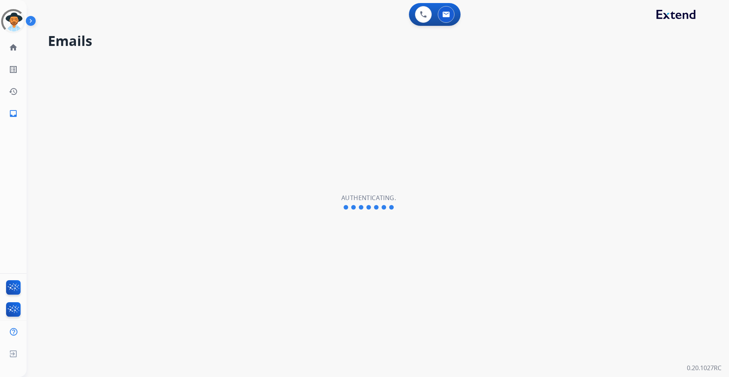
select select "**********"
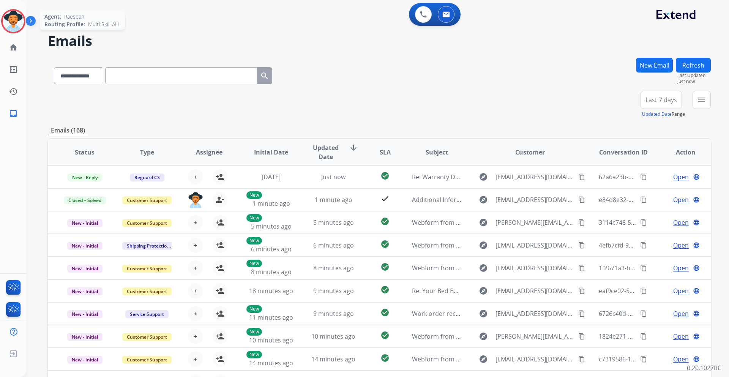
click at [14, 22] on img at bounding box center [13, 21] width 21 height 21
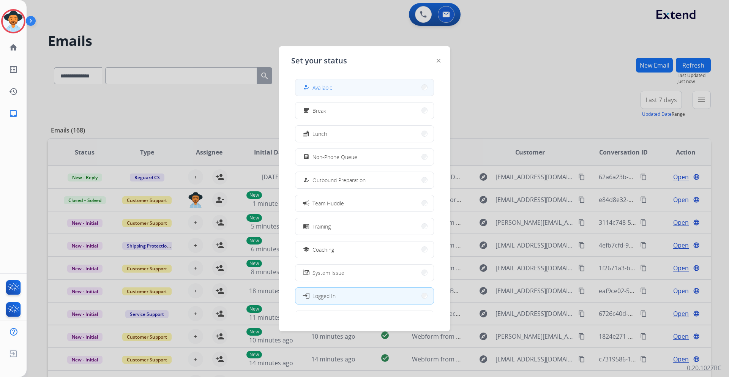
click at [324, 85] on span "Available" at bounding box center [323, 88] width 20 height 8
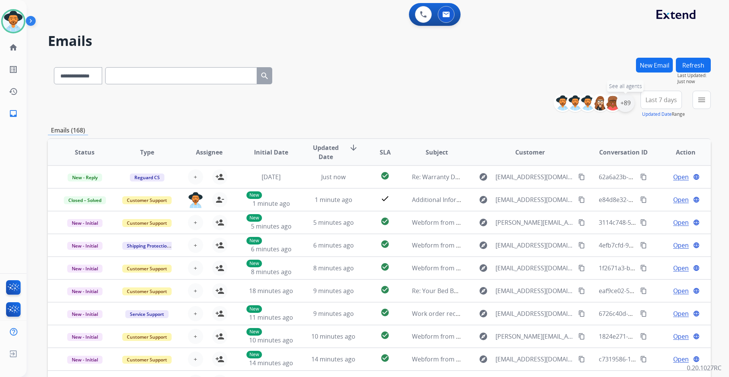
click at [629, 100] on div "+89" at bounding box center [625, 103] width 18 height 18
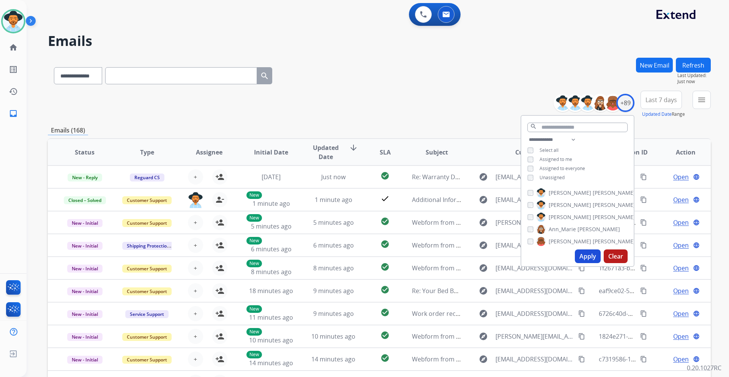
click at [556, 175] on span "Unassigned" at bounding box center [552, 177] width 25 height 6
click at [586, 255] on button "Apply" at bounding box center [588, 257] width 26 height 14
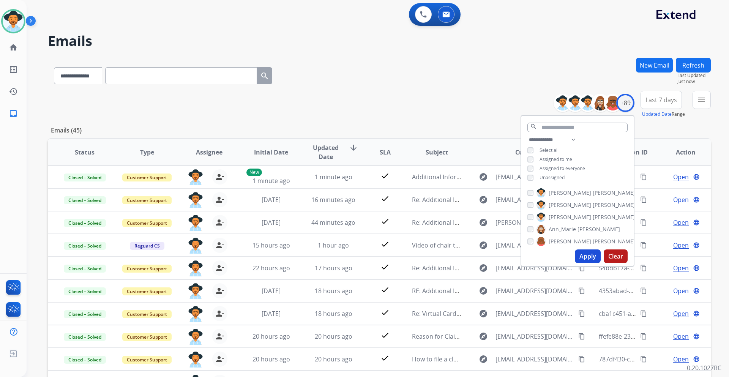
click at [655, 98] on span "Last 7 days" at bounding box center [662, 99] width 32 height 3
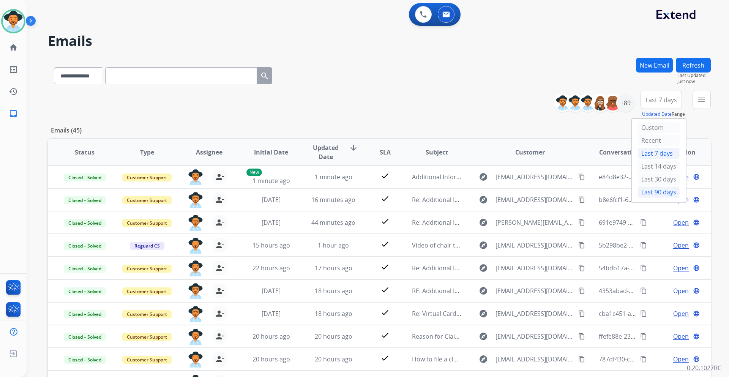
click at [644, 191] on div "Last 90 days" at bounding box center [659, 191] width 42 height 11
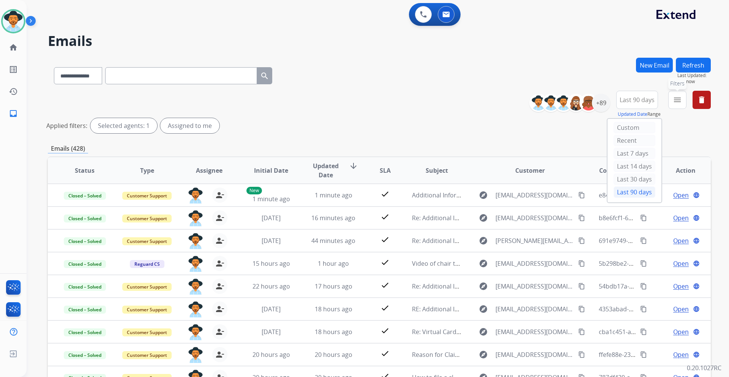
click at [678, 101] on mat-icon "menu" at bounding box center [677, 99] width 9 height 9
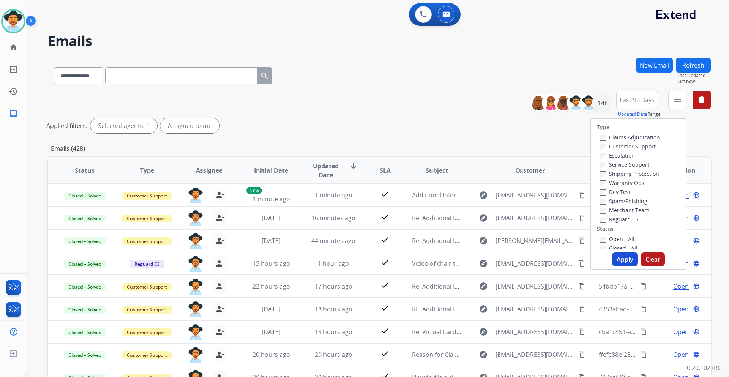
click at [633, 147] on label "Customer Support" at bounding box center [628, 146] width 56 height 7
click at [641, 173] on label "Shipping Protection" at bounding box center [629, 173] width 59 height 7
click at [617, 219] on label "Reguard CS" at bounding box center [619, 219] width 39 height 7
click at [616, 240] on label "Open - All" at bounding box center [617, 238] width 35 height 7
click at [619, 256] on button "Apply" at bounding box center [625, 260] width 26 height 14
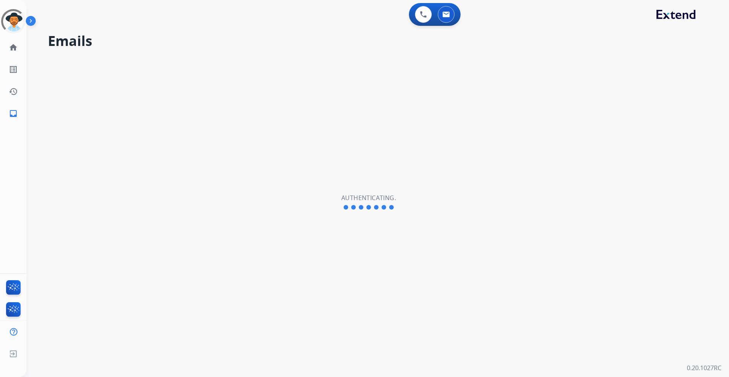
select select "**********"
click at [15, 20] on img at bounding box center [13, 21] width 21 height 21
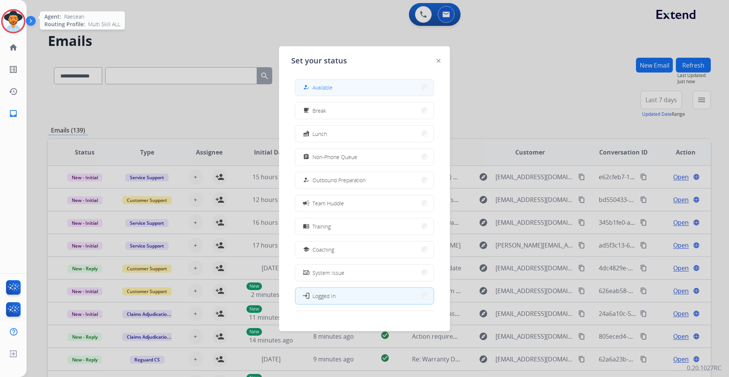
click at [334, 87] on button "how_to_reg Available" at bounding box center [364, 87] width 138 height 16
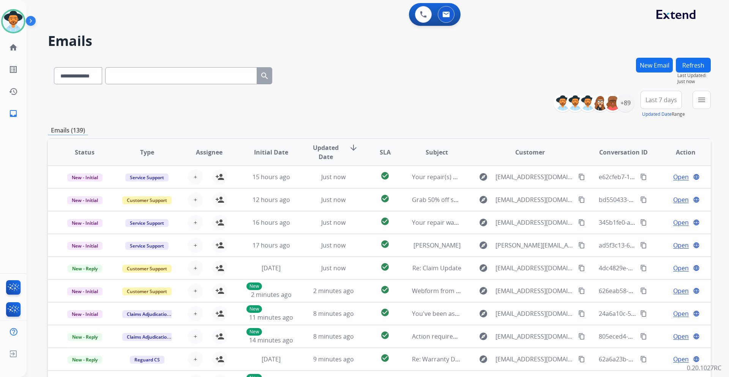
drag, startPoint x: 19, startPoint y: 23, endPoint x: 27, endPoint y: 23, distance: 8.7
click at [19, 23] on img at bounding box center [13, 21] width 21 height 21
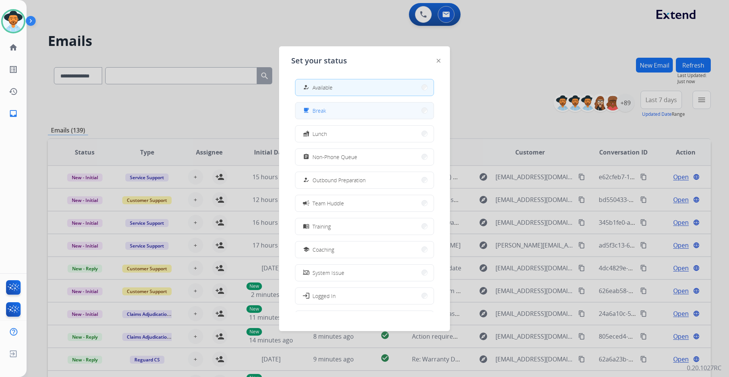
click at [343, 110] on button "free_breakfast Break" at bounding box center [364, 111] width 138 height 16
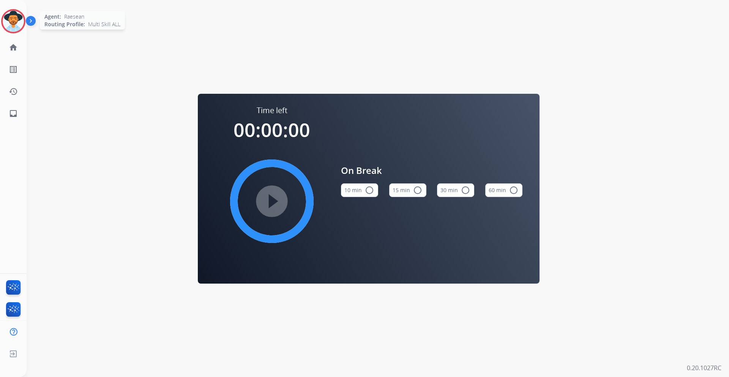
click at [16, 17] on img at bounding box center [13, 21] width 21 height 21
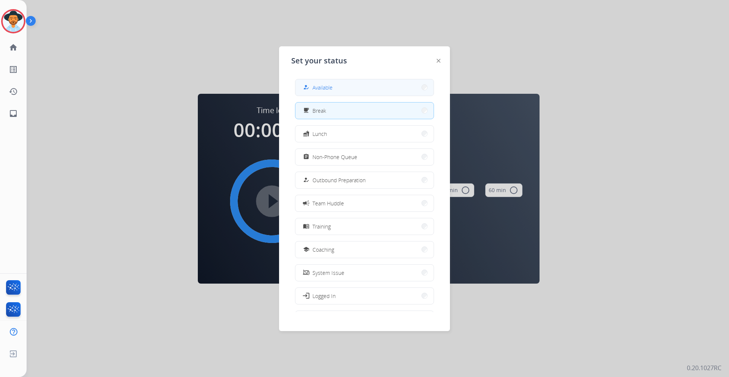
click at [360, 88] on button "how_to_reg Available" at bounding box center [364, 87] width 138 height 16
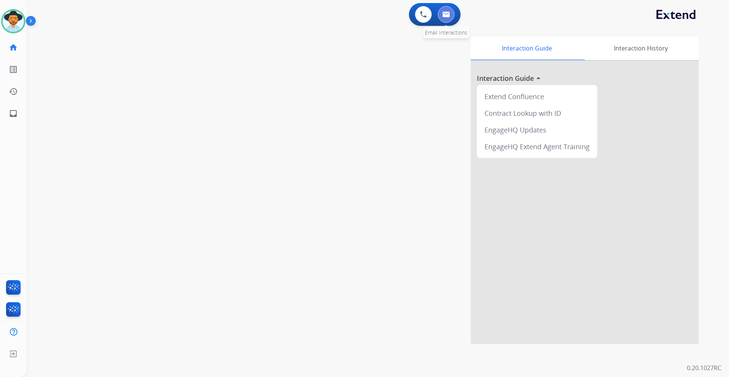
click at [445, 16] on img at bounding box center [446, 14] width 8 height 6
select select "**********"
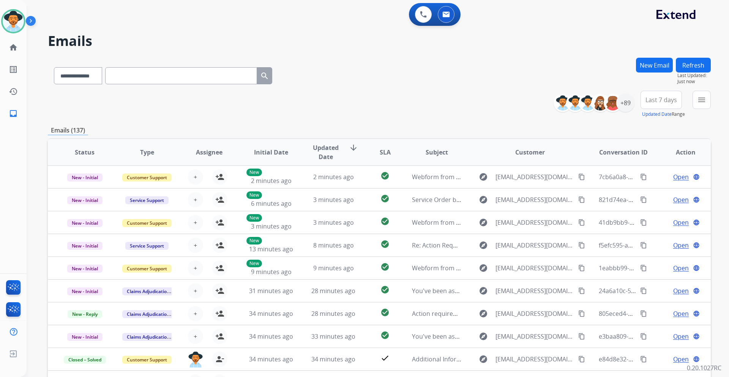
click at [659, 64] on button "New Email" at bounding box center [654, 65] width 37 height 15
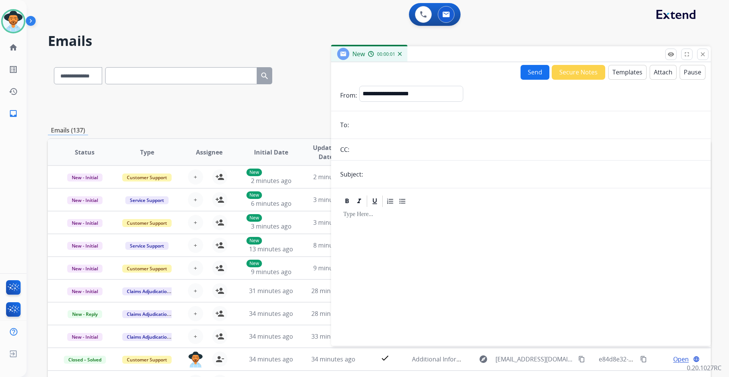
paste input "**********"
type input "**********"
click at [390, 175] on input "text" at bounding box center [533, 174] width 336 height 15
type input "**********"
click at [434, 87] on select "**********" at bounding box center [410, 93] width 103 height 15
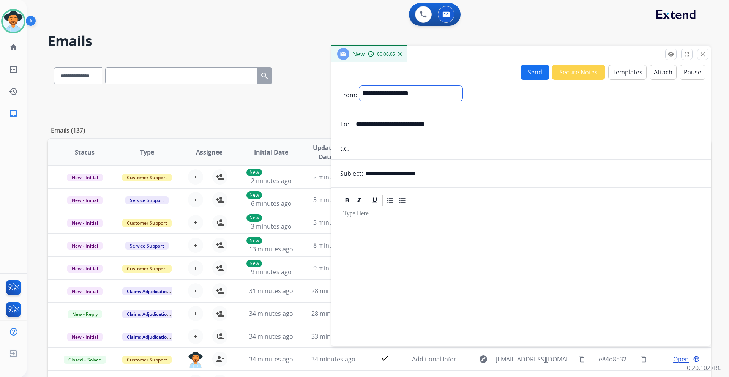
select select "**********"
click at [359, 86] on select "**********" at bounding box center [410, 93] width 103 height 15
click at [618, 71] on button "Templates" at bounding box center [627, 72] width 38 height 15
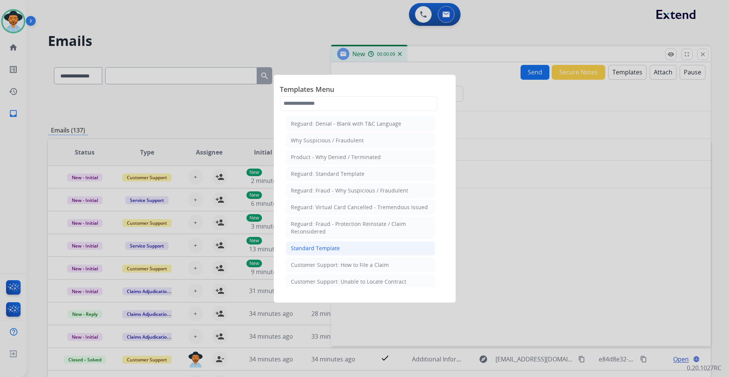
click at [341, 246] on li "Standard Template" at bounding box center [360, 248] width 149 height 14
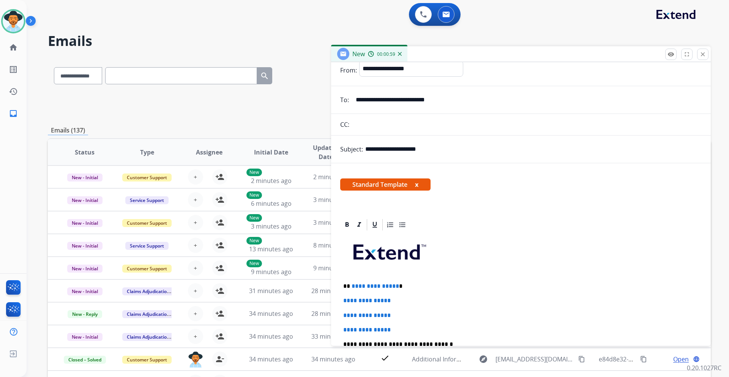
scroll to position [38, 0]
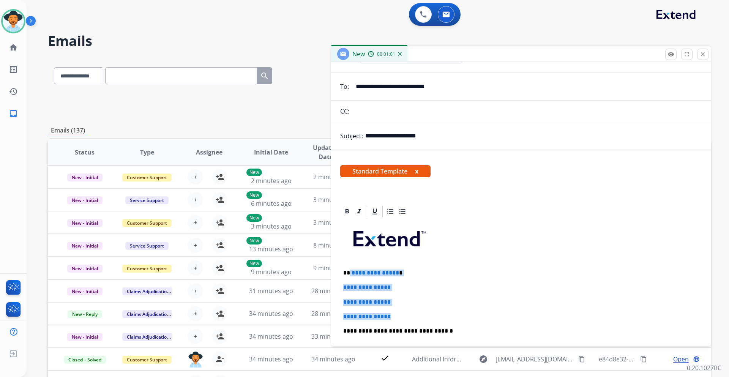
drag, startPoint x: 395, startPoint y: 317, endPoint x: 349, endPoint y: 275, distance: 62.4
click at [349, 275] on div "**********" at bounding box center [521, 348] width 362 height 261
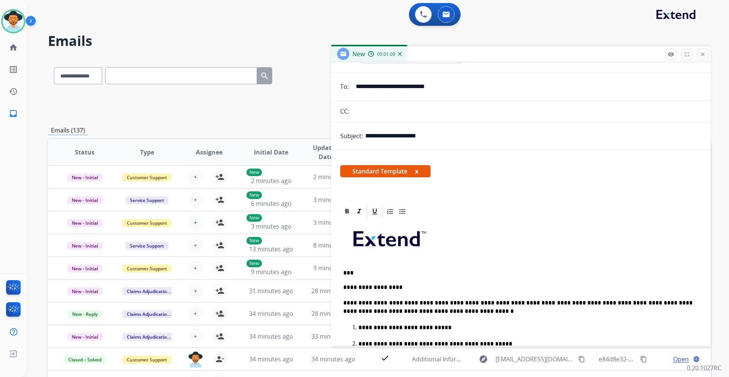
click at [344, 287] on p "**********" at bounding box center [517, 287] width 349 height 7
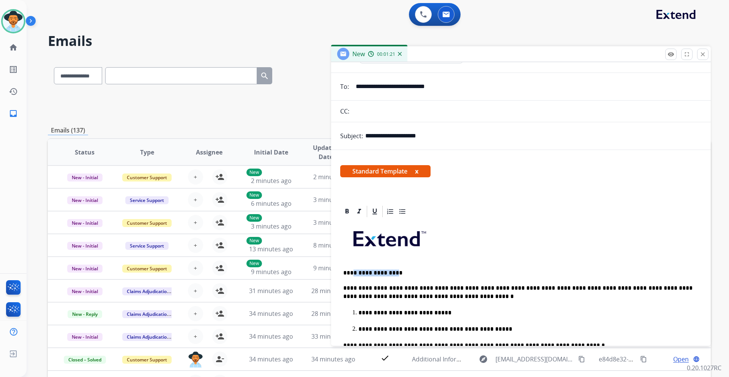
drag, startPoint x: 395, startPoint y: 272, endPoint x: 351, endPoint y: 274, distance: 43.7
click at [351, 274] on p "**********" at bounding box center [517, 273] width 349 height 7
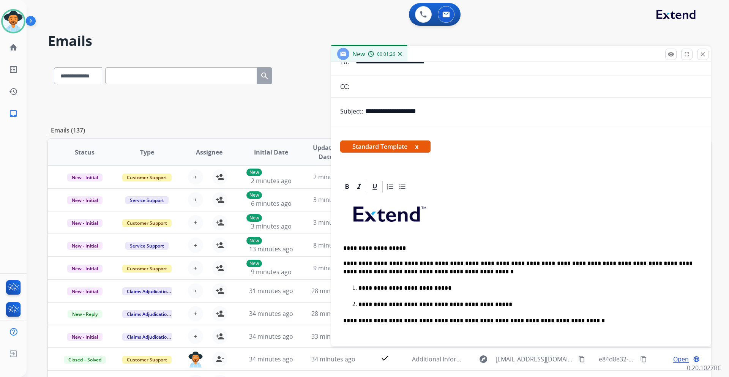
scroll to position [114, 0]
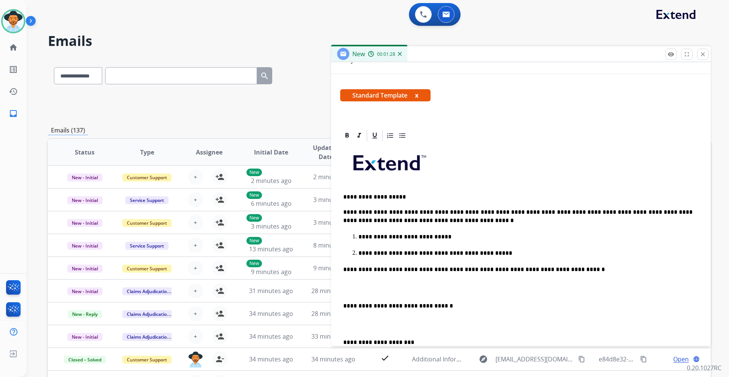
click at [359, 254] on li "**********" at bounding box center [529, 253] width 340 height 9
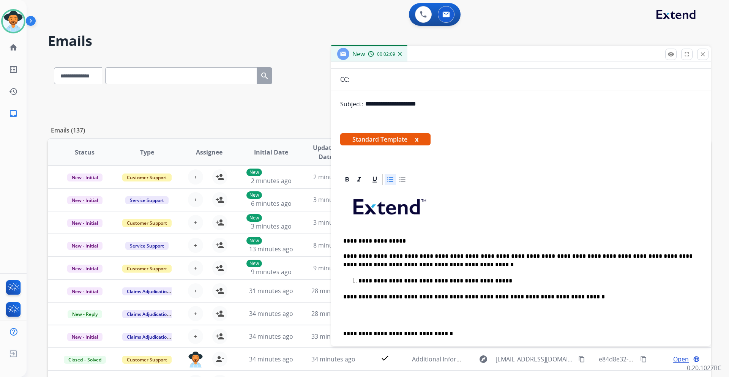
scroll to position [0, 0]
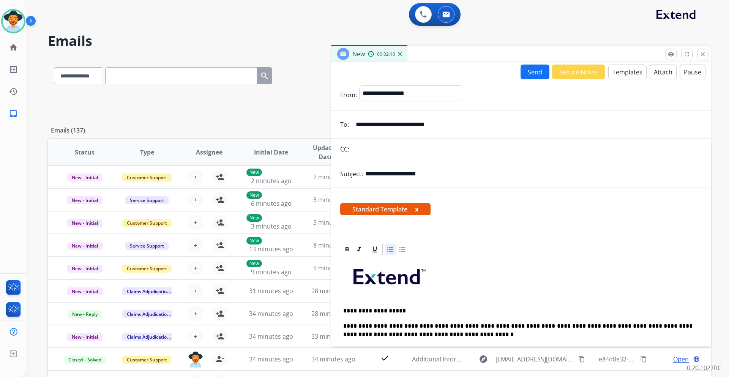
click at [533, 75] on button "Send" at bounding box center [535, 72] width 29 height 15
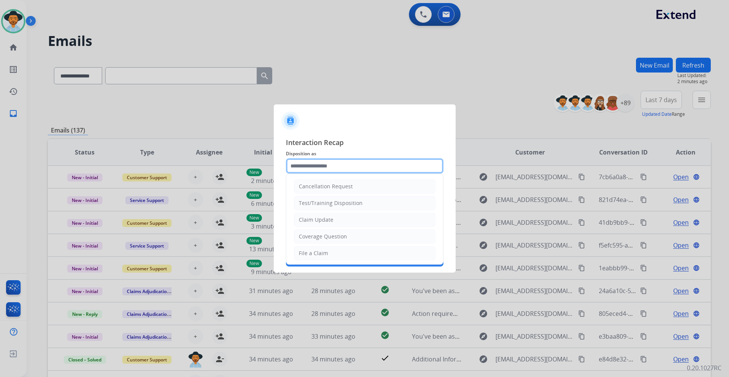
click at [360, 170] on input "text" at bounding box center [365, 165] width 158 height 15
click at [352, 217] on li "Claim Update" at bounding box center [365, 220] width 142 height 14
type input "**********"
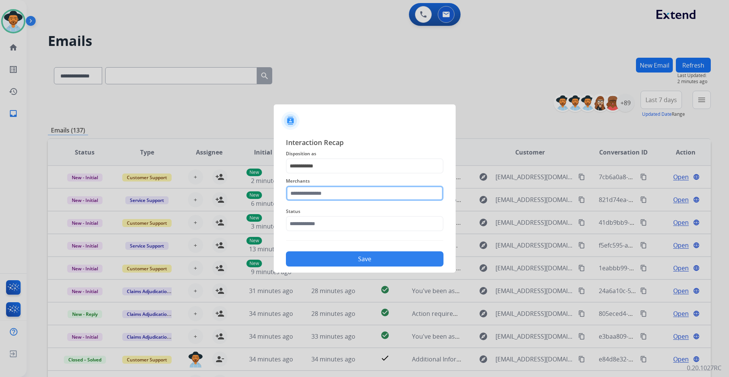
click at [346, 193] on input "text" at bounding box center [365, 193] width 158 height 15
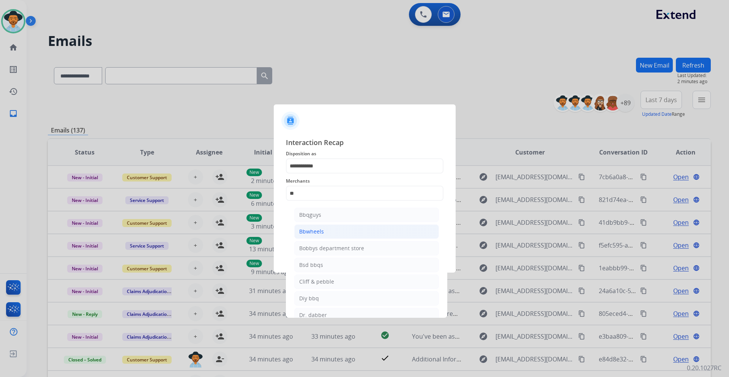
click at [337, 233] on li "Bbwheels" at bounding box center [366, 231] width 145 height 14
type input "********"
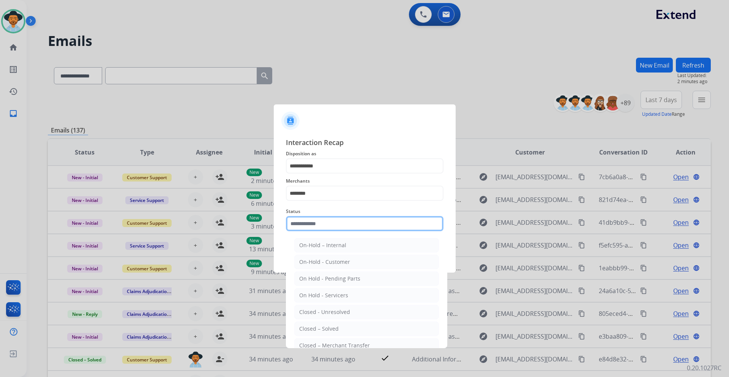
click at [335, 225] on input "text" at bounding box center [365, 223] width 158 height 15
click at [332, 322] on li "Closed – Solved" at bounding box center [366, 329] width 145 height 14
type input "**********"
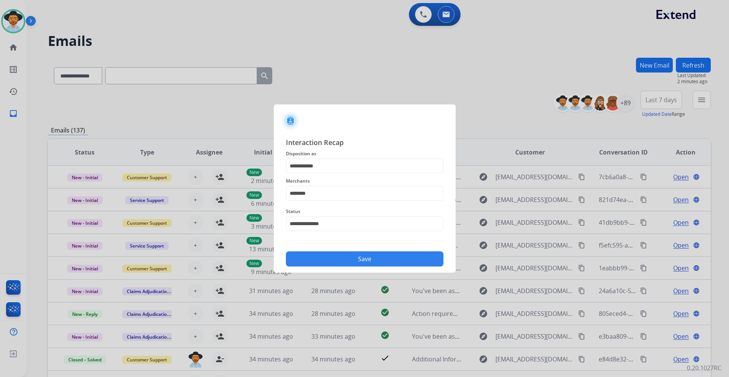
click at [362, 251] on div "Save" at bounding box center [365, 257] width 158 height 20
click at [387, 257] on button "Save" at bounding box center [365, 258] width 158 height 15
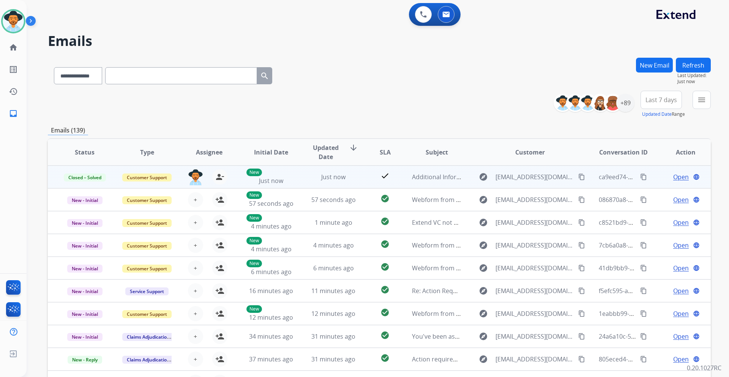
click at [640, 179] on mat-icon "content_copy" at bounding box center [643, 177] width 7 height 7
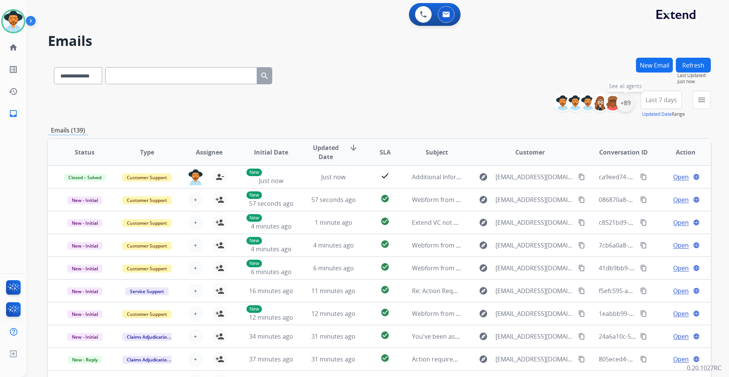
click at [627, 105] on div "+89" at bounding box center [625, 103] width 18 height 18
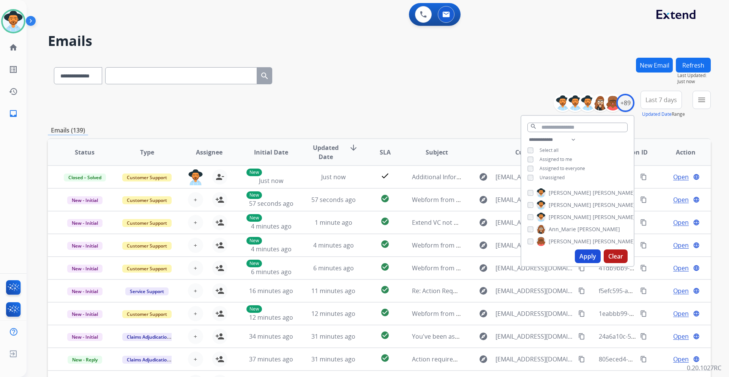
click at [556, 175] on span "Unassigned" at bounding box center [552, 177] width 25 height 6
click at [583, 257] on button "Apply" at bounding box center [588, 257] width 26 height 14
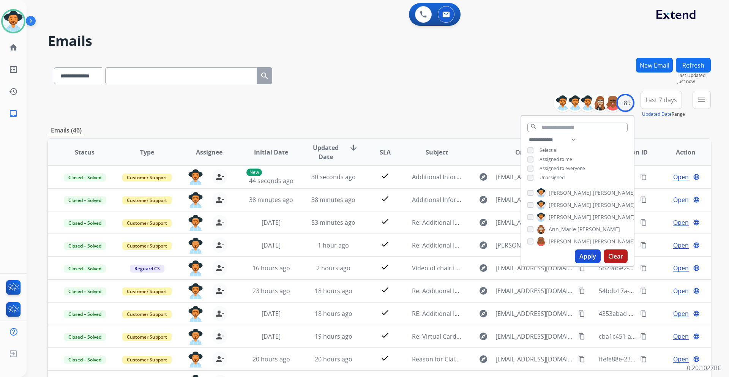
click at [648, 100] on span "Last 7 days" at bounding box center [662, 99] width 32 height 3
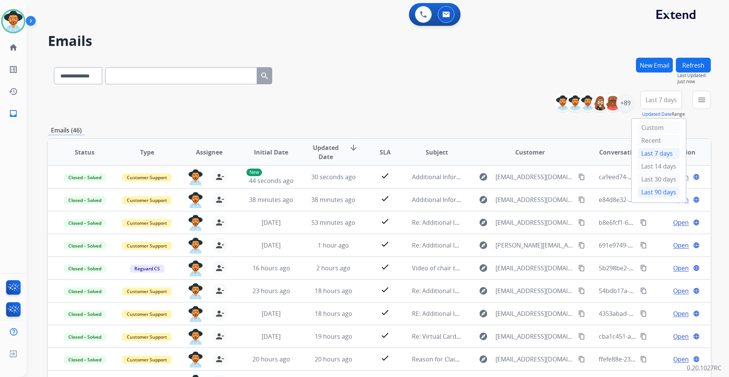
click at [654, 191] on div "Last 90 days" at bounding box center [659, 191] width 42 height 11
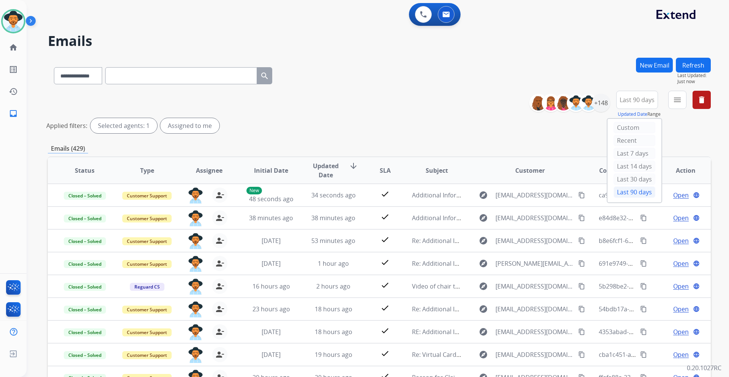
click at [635, 194] on div "Last 90 days" at bounding box center [635, 191] width 42 height 11
click at [676, 102] on mat-icon "menu" at bounding box center [677, 99] width 9 height 9
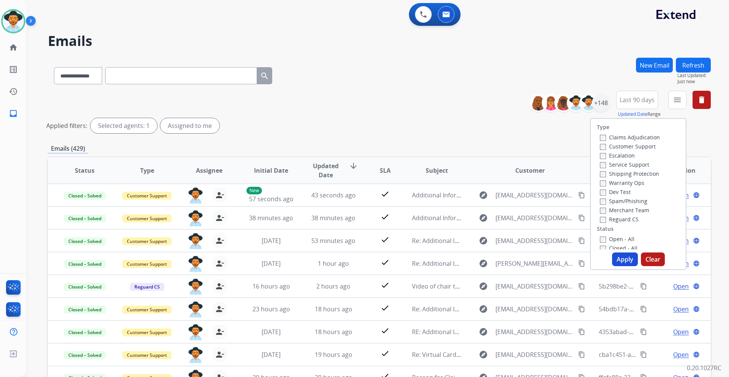
click at [641, 146] on label "Customer Support" at bounding box center [628, 146] width 56 height 7
click at [644, 173] on label "Shipping Protection" at bounding box center [629, 173] width 59 height 7
click at [627, 219] on label "Reguard CS" at bounding box center [619, 219] width 39 height 7
click at [622, 239] on label "Open - All" at bounding box center [617, 238] width 35 height 7
click at [622, 258] on button "Apply" at bounding box center [625, 260] width 26 height 14
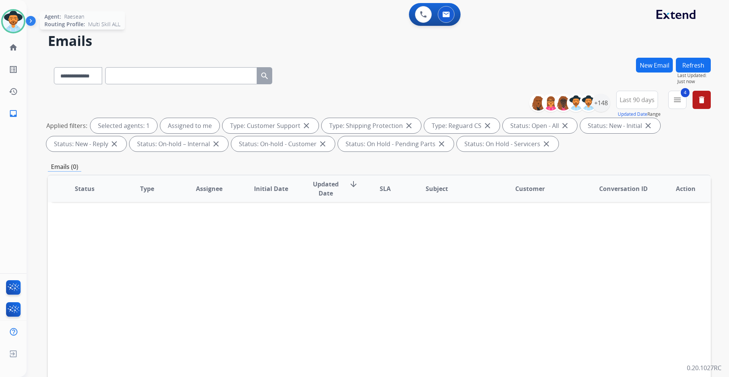
click at [13, 19] on img at bounding box center [13, 21] width 21 height 21
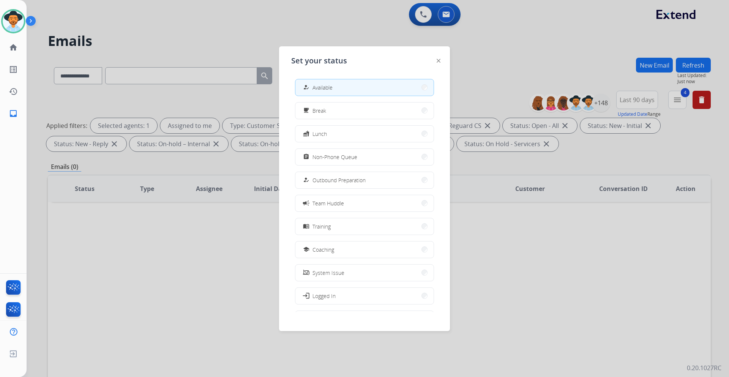
click at [510, 58] on div at bounding box center [364, 188] width 729 height 377
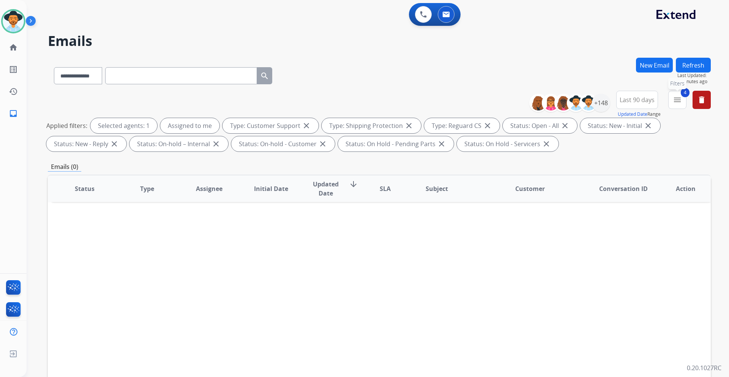
click at [683, 100] on button "4 menu Filters" at bounding box center [677, 100] width 18 height 18
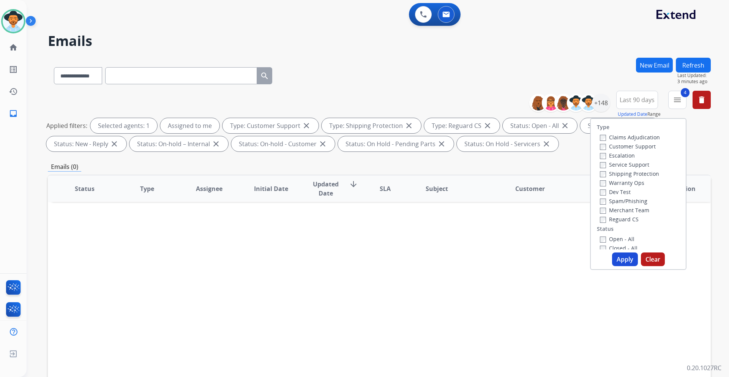
click at [619, 261] on button "Apply" at bounding box center [625, 260] width 26 height 14
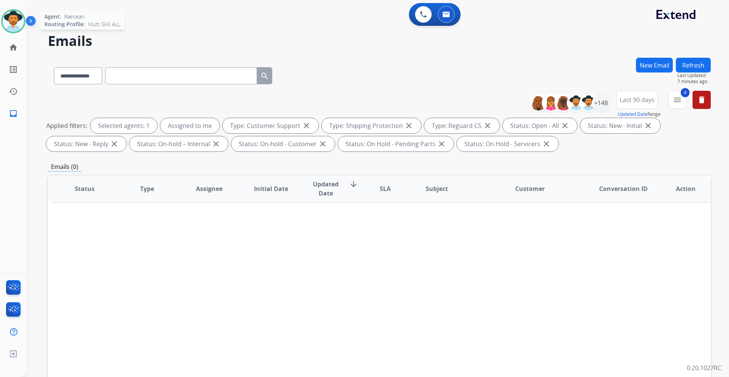
click at [12, 25] on img at bounding box center [13, 21] width 21 height 21
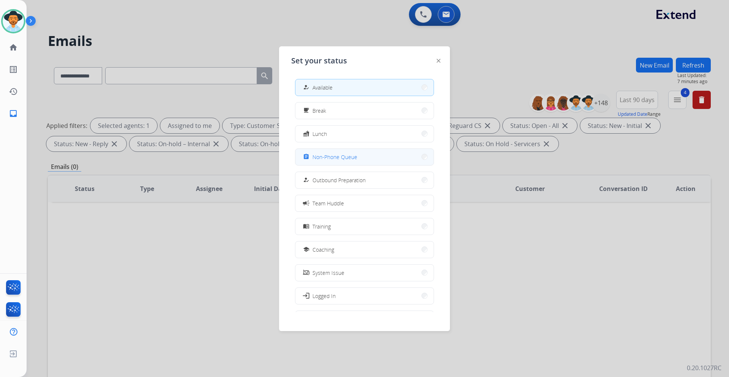
click at [336, 158] on span "Non-Phone Queue" at bounding box center [335, 157] width 45 height 8
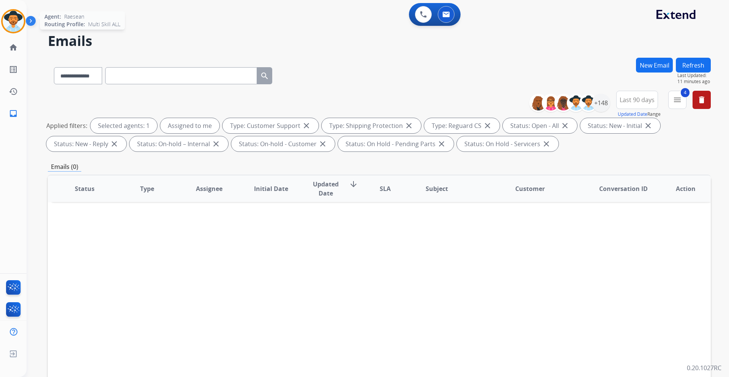
click at [14, 21] on img at bounding box center [13, 21] width 21 height 21
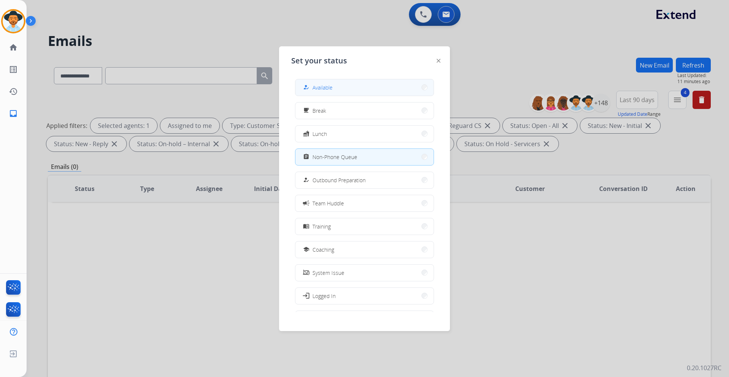
click at [426, 88] on div "how_to_reg Available" at bounding box center [364, 87] width 139 height 17
click at [415, 89] on button "how_to_reg Available" at bounding box center [364, 87] width 138 height 16
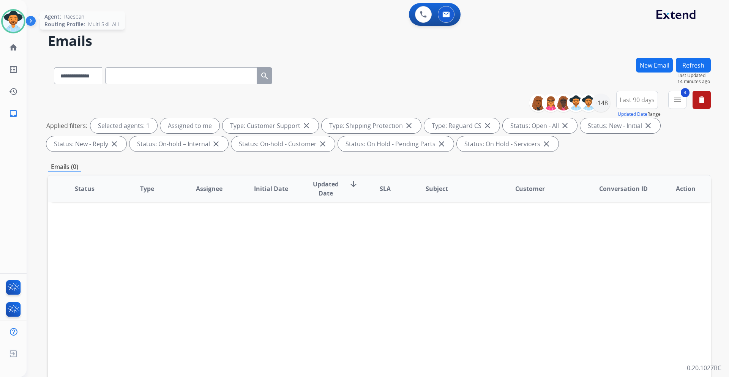
click at [14, 19] on img at bounding box center [13, 21] width 21 height 21
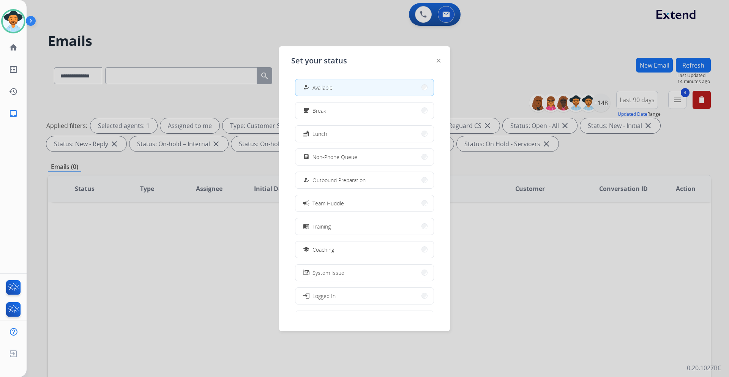
drag, startPoint x: 177, startPoint y: 33, endPoint x: 366, endPoint y: 47, distance: 190.0
click at [178, 33] on div at bounding box center [364, 188] width 729 height 377
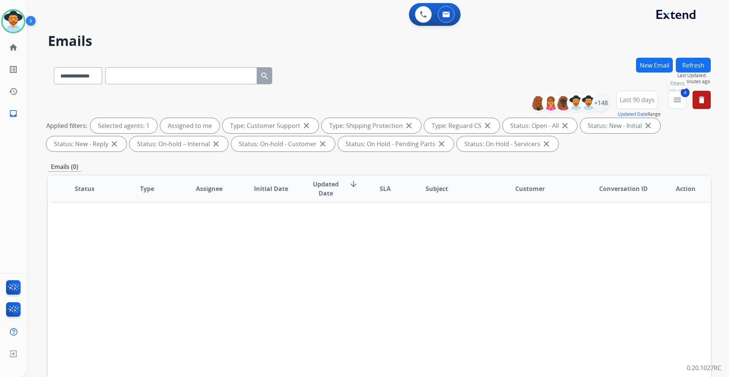
click at [679, 104] on mat-icon "menu" at bounding box center [677, 99] width 9 height 9
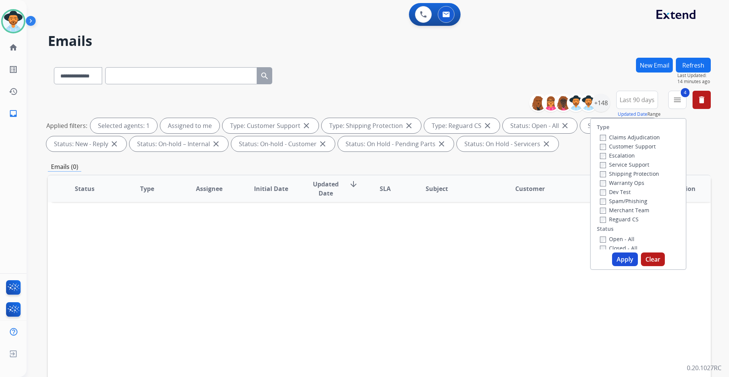
click at [479, 86] on div "**********" at bounding box center [379, 74] width 663 height 33
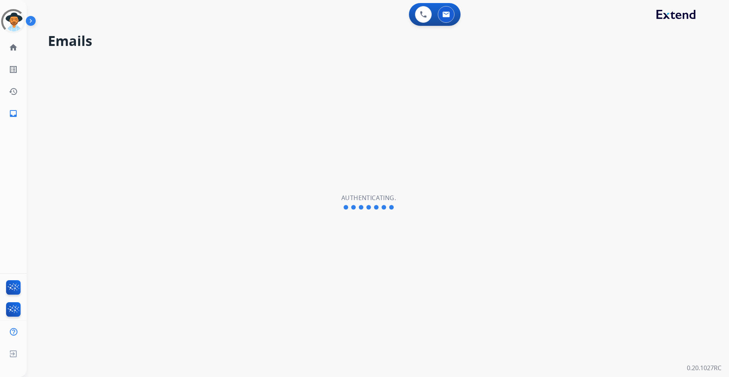
select select "**********"
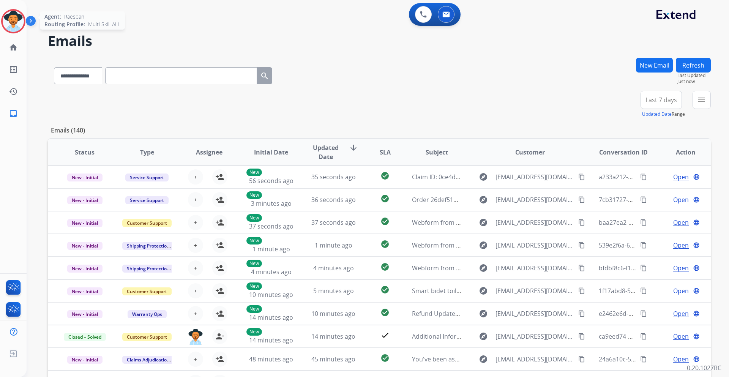
click at [16, 21] on img at bounding box center [13, 21] width 21 height 21
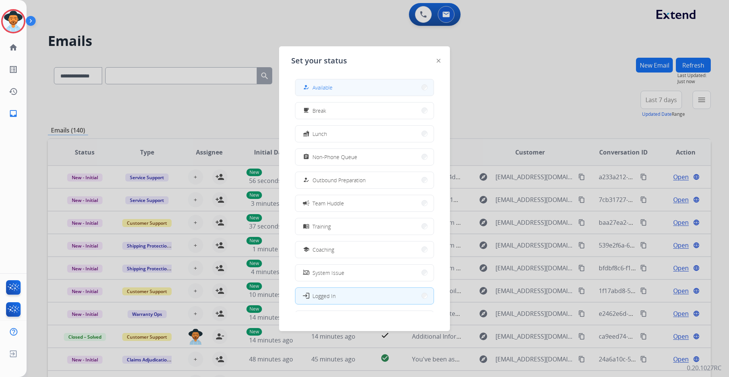
click at [351, 85] on button "how_to_reg Available" at bounding box center [364, 87] width 138 height 16
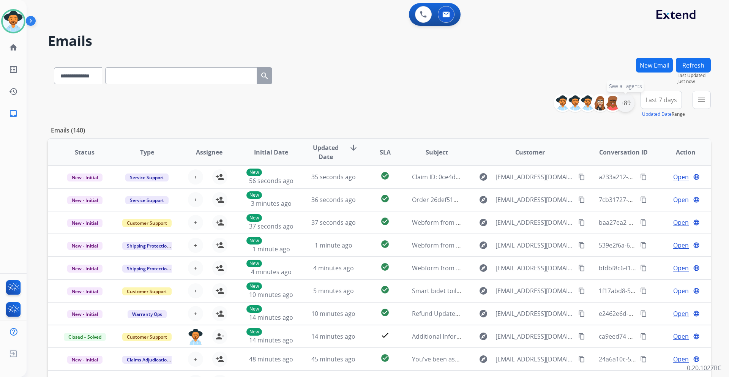
click at [622, 106] on div "+89" at bounding box center [625, 103] width 18 height 18
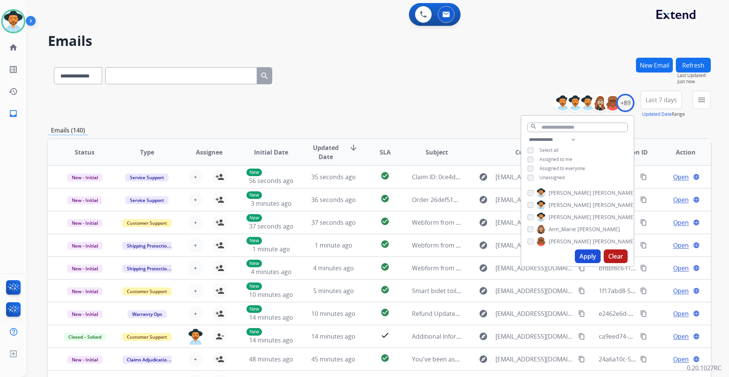
click at [556, 176] on span "Unassigned" at bounding box center [552, 177] width 25 height 6
click at [586, 253] on button "Apply" at bounding box center [588, 257] width 26 height 14
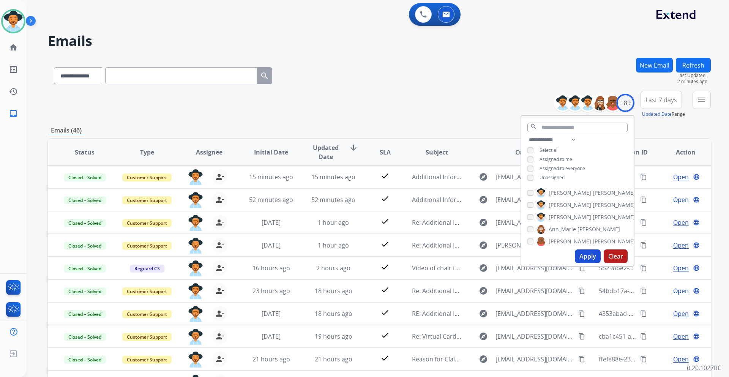
click at [668, 123] on div "**********" at bounding box center [379, 245] width 663 height 374
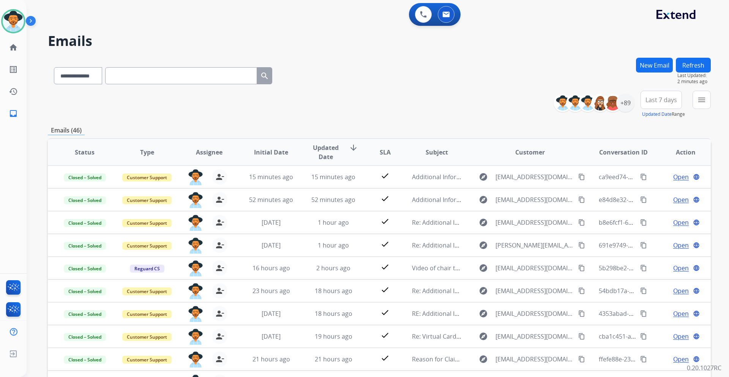
click at [662, 95] on button "Last 7 days" at bounding box center [661, 100] width 41 height 18
click at [655, 190] on div "Last 90 days" at bounding box center [659, 191] width 42 height 11
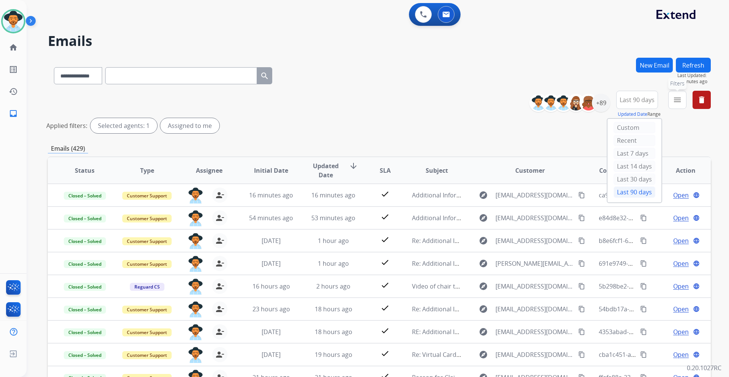
click at [681, 103] on mat-icon "menu" at bounding box center [677, 99] width 9 height 9
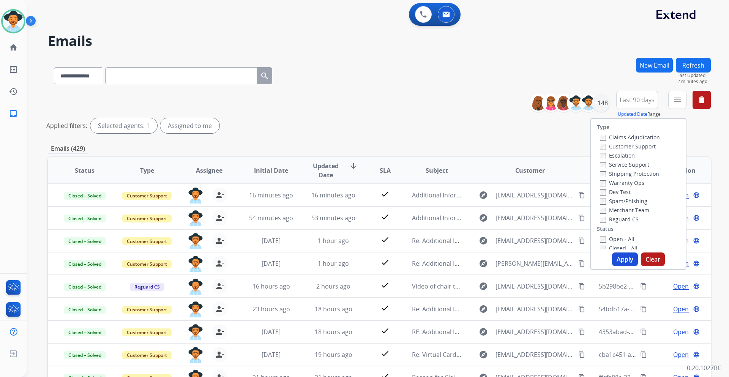
click at [646, 147] on label "Customer Support" at bounding box center [628, 146] width 56 height 7
click at [633, 176] on label "Shipping Protection" at bounding box center [629, 173] width 59 height 7
click at [622, 220] on label "Reguard CS" at bounding box center [619, 219] width 39 height 7
click at [614, 238] on label "Open - All" at bounding box center [617, 238] width 35 height 7
click at [620, 259] on button "Apply" at bounding box center [625, 260] width 26 height 14
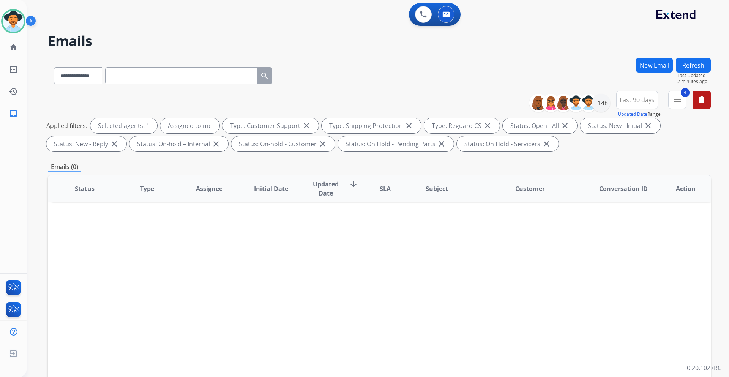
click at [655, 69] on button "New Email" at bounding box center [654, 65] width 37 height 15
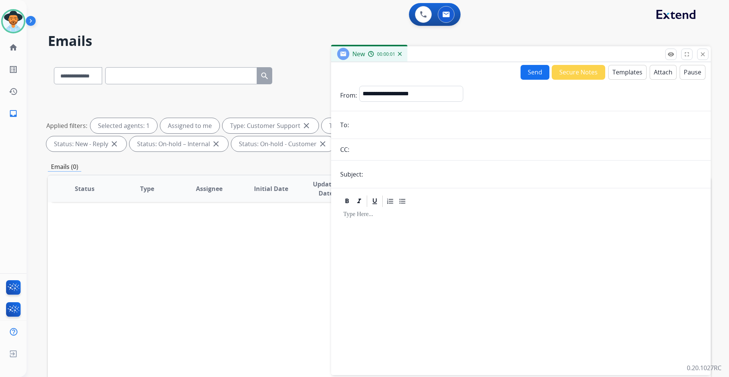
paste input "**********"
type input "**********"
click at [441, 97] on select "**********" at bounding box center [410, 93] width 103 height 15
select select "**********"
click at [359, 86] on select "**********" at bounding box center [410, 93] width 103 height 15
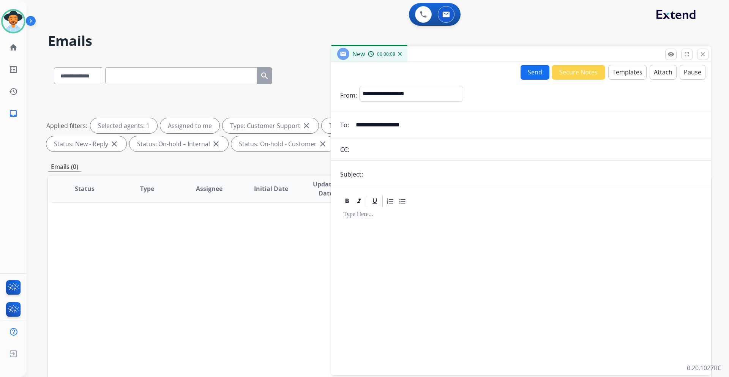
click at [390, 175] on input "text" at bounding box center [533, 174] width 336 height 15
type input "**********"
click at [623, 73] on button "Templates" at bounding box center [627, 72] width 38 height 15
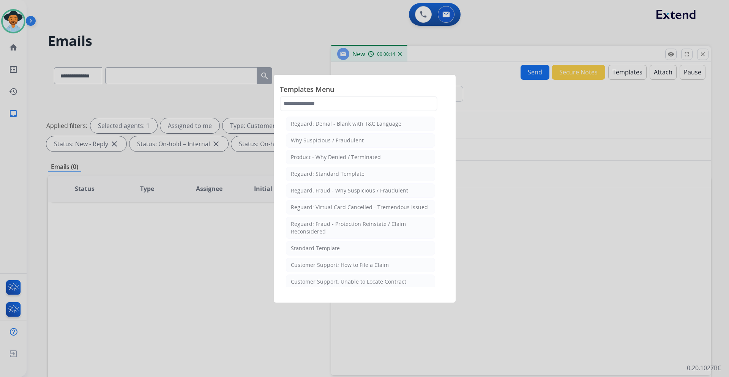
click at [601, 144] on div at bounding box center [364, 188] width 729 height 377
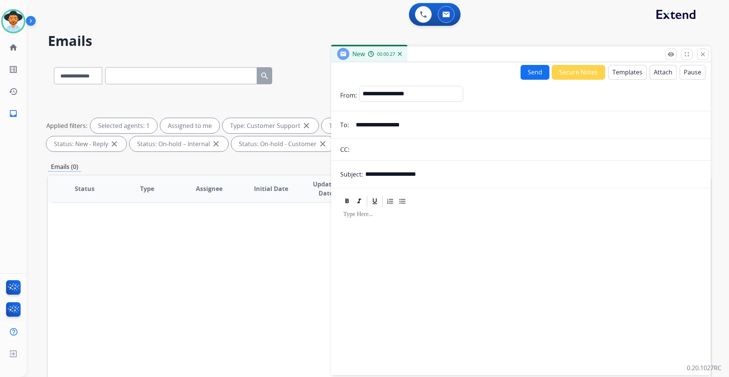
click at [616, 77] on button "Templates" at bounding box center [627, 72] width 38 height 15
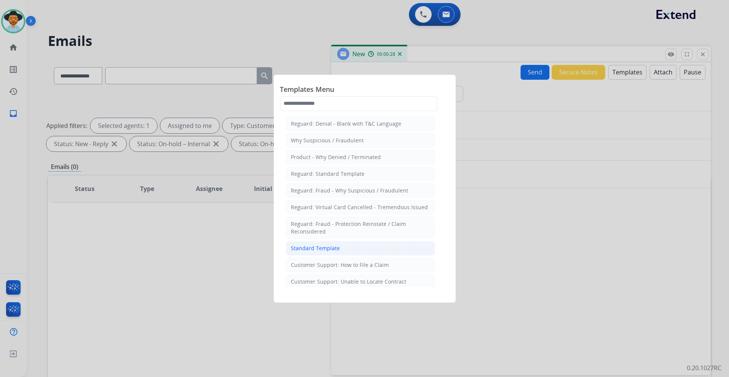
click at [325, 248] on div "Standard Template" at bounding box center [315, 249] width 49 height 8
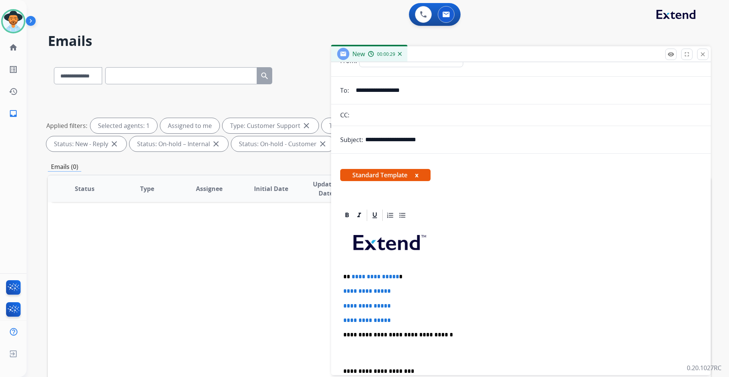
scroll to position [38, 0]
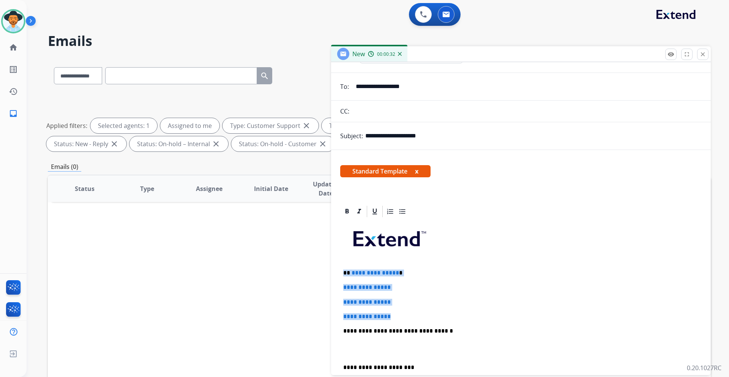
drag, startPoint x: 396, startPoint y: 316, endPoint x: 344, endPoint y: 272, distance: 67.9
click at [344, 272] on div "**********" at bounding box center [521, 348] width 362 height 261
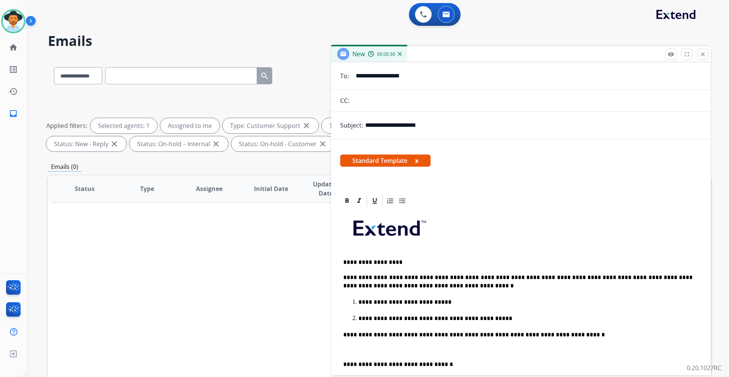
scroll to position [0, 0]
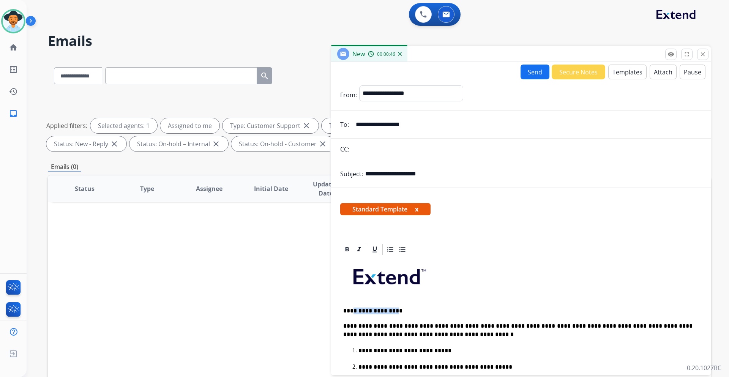
drag, startPoint x: 394, startPoint y: 312, endPoint x: 352, endPoint y: 312, distance: 42.5
click at [352, 312] on p "**********" at bounding box center [517, 311] width 349 height 7
click at [529, 67] on button "Send" at bounding box center [535, 72] width 29 height 15
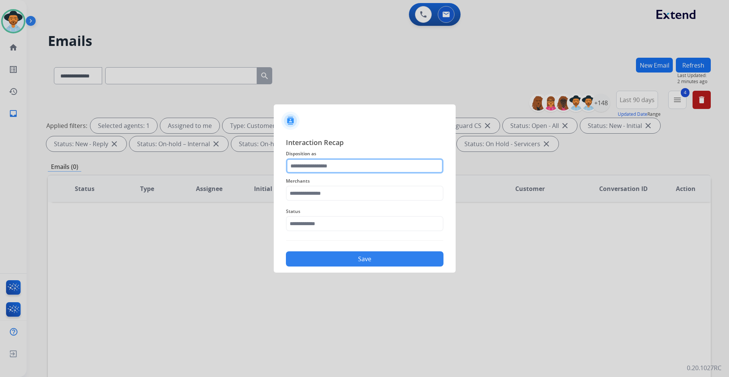
click at [351, 165] on input "text" at bounding box center [365, 165] width 158 height 15
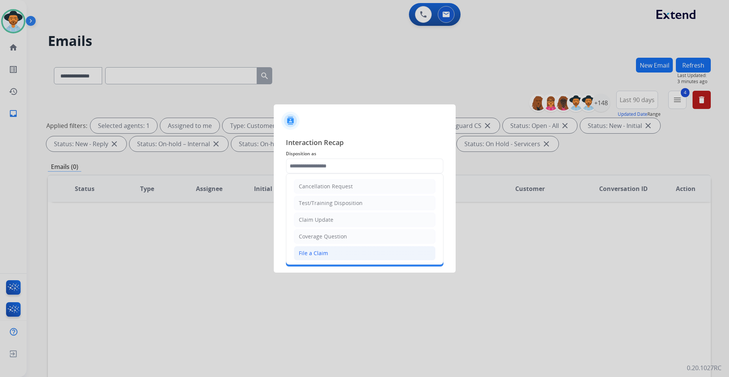
click at [335, 251] on li "File a Claim" at bounding box center [365, 253] width 142 height 14
type input "**********"
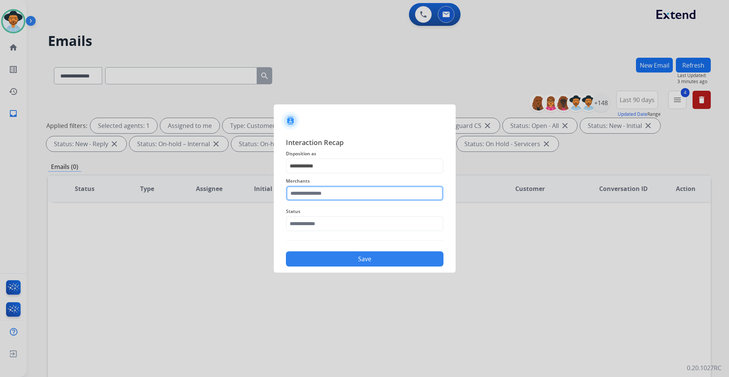
click at [339, 194] on input "text" at bounding box center [365, 193] width 158 height 15
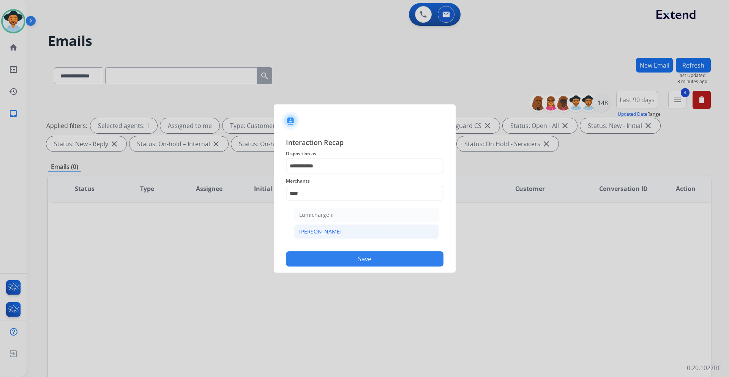
click at [333, 233] on li "[PERSON_NAME]" at bounding box center [366, 231] width 145 height 14
type input "********"
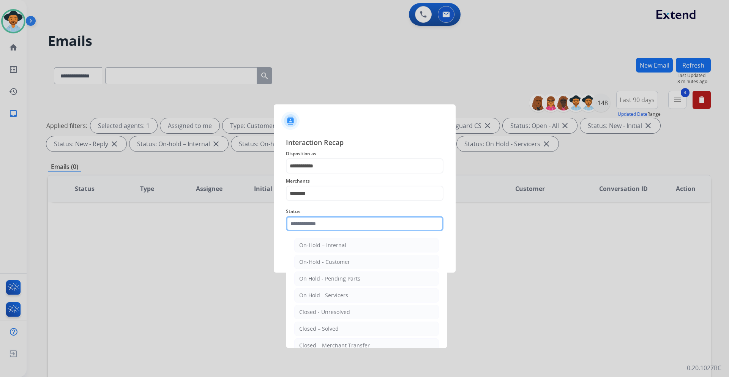
click at [333, 221] on input "text" at bounding box center [365, 223] width 158 height 15
click at [328, 327] on div "Closed – Solved" at bounding box center [318, 329] width 39 height 8
type input "**********"
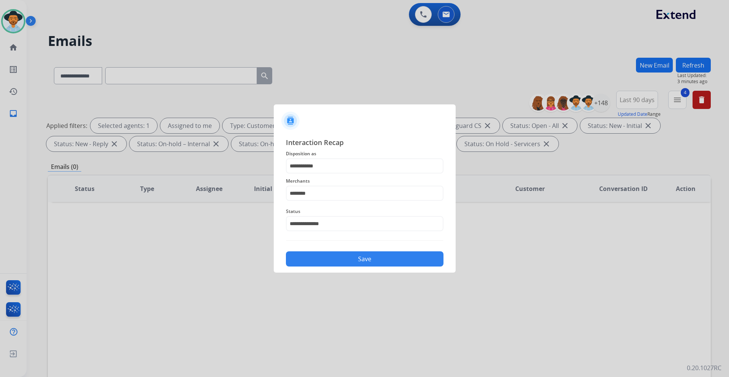
click at [369, 264] on button "Save" at bounding box center [365, 258] width 158 height 15
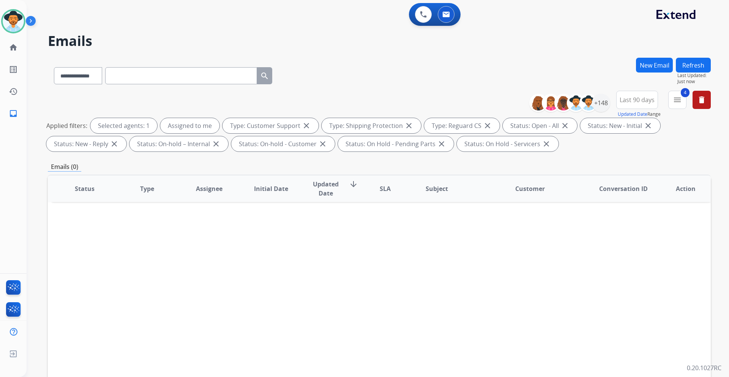
click at [659, 100] on div "Last 90 days Updated Date Range Custom Recent Last 7 days Last 14 days Last 30 …" at bounding box center [639, 104] width 46 height 27
click at [668, 100] on div "4 menu Type Claims Adjudication Customer Support Escalation Service Support Shi…" at bounding box center [677, 104] width 18 height 27
click at [675, 102] on mat-icon "menu" at bounding box center [677, 99] width 9 height 9
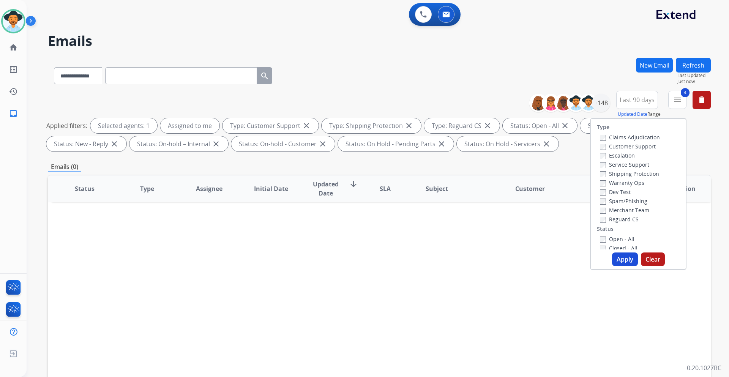
click at [614, 245] on label "Closed - All" at bounding box center [619, 248] width 38 height 7
click at [623, 257] on button "Apply" at bounding box center [625, 260] width 26 height 14
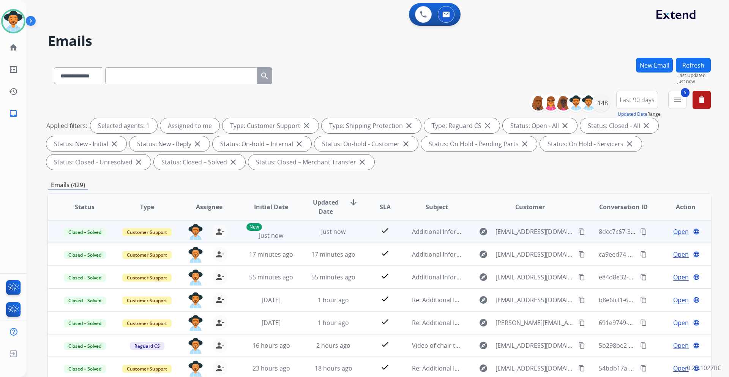
click at [640, 229] on mat-icon "content_copy" at bounding box center [643, 231] width 7 height 7
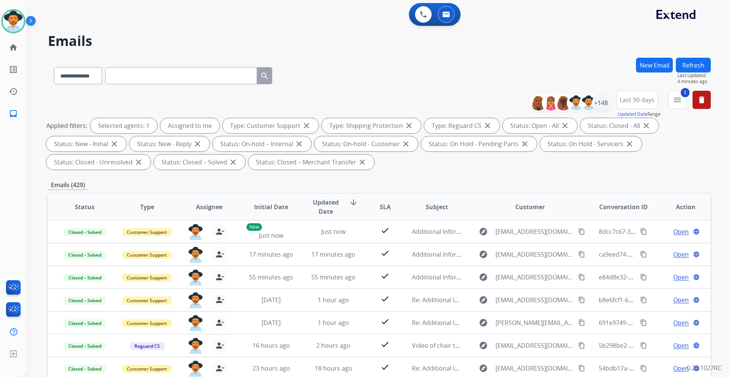
click at [643, 101] on span "Last 90 days" at bounding box center [637, 99] width 35 height 3
click at [605, 102] on div "+148" at bounding box center [601, 103] width 18 height 18
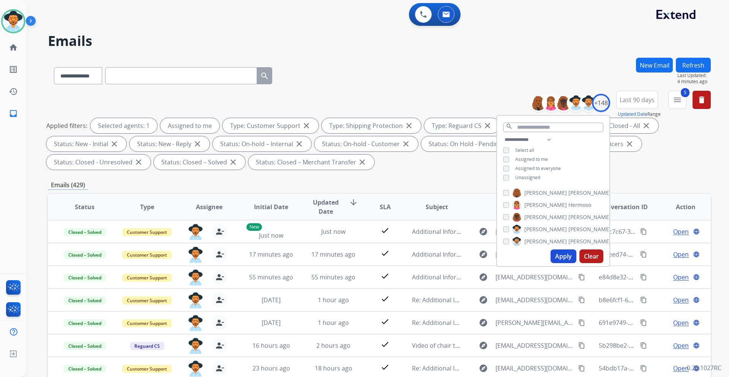
click at [561, 256] on button "Apply" at bounding box center [564, 257] width 26 height 14
click at [676, 103] on mat-icon "menu" at bounding box center [677, 99] width 9 height 9
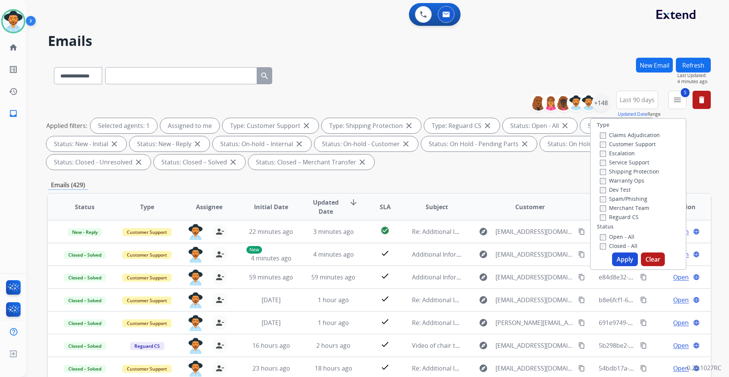
click at [614, 245] on label "Closed - All" at bounding box center [619, 245] width 38 height 7
click at [623, 257] on button "Apply" at bounding box center [625, 260] width 26 height 14
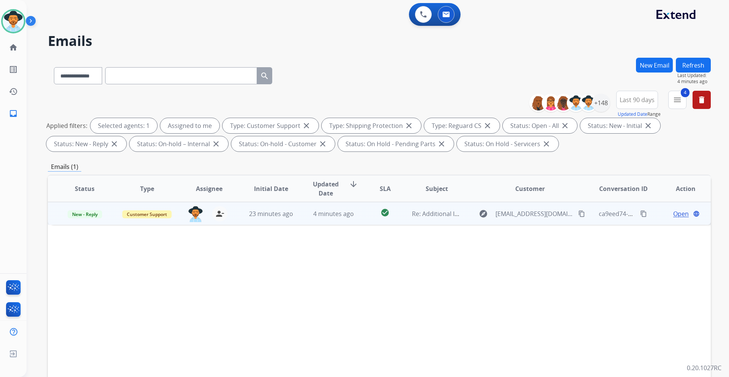
click at [678, 215] on span "Open" at bounding box center [681, 213] width 16 height 9
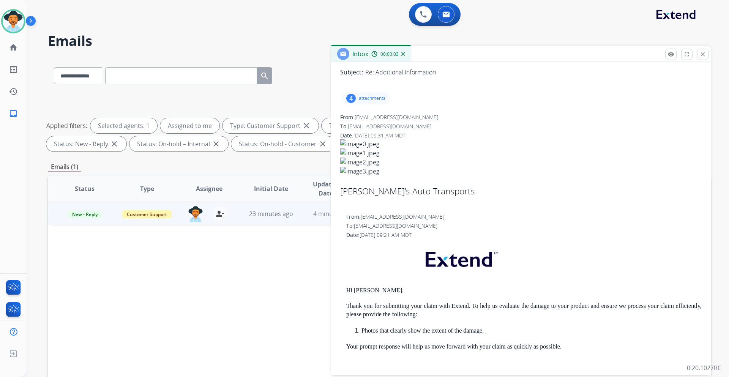
scroll to position [0, 0]
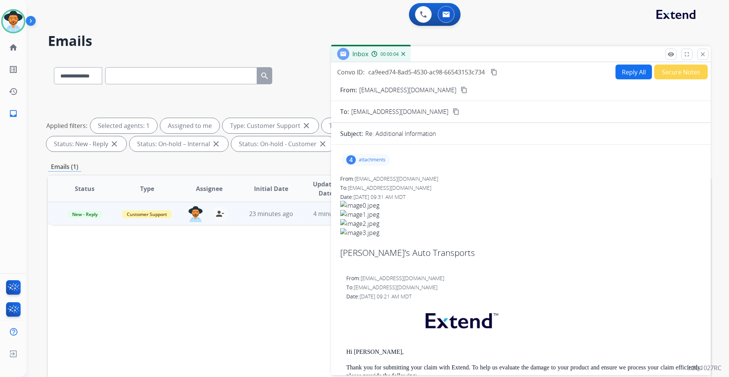
click at [381, 156] on div "4 attachments" at bounding box center [366, 160] width 48 height 12
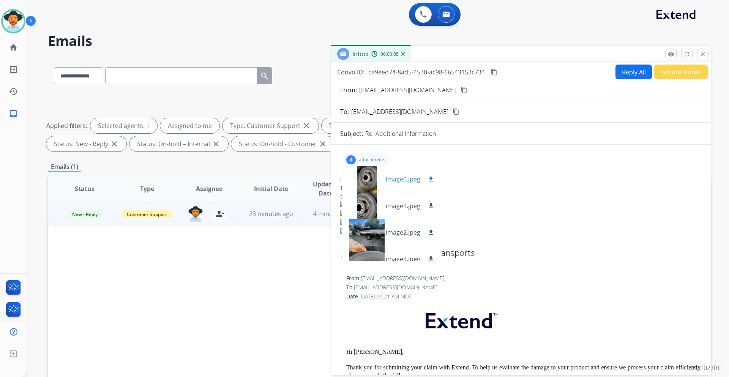
click at [375, 178] on div at bounding box center [367, 179] width 38 height 27
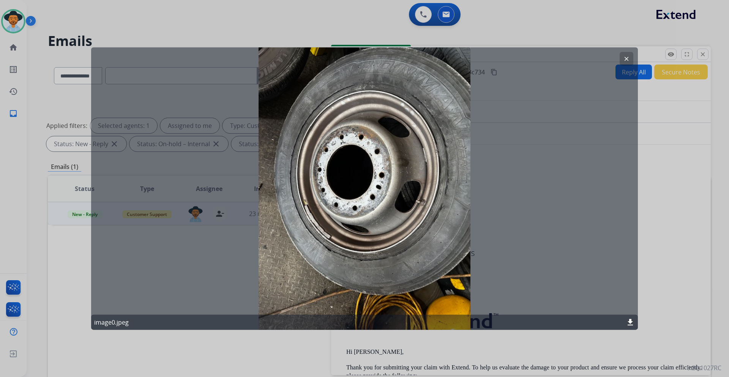
click at [628, 60] on mat-icon "clear" at bounding box center [626, 58] width 7 height 7
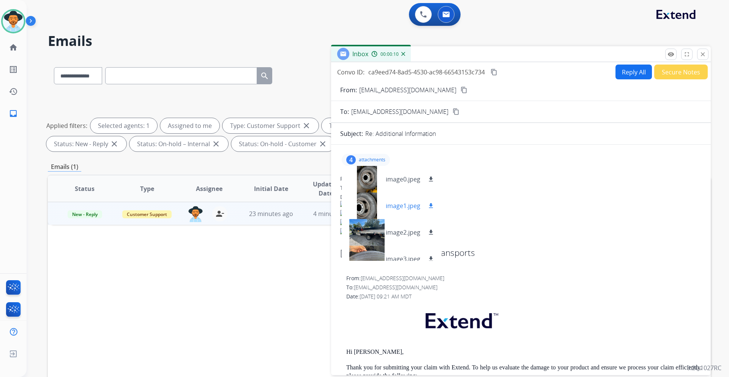
click at [381, 210] on div at bounding box center [367, 206] width 38 height 27
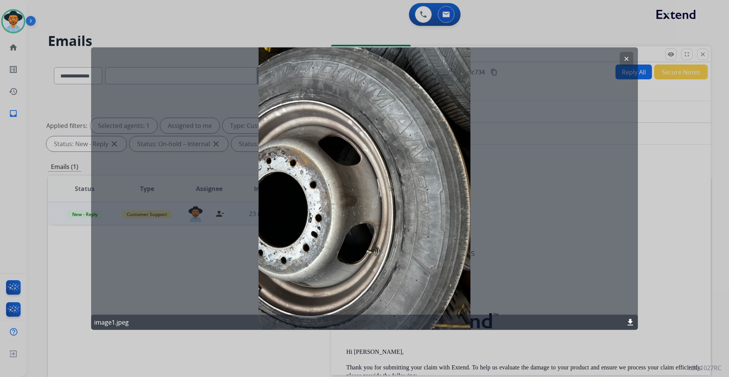
click at [627, 58] on mat-icon "clear" at bounding box center [626, 58] width 7 height 7
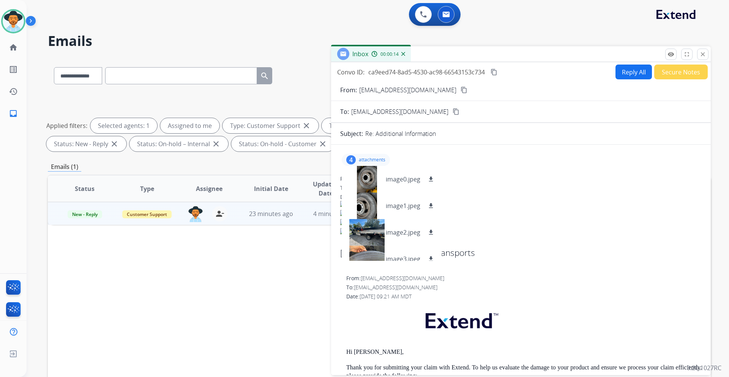
click at [461, 89] on mat-icon "content_copy" at bounding box center [464, 90] width 7 height 7
click at [377, 176] on div at bounding box center [367, 179] width 38 height 27
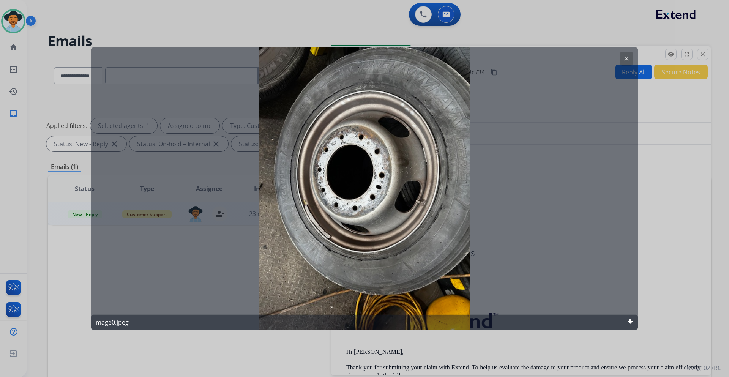
click at [625, 59] on mat-icon "clear" at bounding box center [626, 58] width 7 height 7
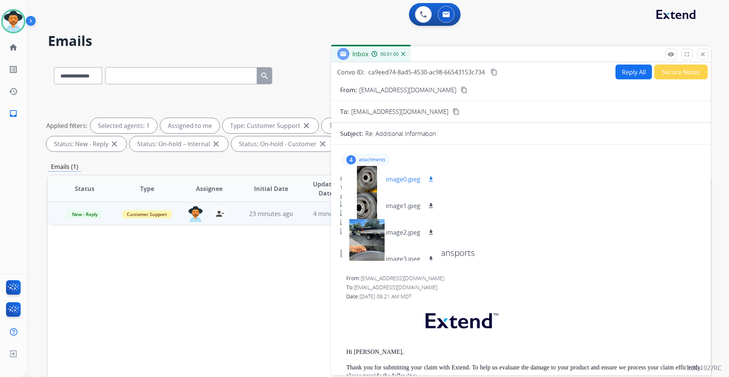
click at [373, 183] on div at bounding box center [367, 179] width 38 height 27
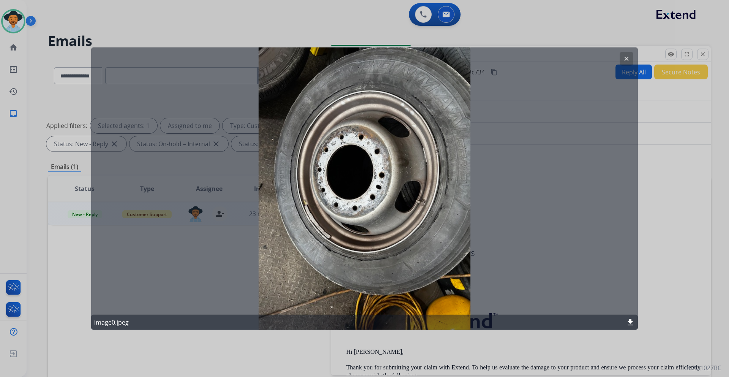
drag, startPoint x: 624, startPoint y: 60, endPoint x: 619, endPoint y: 66, distance: 7.9
click at [624, 59] on mat-icon "clear" at bounding box center [626, 58] width 7 height 7
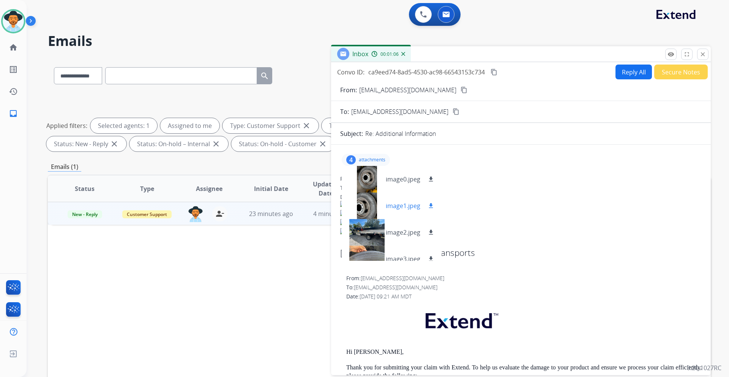
click at [368, 209] on div at bounding box center [367, 206] width 38 height 27
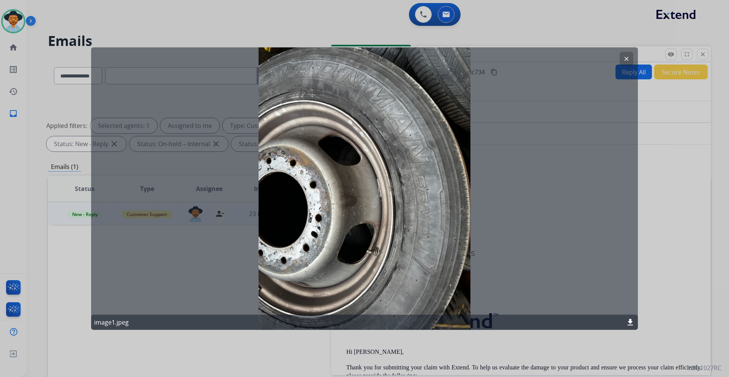
click at [629, 62] on mat-icon "clear" at bounding box center [626, 58] width 7 height 7
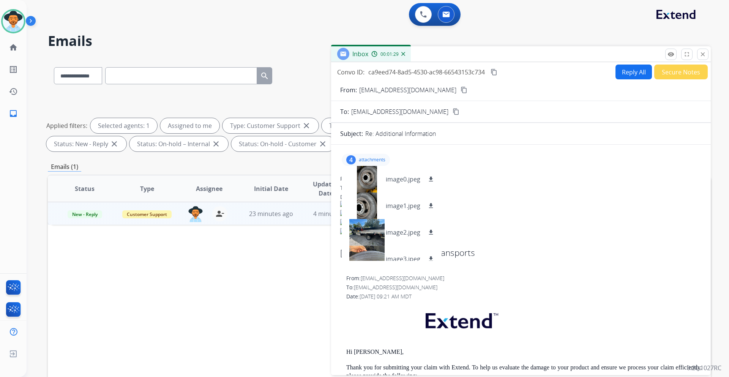
click at [629, 71] on button "Reply All" at bounding box center [634, 72] width 36 height 15
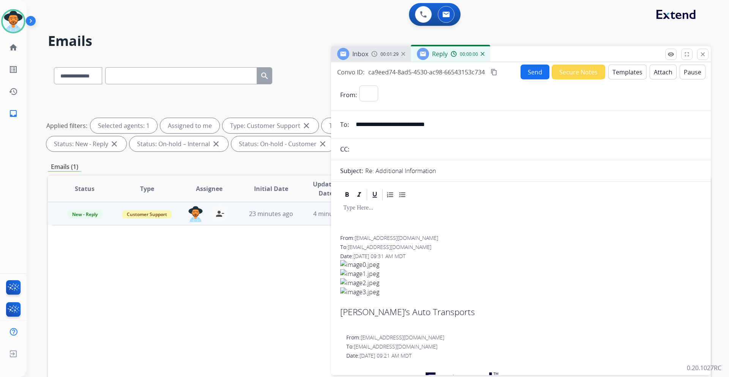
select select "**********"
click at [624, 70] on button "Templates" at bounding box center [627, 72] width 38 height 15
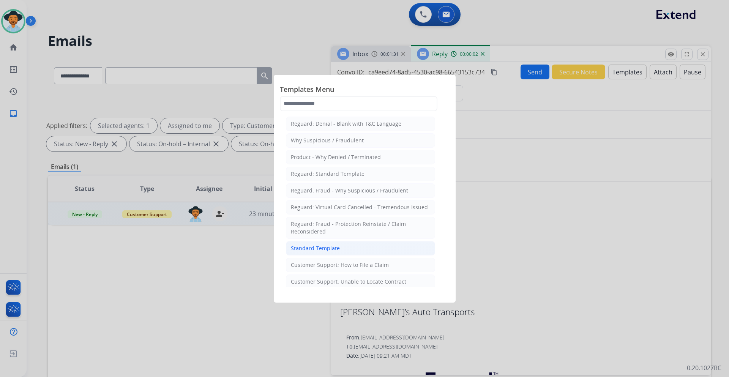
click at [332, 250] on div "Standard Template" at bounding box center [315, 249] width 49 height 8
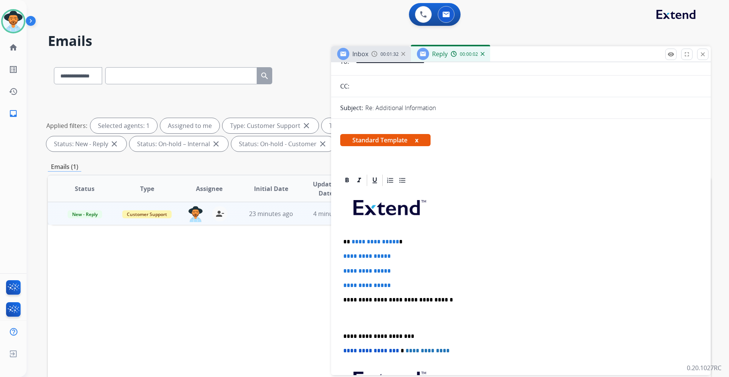
scroll to position [76, 0]
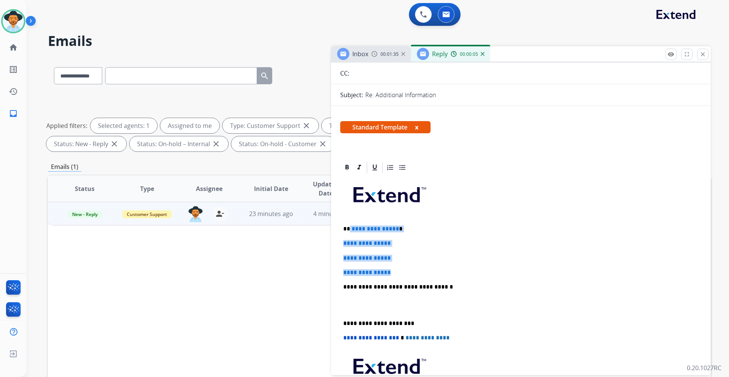
drag, startPoint x: 396, startPoint y: 273, endPoint x: 350, endPoint y: 230, distance: 62.9
click at [350, 230] on div "**********" at bounding box center [521, 304] width 362 height 261
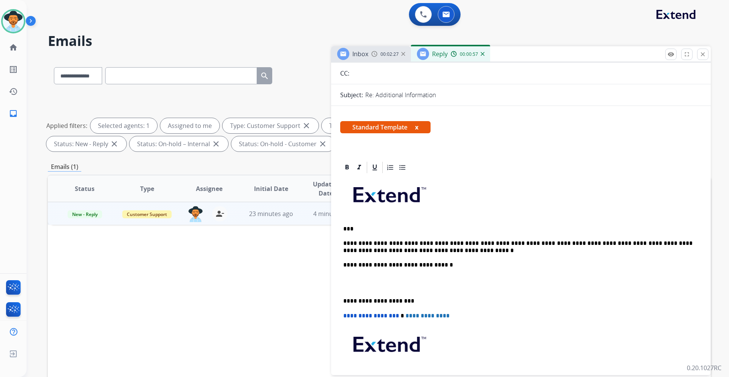
click at [349, 227] on p "***" at bounding box center [517, 229] width 349 height 7
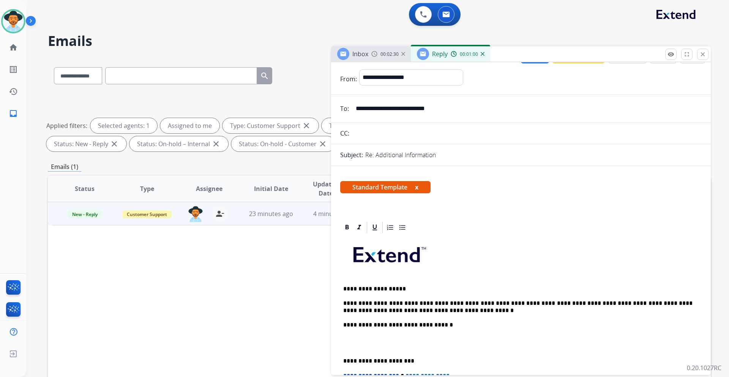
scroll to position [0, 0]
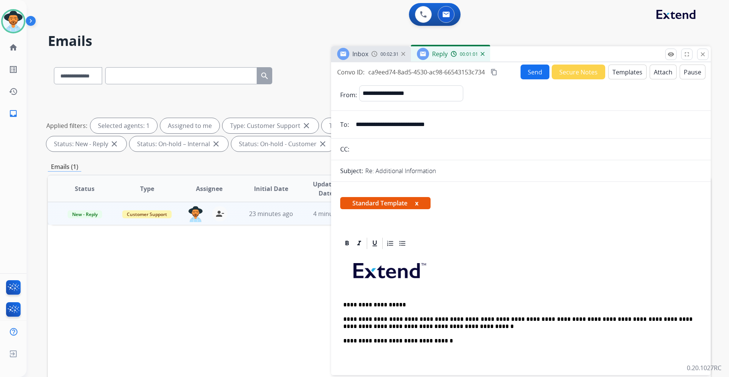
click at [528, 73] on button "Send" at bounding box center [535, 72] width 29 height 15
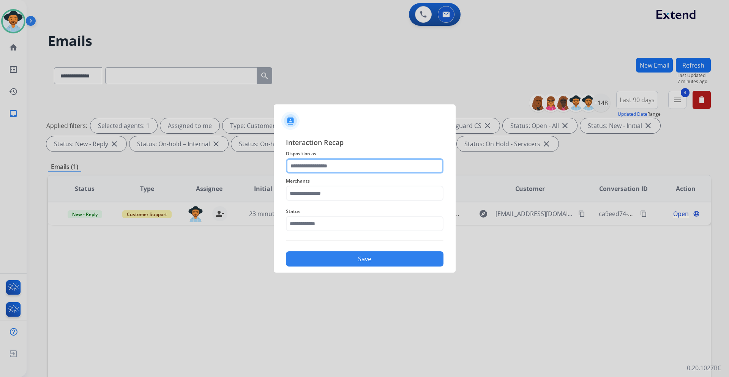
click at [366, 168] on input "text" at bounding box center [365, 165] width 158 height 15
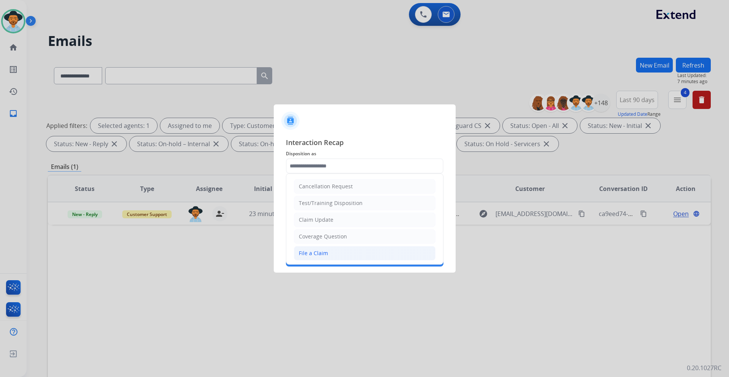
click at [341, 253] on li "File a Claim" at bounding box center [365, 253] width 142 height 14
type input "**********"
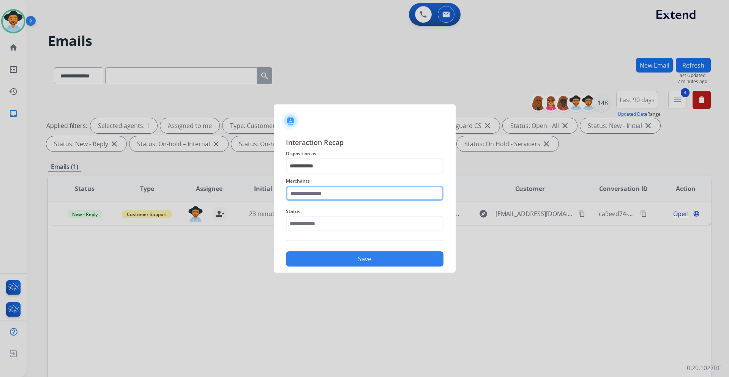
click at [343, 193] on input "text" at bounding box center [365, 193] width 158 height 15
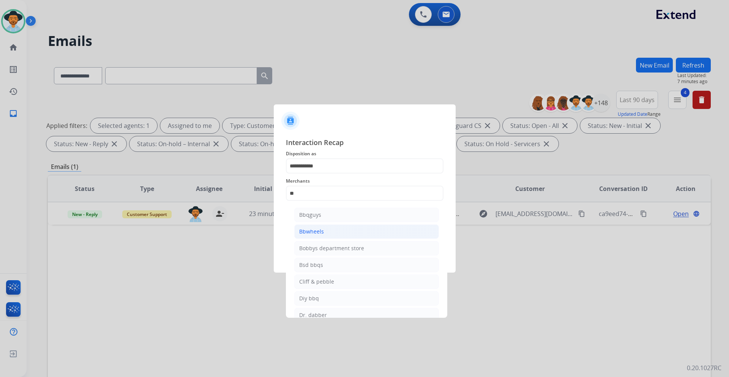
click at [322, 230] on div "Bbwheels" at bounding box center [311, 232] width 25 height 8
type input "********"
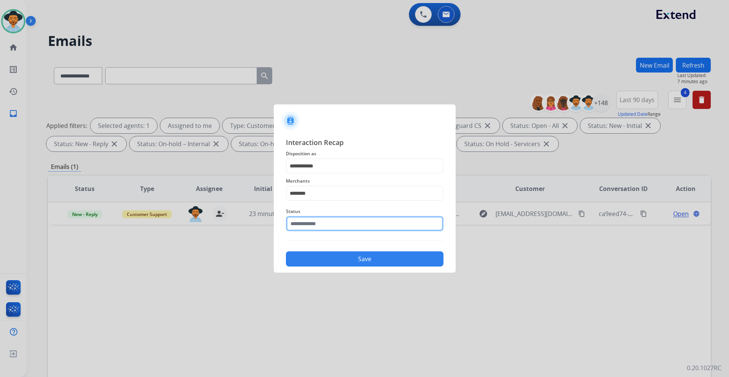
click at [329, 224] on input "text" at bounding box center [365, 223] width 158 height 15
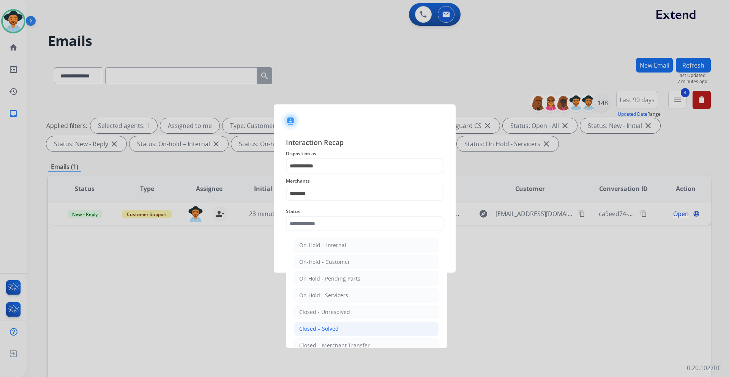
drag, startPoint x: 334, startPoint y: 327, endPoint x: 362, endPoint y: 292, distance: 44.8
click at [334, 326] on div "Closed – Solved" at bounding box center [318, 329] width 39 height 8
type input "**********"
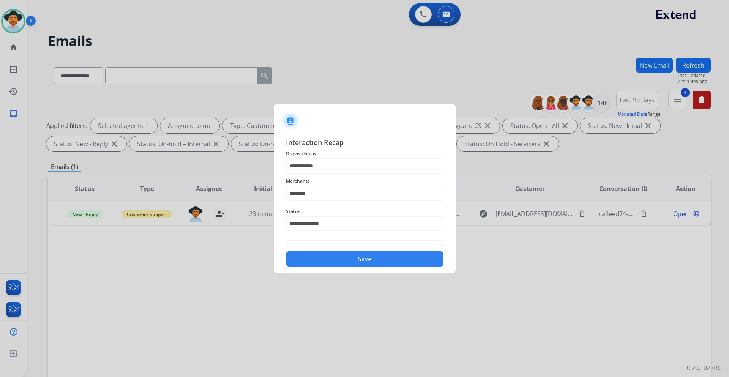
click at [371, 261] on button "Save" at bounding box center [365, 258] width 158 height 15
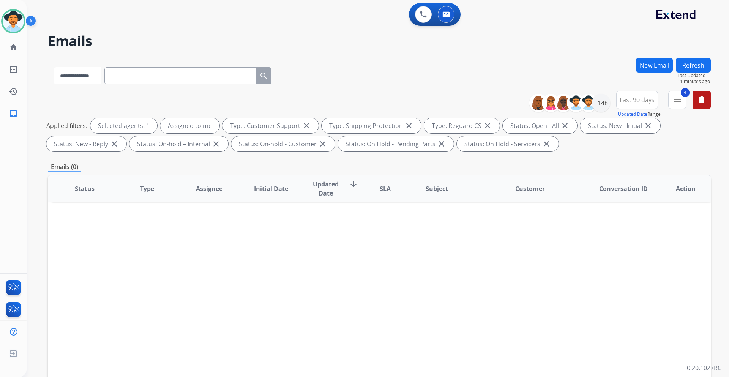
click at [101, 77] on select "**********" at bounding box center [77, 75] width 47 height 17
select select "**********"
click at [54, 67] on select "**********" at bounding box center [77, 75] width 47 height 17
paste input "**********"
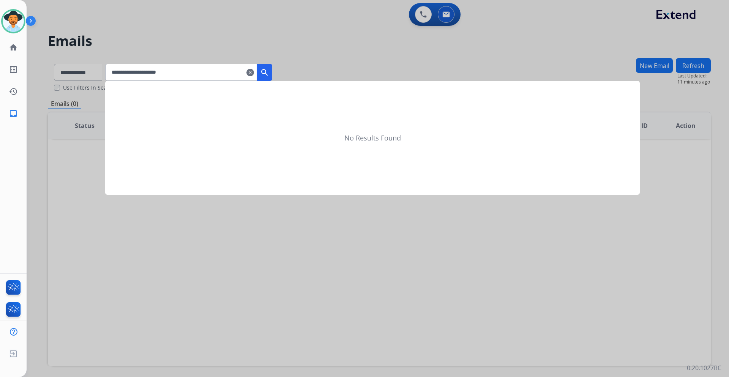
type input "**********"
click at [269, 74] on mat-icon "search" at bounding box center [264, 72] width 9 height 9
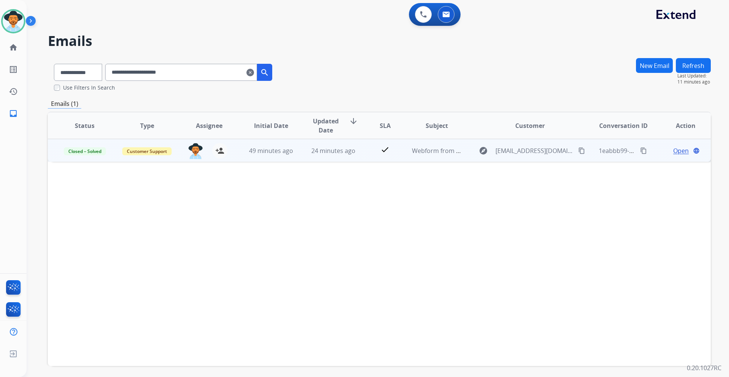
click at [673, 151] on span "Open" at bounding box center [681, 150] width 16 height 9
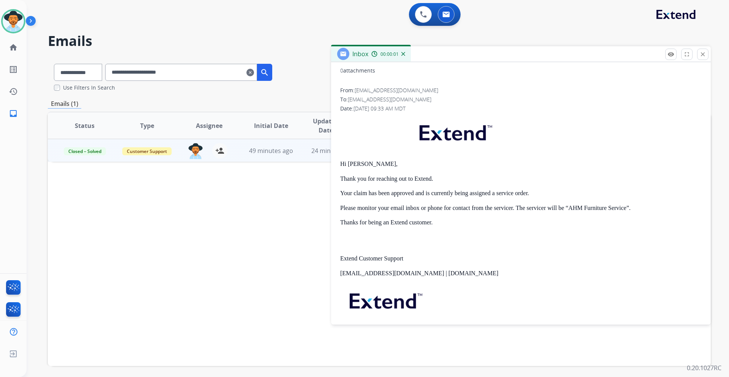
scroll to position [114, 0]
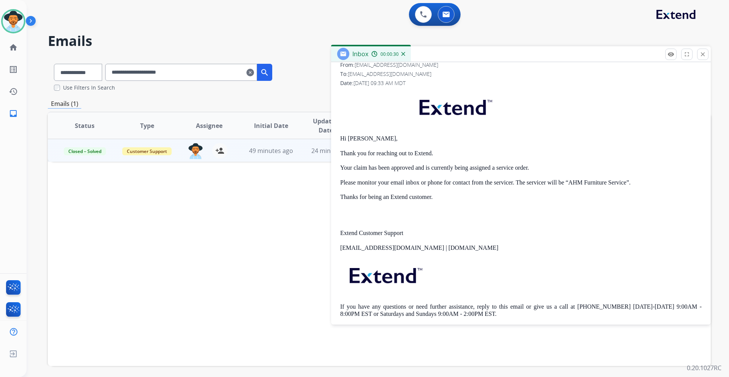
drag, startPoint x: 704, startPoint y: 54, endPoint x: 722, endPoint y: 59, distance: 18.5
click at [704, 54] on mat-icon "close" at bounding box center [703, 54] width 7 height 7
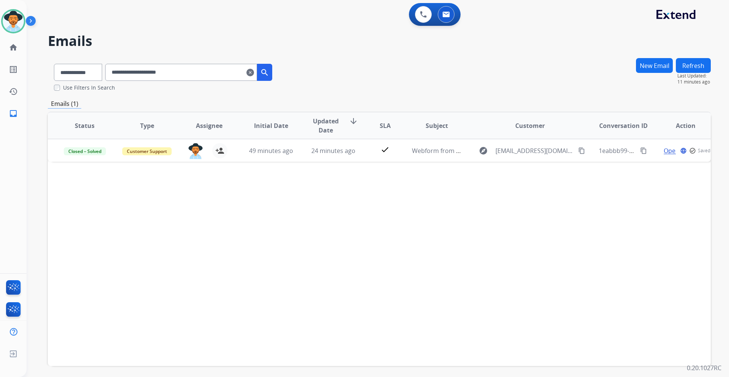
click at [254, 71] on mat-icon "clear" at bounding box center [250, 72] width 8 height 9
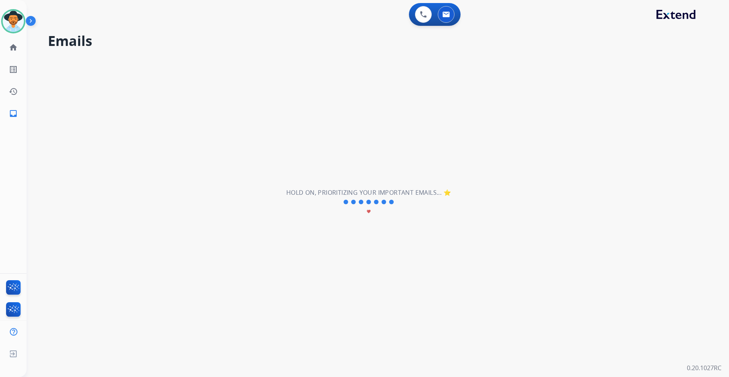
select select "**********"
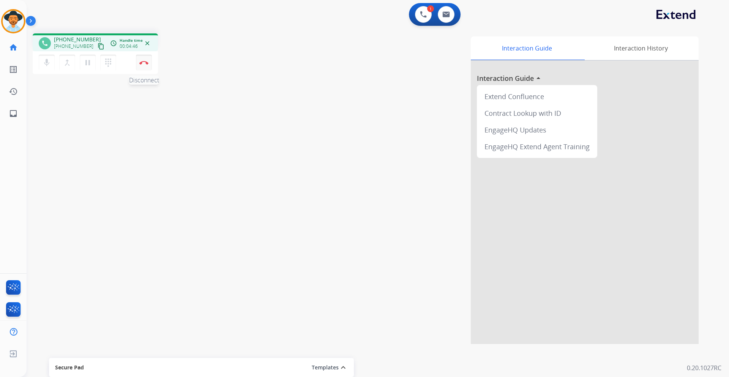
click at [142, 61] on img at bounding box center [143, 63] width 9 height 4
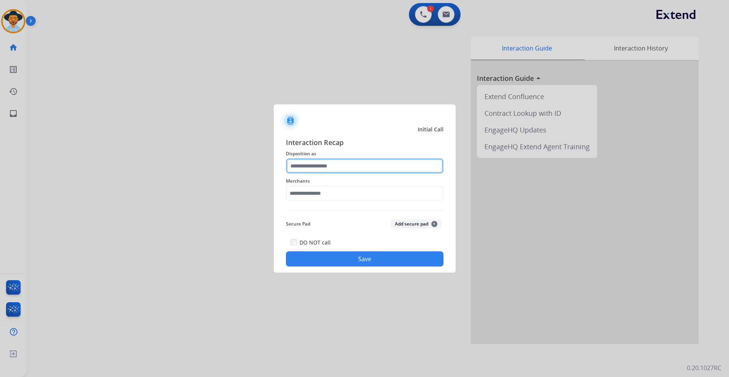
click at [341, 165] on input "text" at bounding box center [365, 165] width 158 height 15
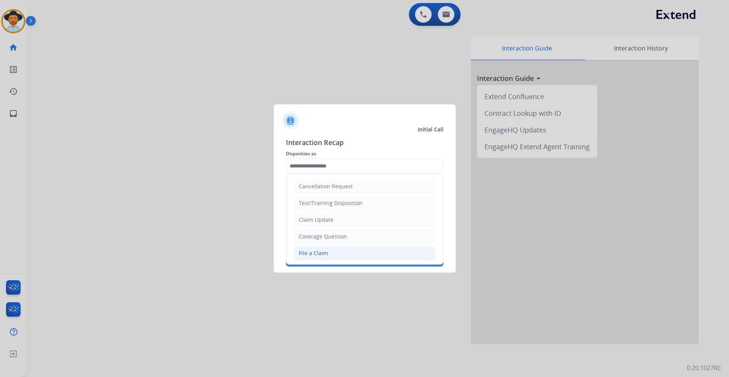
click at [345, 252] on li "File a Claim" at bounding box center [365, 253] width 142 height 14
type input "**********"
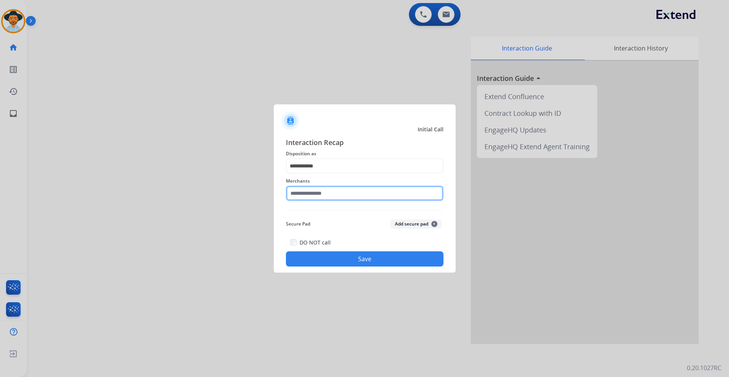
click at [336, 195] on input "text" at bounding box center [365, 193] width 158 height 15
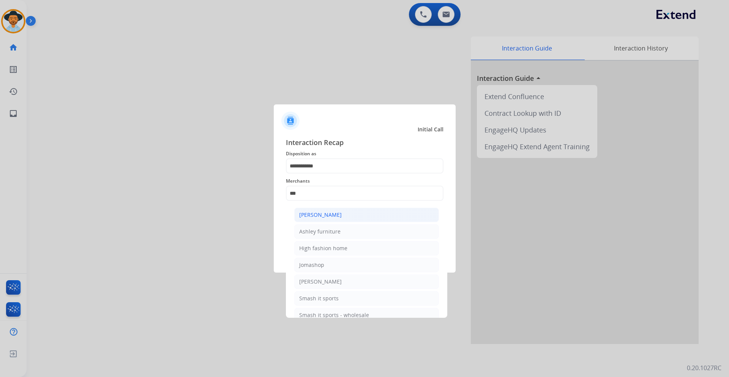
click at [343, 211] on li "[PERSON_NAME]" at bounding box center [366, 215] width 145 height 14
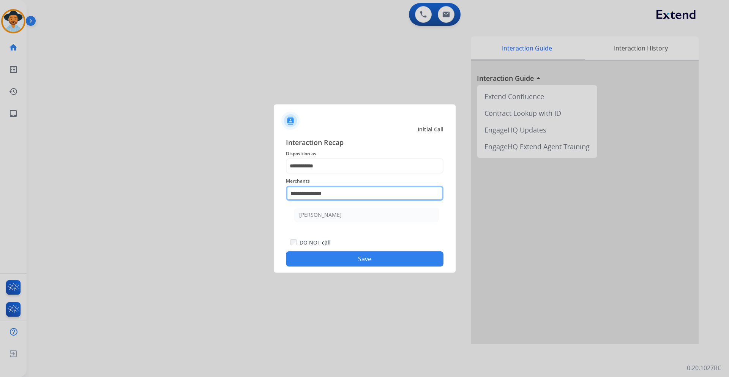
drag, startPoint x: 332, startPoint y: 193, endPoint x: 306, endPoint y: 196, distance: 25.7
click at [306, 196] on input "**********" at bounding box center [365, 193] width 158 height 15
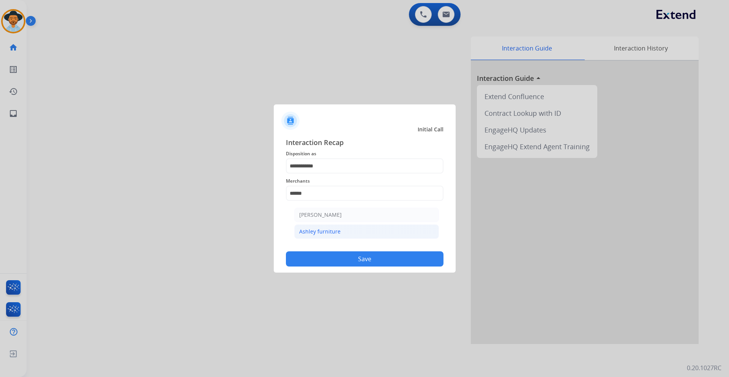
click at [347, 231] on li "Ashley furniture" at bounding box center [366, 231] width 145 height 14
type input "**********"
click at [349, 258] on button "Save" at bounding box center [365, 258] width 158 height 15
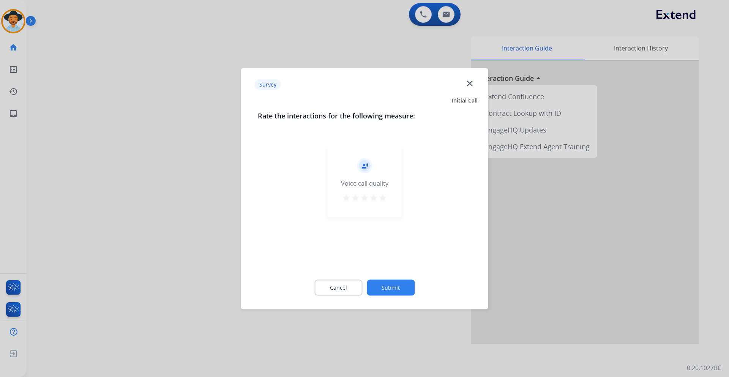
click at [409, 287] on button "Submit" at bounding box center [391, 288] width 48 height 16
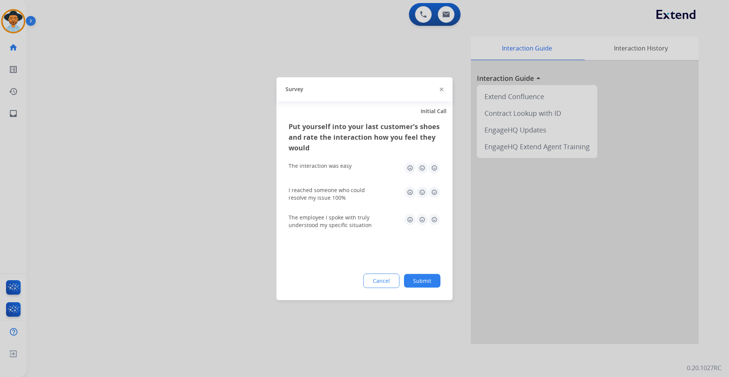
click at [420, 283] on button "Submit" at bounding box center [422, 281] width 36 height 14
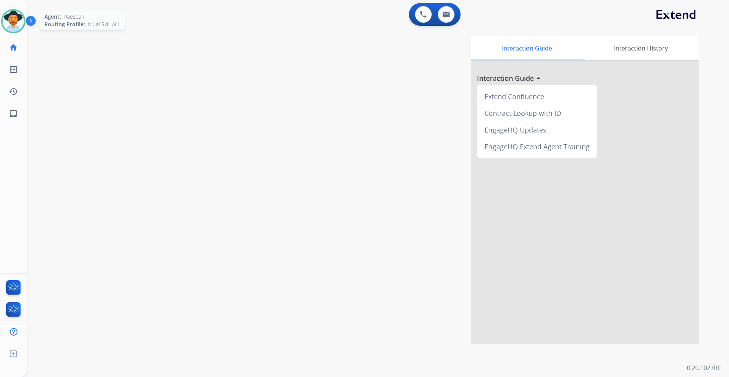
click at [10, 18] on img at bounding box center [13, 21] width 21 height 21
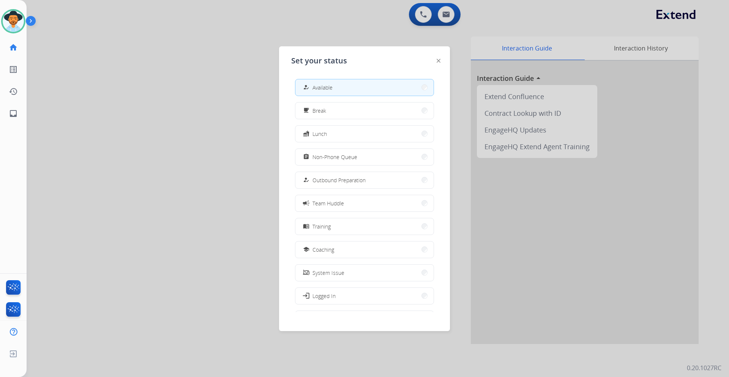
click at [189, 47] on div at bounding box center [364, 188] width 729 height 377
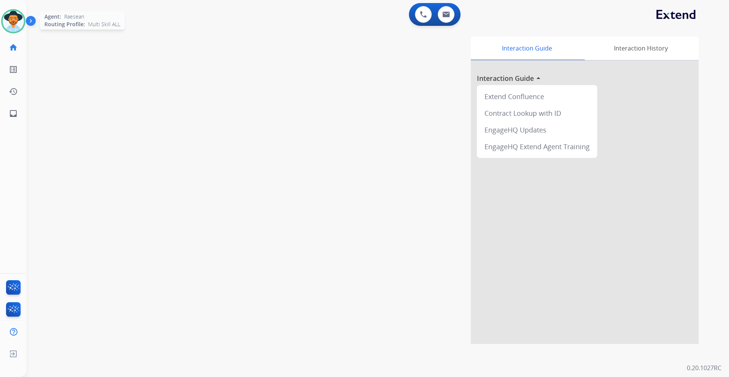
click at [13, 20] on img at bounding box center [13, 21] width 21 height 21
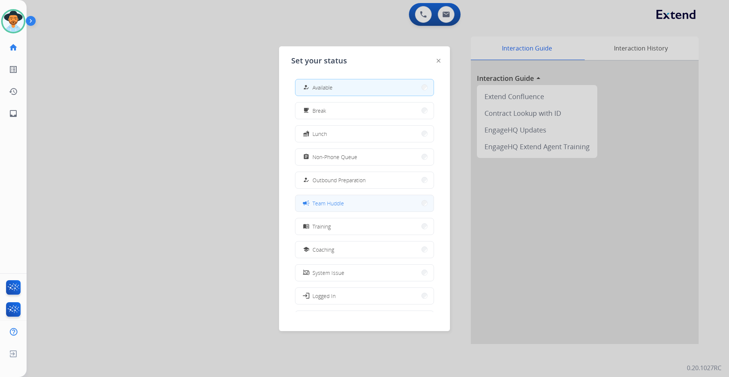
click at [351, 204] on button "campaign Team Huddle" at bounding box center [364, 203] width 138 height 16
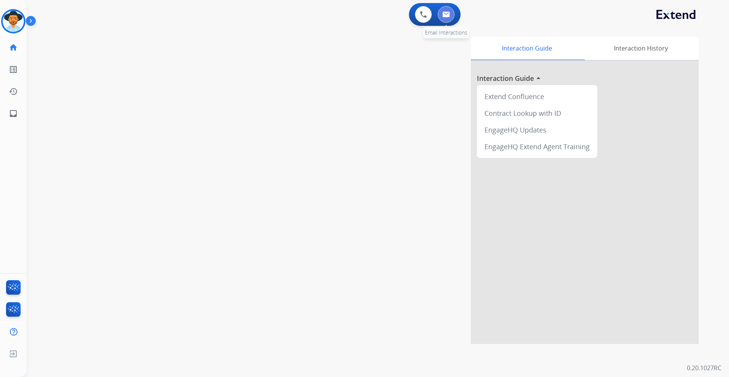
click at [444, 15] on img at bounding box center [446, 14] width 8 height 6
select select "**********"
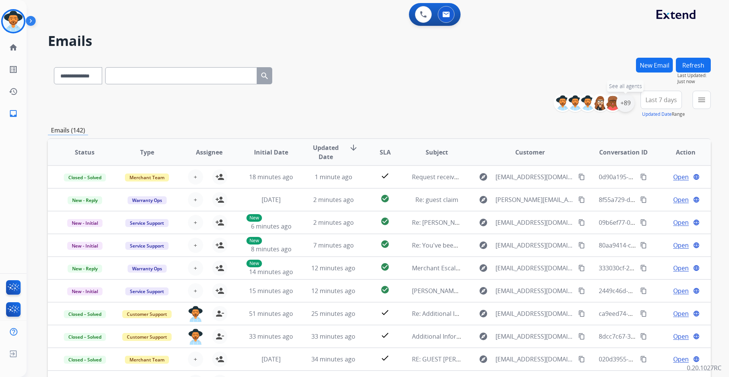
click at [627, 101] on div "+89" at bounding box center [625, 103] width 18 height 18
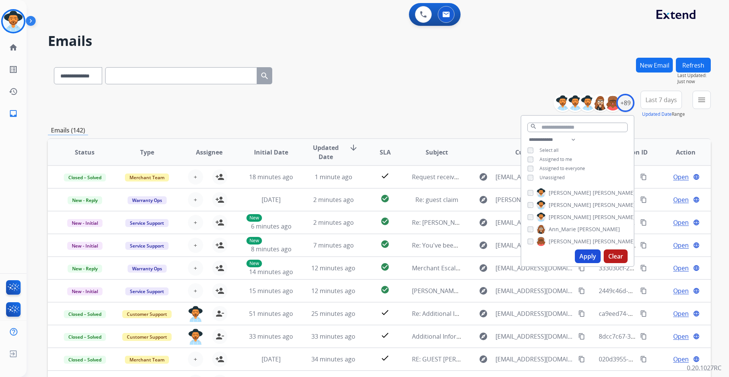
click at [555, 177] on span "Unassigned" at bounding box center [552, 177] width 25 height 6
click at [584, 259] on button "Apply" at bounding box center [588, 257] width 26 height 14
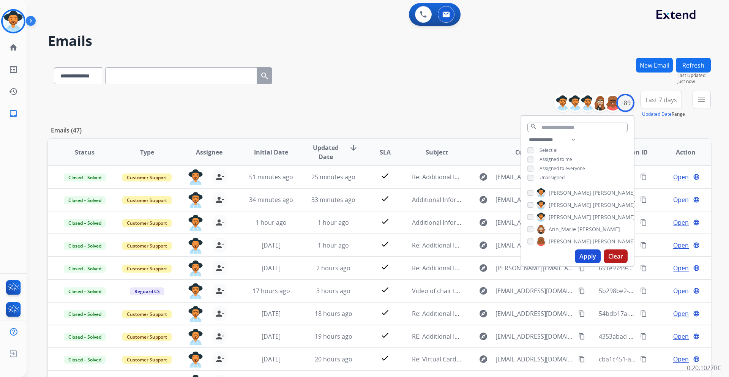
click at [656, 98] on span "Last 7 days" at bounding box center [662, 99] width 32 height 3
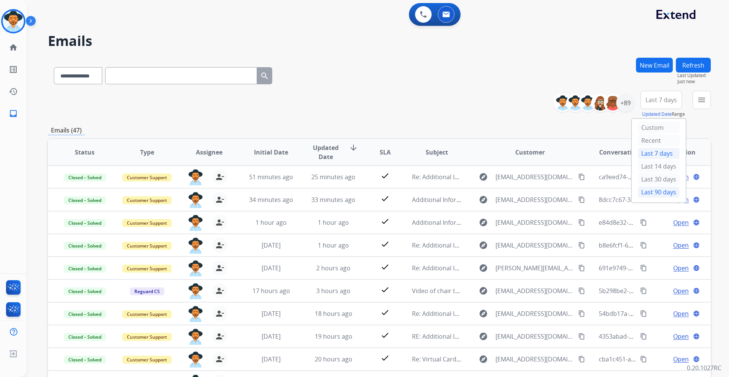
click at [659, 188] on div "Last 90 days" at bounding box center [659, 191] width 42 height 11
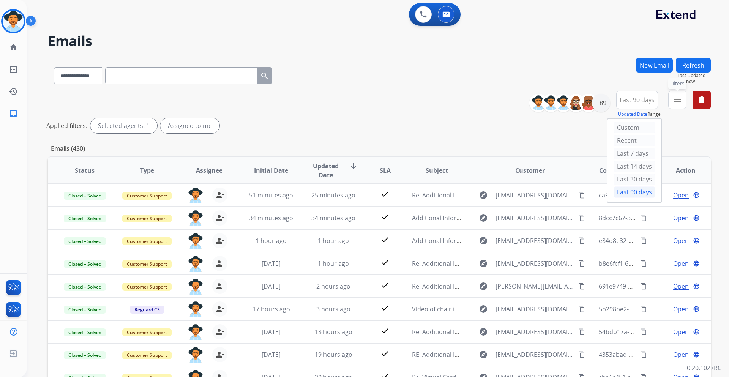
click at [683, 101] on button "menu Filters" at bounding box center [677, 100] width 18 height 18
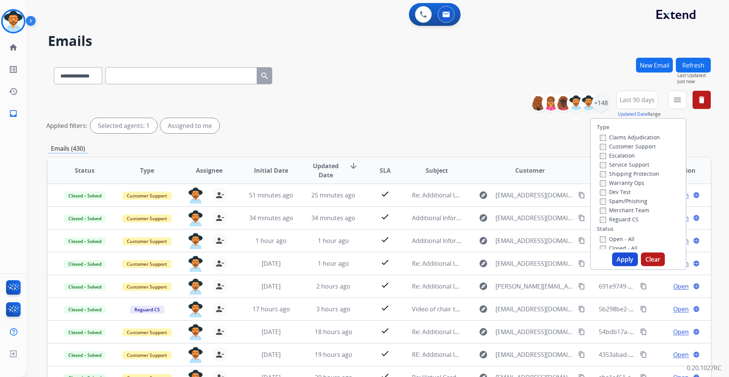
click at [643, 146] on label "Customer Support" at bounding box center [628, 146] width 56 height 7
click at [644, 175] on label "Shipping Protection" at bounding box center [629, 173] width 59 height 7
click at [623, 218] on label "Reguard CS" at bounding box center [619, 219] width 39 height 7
click at [620, 238] on label "Open - All" at bounding box center [617, 238] width 35 height 7
click at [622, 261] on button "Apply" at bounding box center [625, 260] width 26 height 14
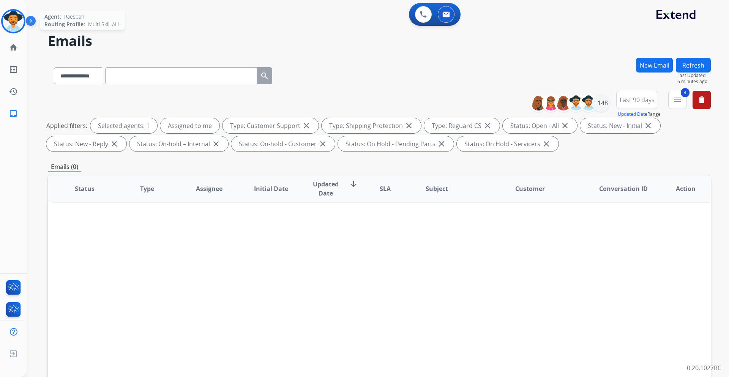
click at [12, 21] on img at bounding box center [13, 21] width 21 height 21
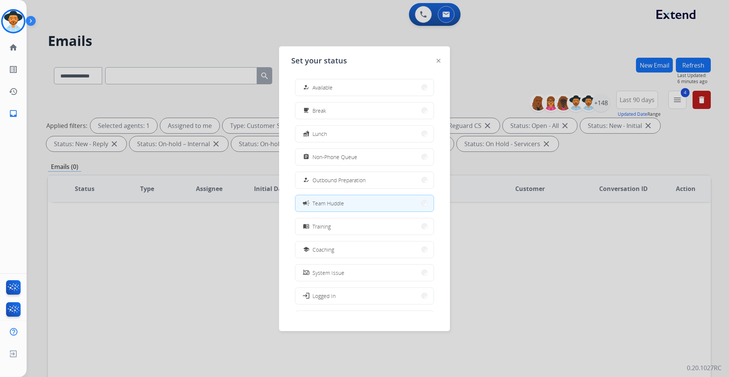
click at [213, 37] on div at bounding box center [364, 188] width 729 height 377
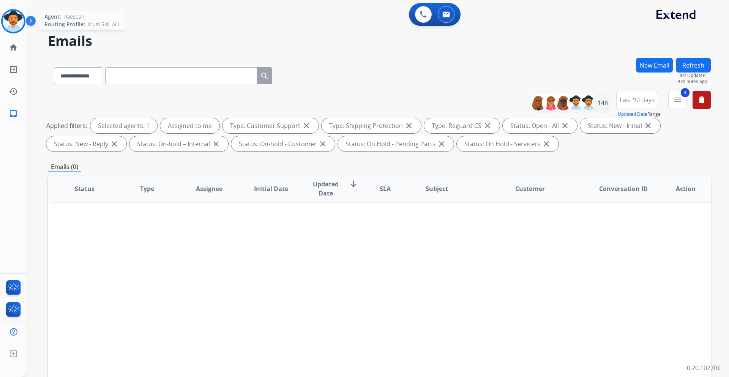
click at [17, 17] on img at bounding box center [13, 21] width 21 height 21
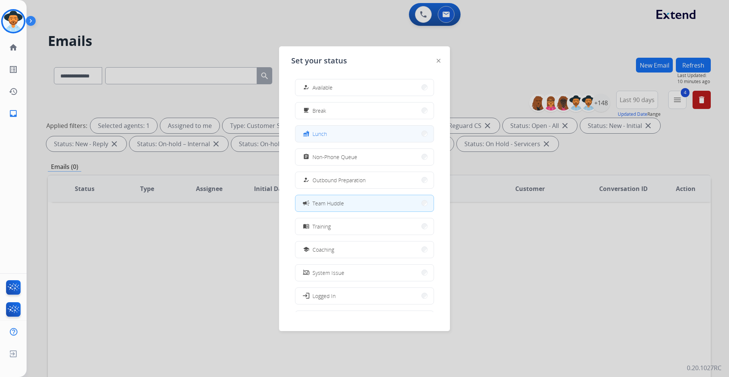
click at [354, 131] on button "fastfood Lunch" at bounding box center [364, 134] width 138 height 16
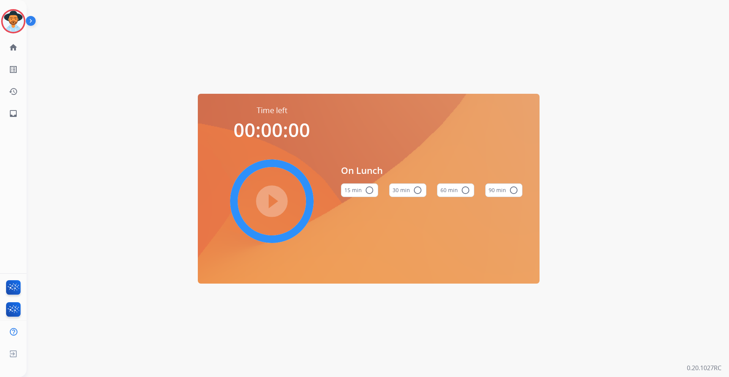
click at [467, 193] on mat-icon "radio_button_unchecked" at bounding box center [465, 190] width 9 height 9
click at [268, 200] on mat-icon "play_circle_filled" at bounding box center [271, 201] width 9 height 9
